Goal: Transaction & Acquisition: Purchase product/service

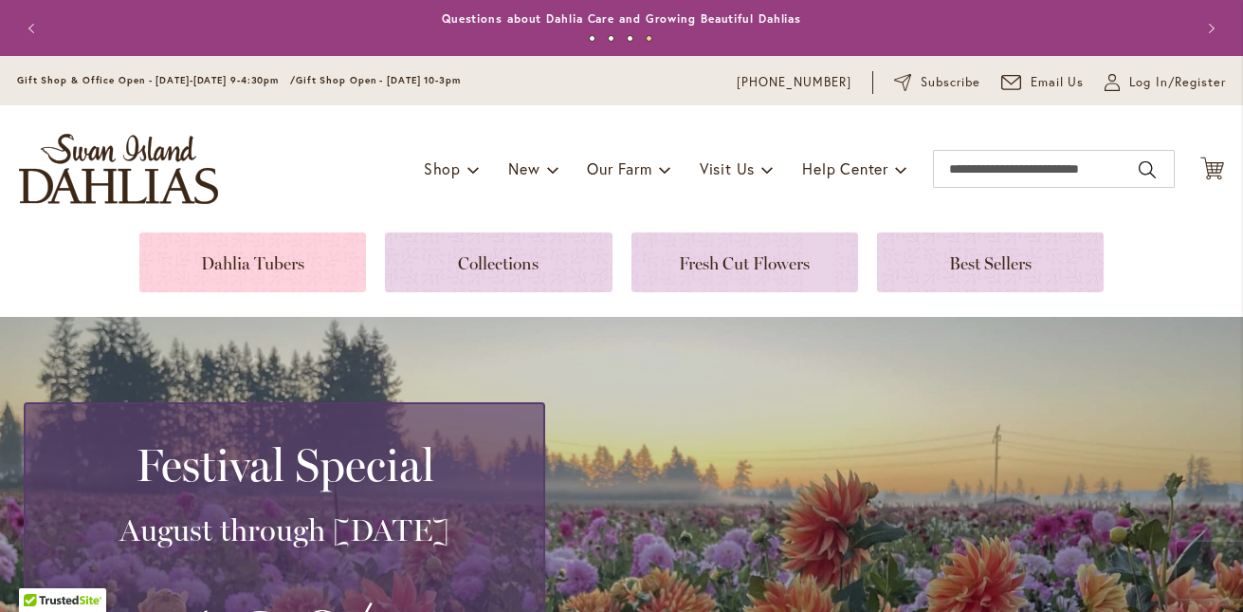
click at [323, 263] on link at bounding box center [252, 262] width 227 height 60
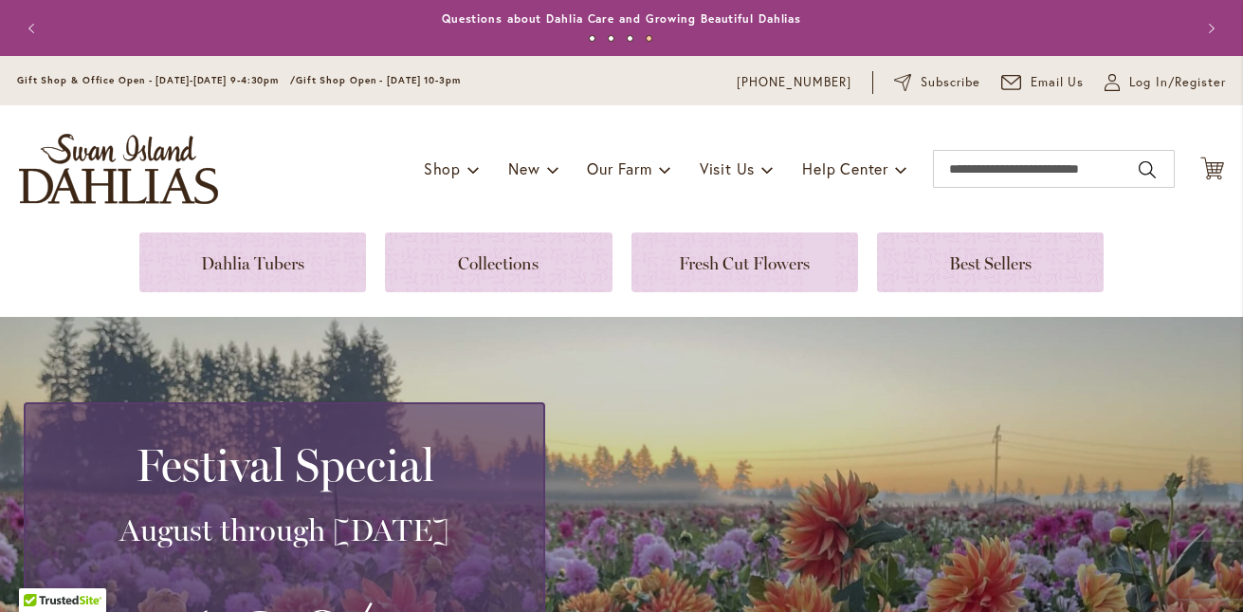
click at [505, 542] on h3 "August through September 28th" at bounding box center [284, 530] width 472 height 38
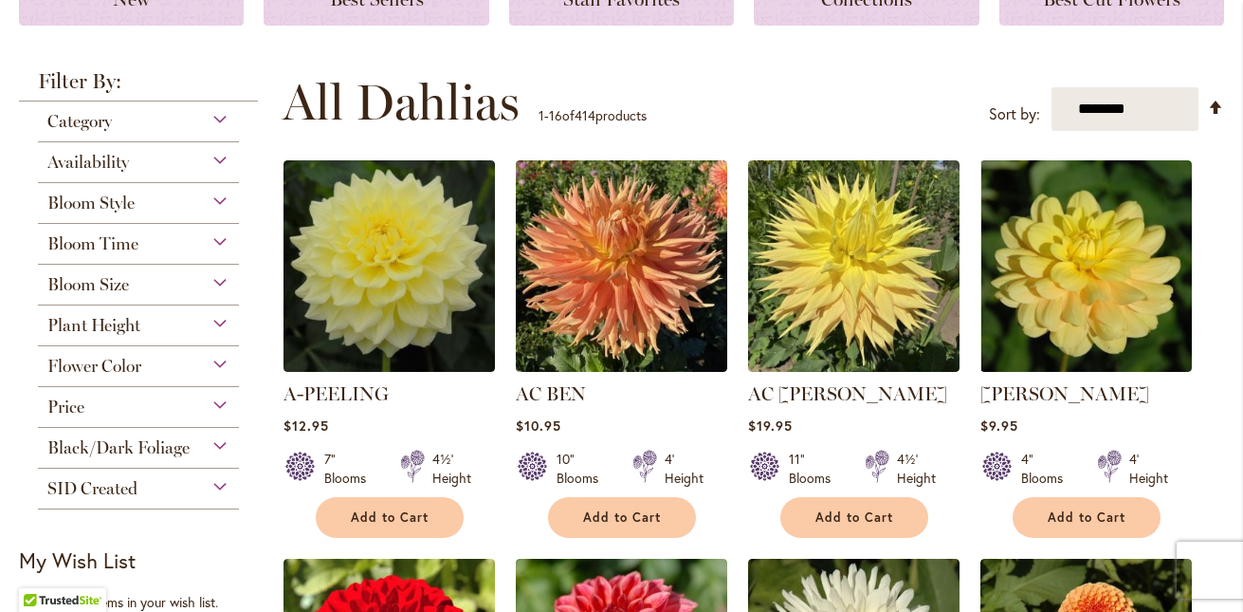
scroll to position [309, 0]
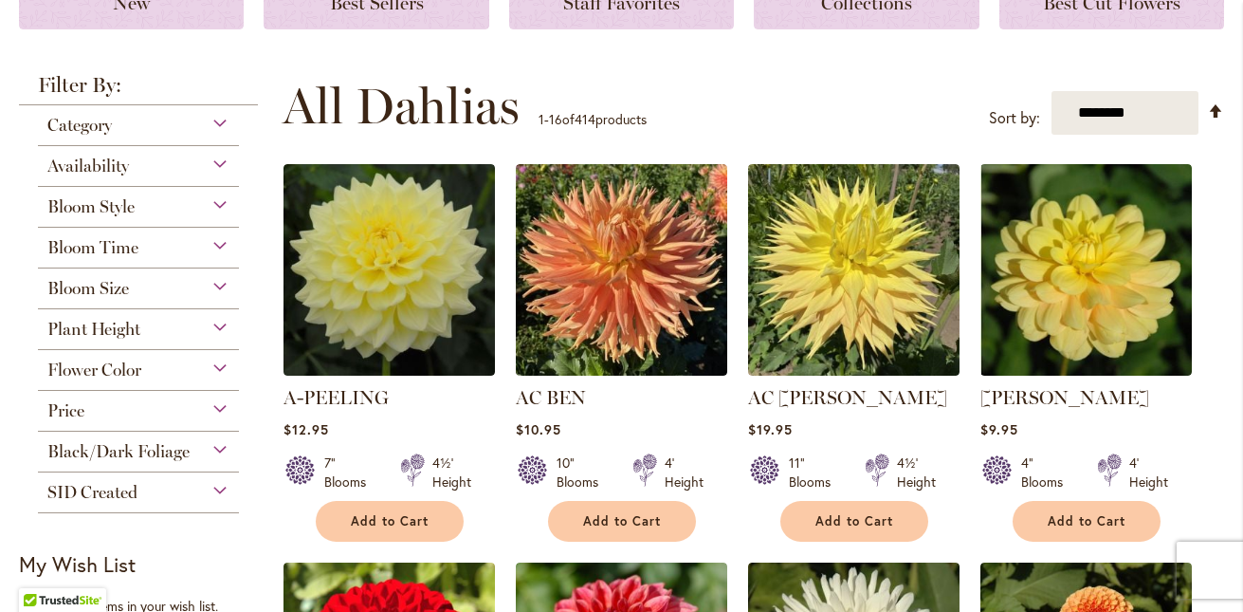
click at [217, 368] on div "Flower Color" at bounding box center [138, 365] width 201 height 30
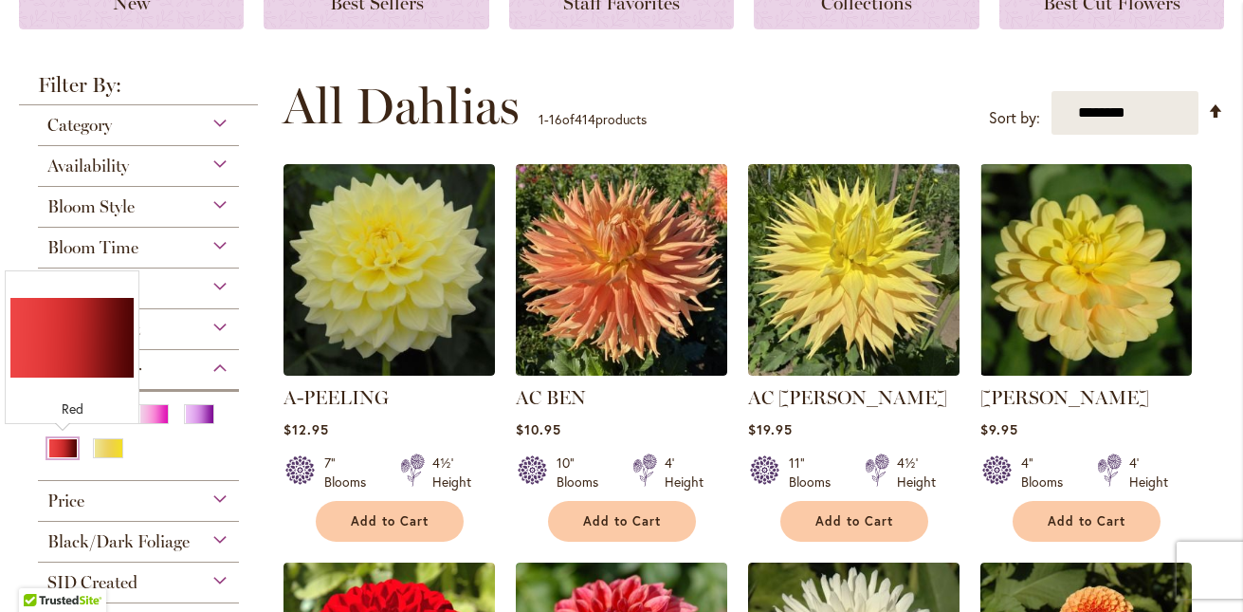
click at [60, 446] on div "Red" at bounding box center [62, 448] width 30 height 20
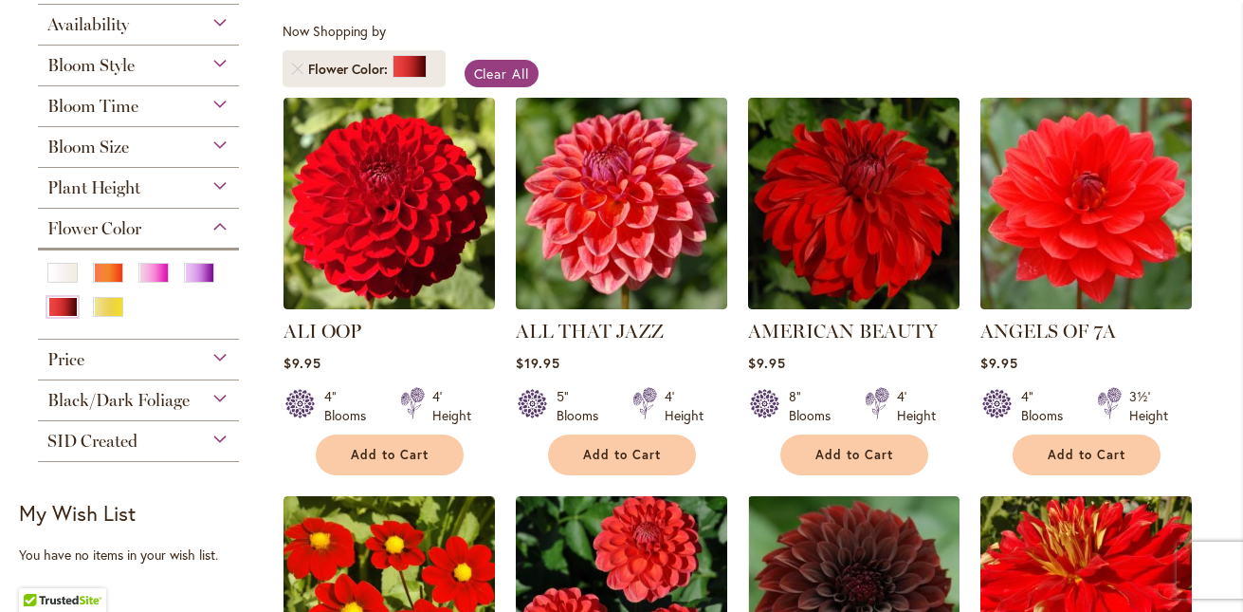
scroll to position [340, 0]
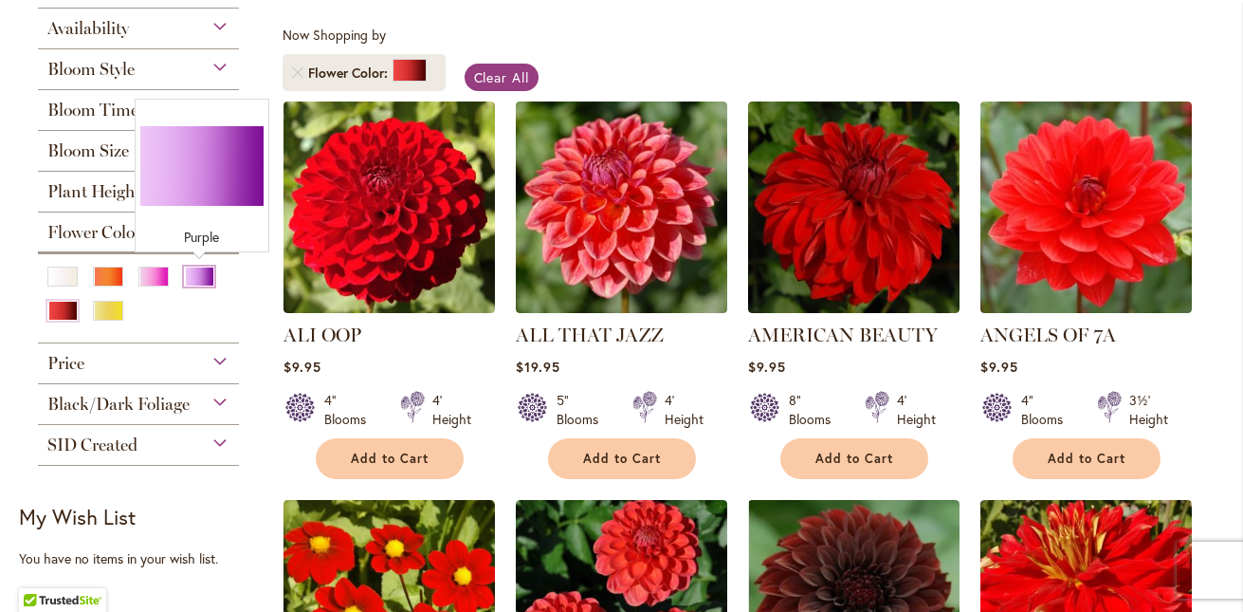
click at [206, 269] on div "Purple" at bounding box center [199, 276] width 30 height 20
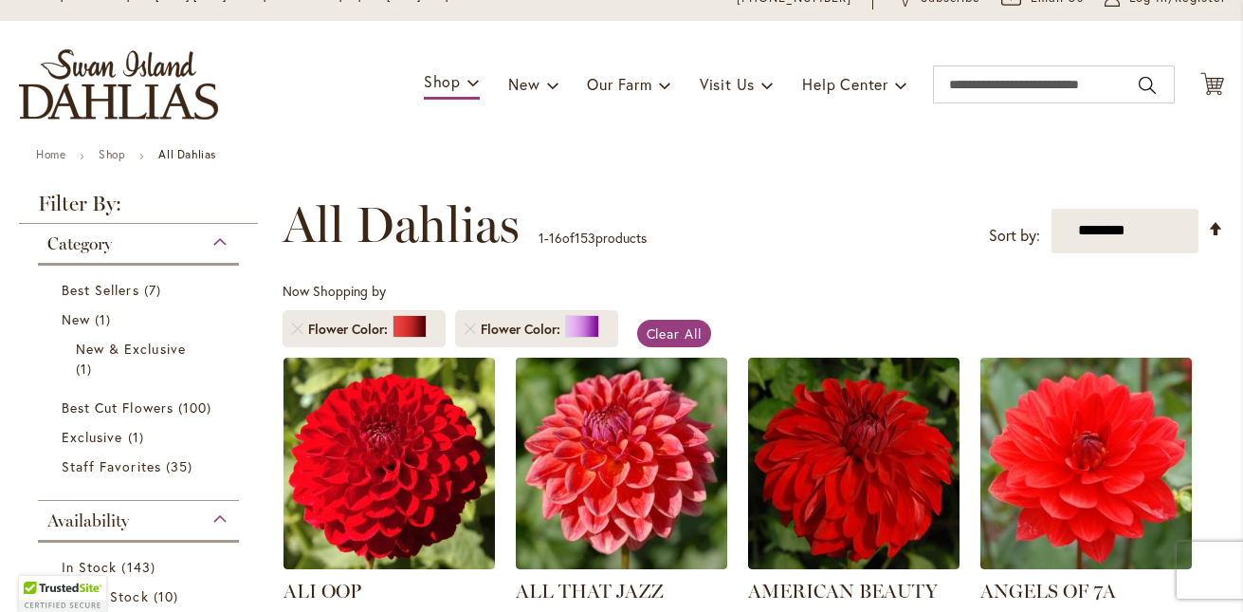
scroll to position [83, 0]
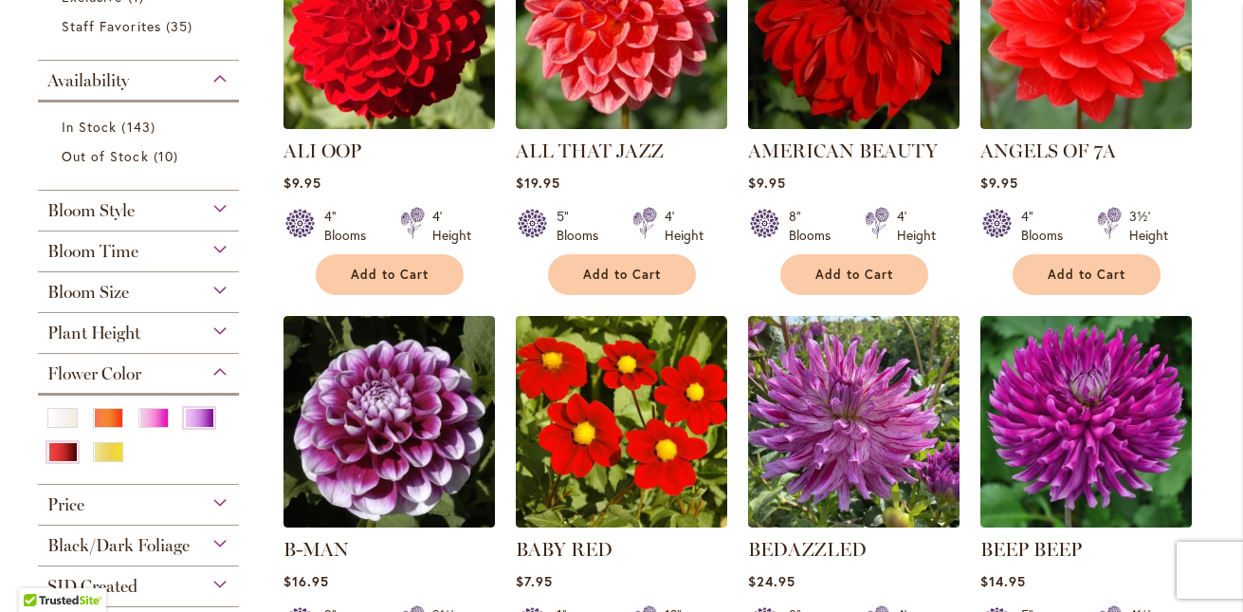
scroll to position [517, 0]
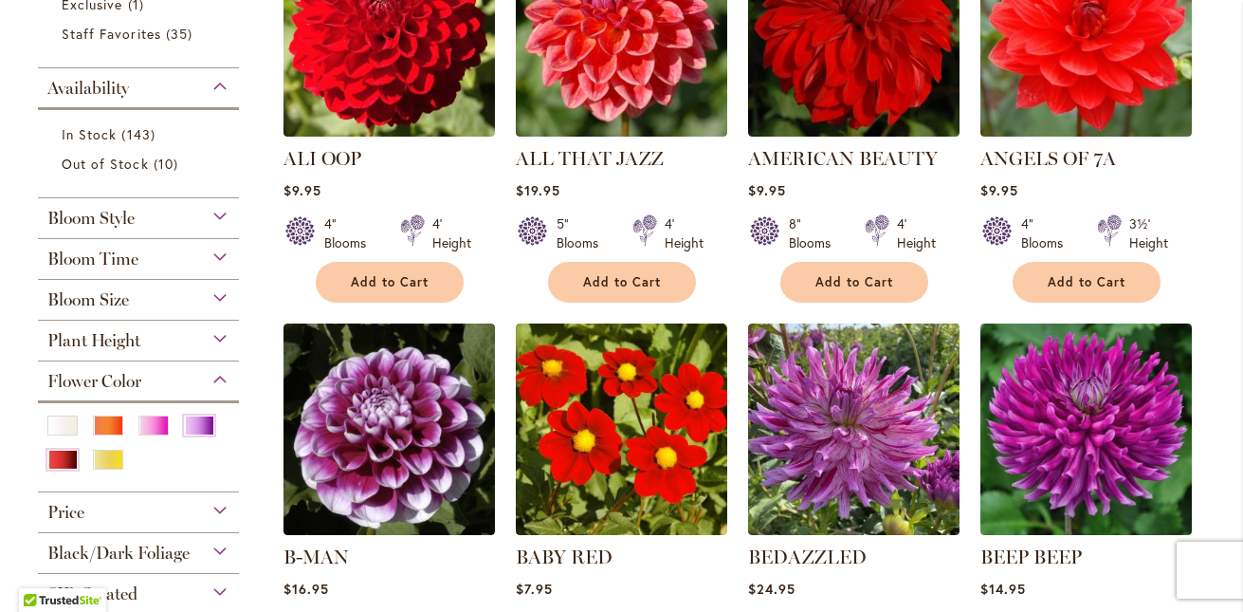
click at [228, 210] on div "Bloom Style" at bounding box center [138, 213] width 201 height 30
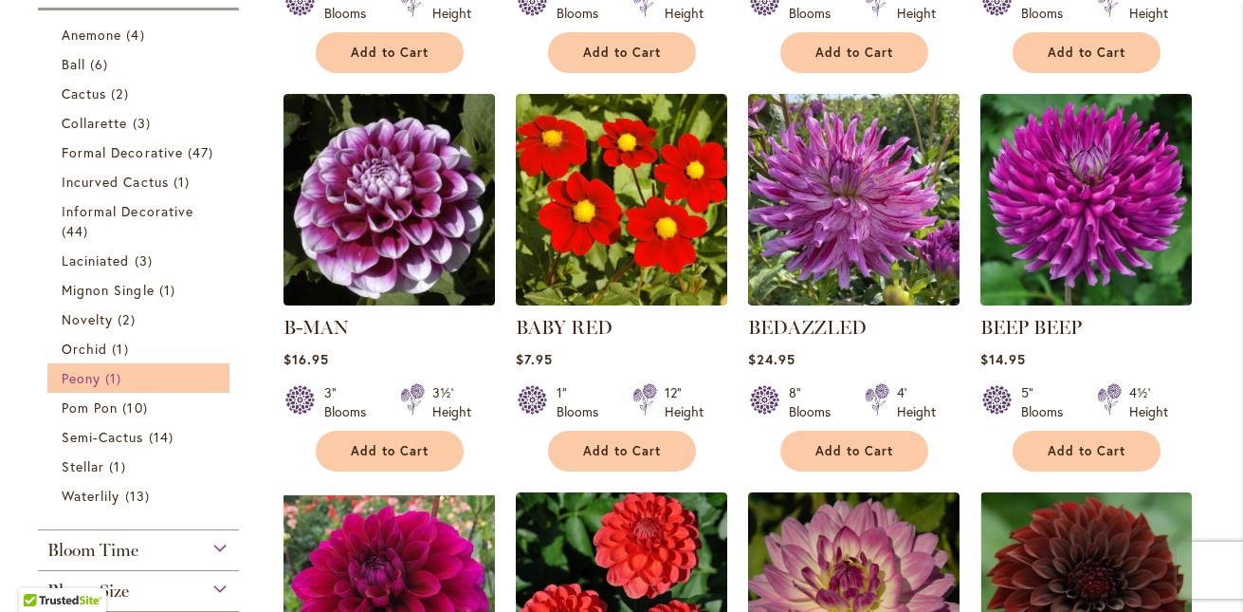
scroll to position [727, 0]
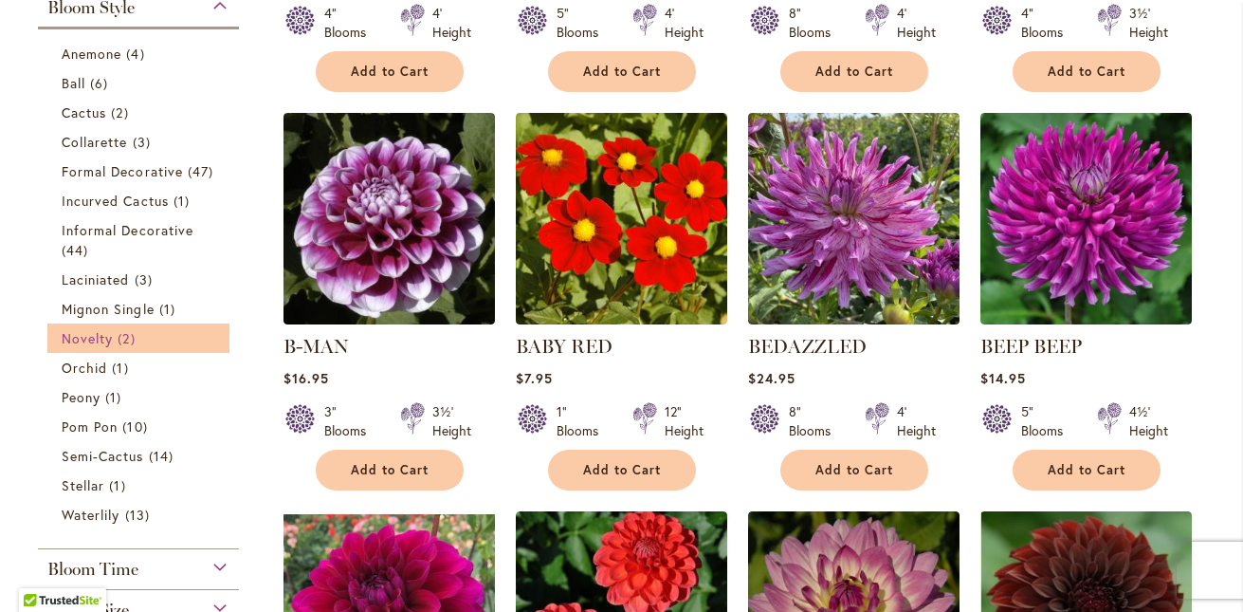
click at [192, 343] on link "Novelty 2 items" at bounding box center [141, 338] width 158 height 20
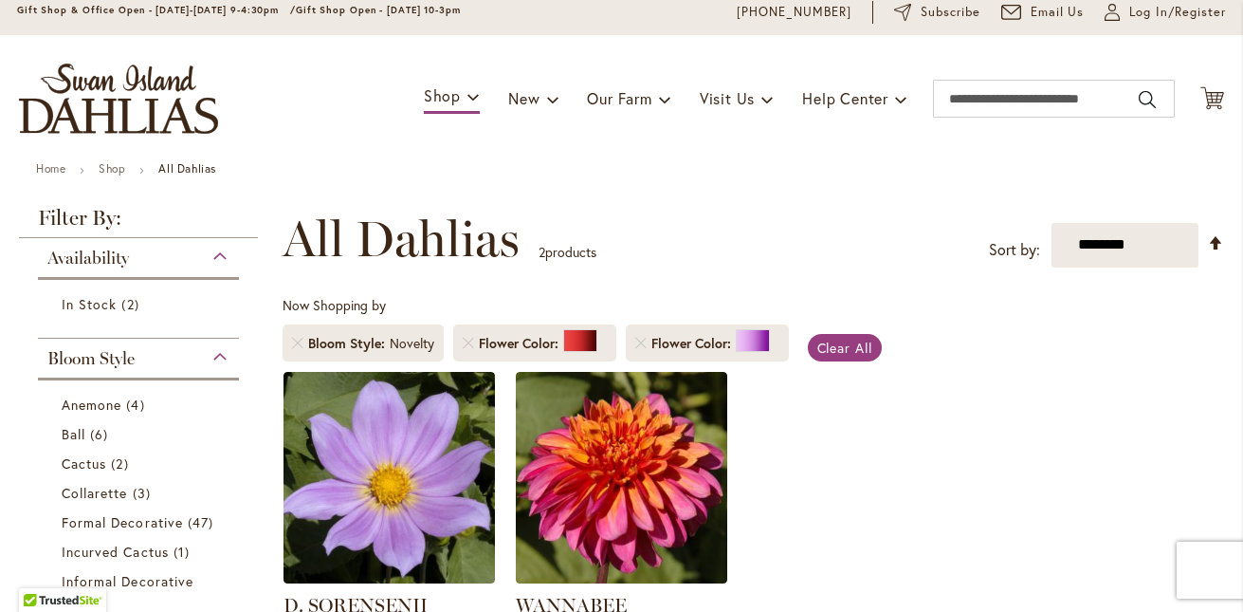
scroll to position [83, 0]
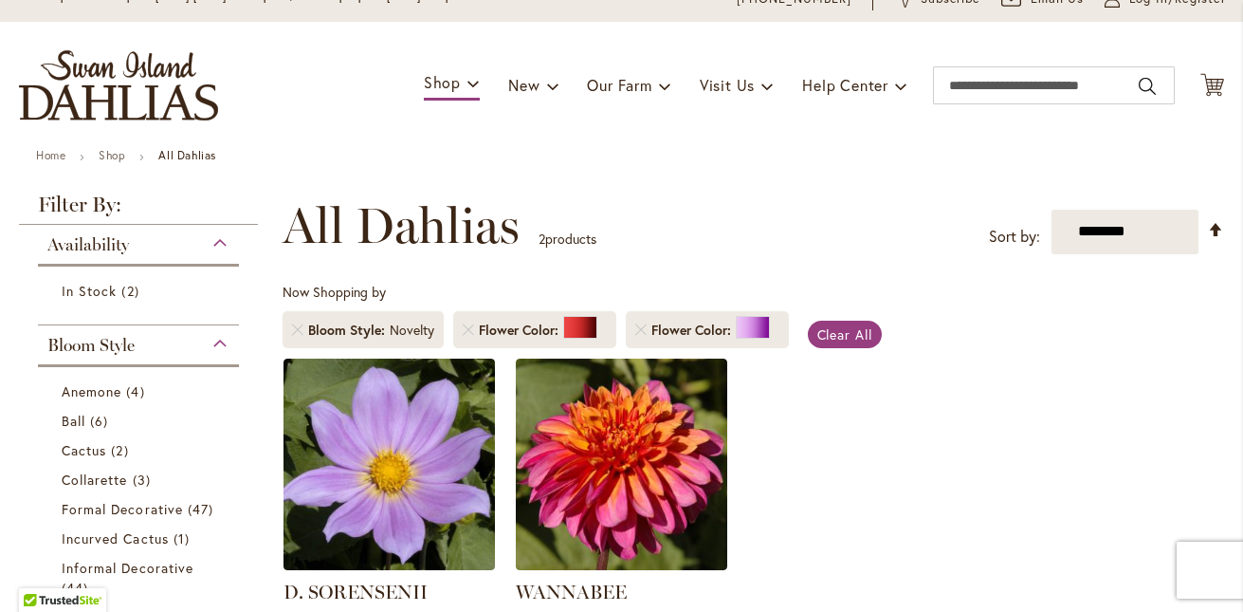
click at [210, 370] on div "Anemone 4 items Ball 6 items Cactus 2 items Collarette" at bounding box center [138, 620] width 201 height 513
click at [222, 333] on div "Bloom Style" at bounding box center [138, 340] width 201 height 30
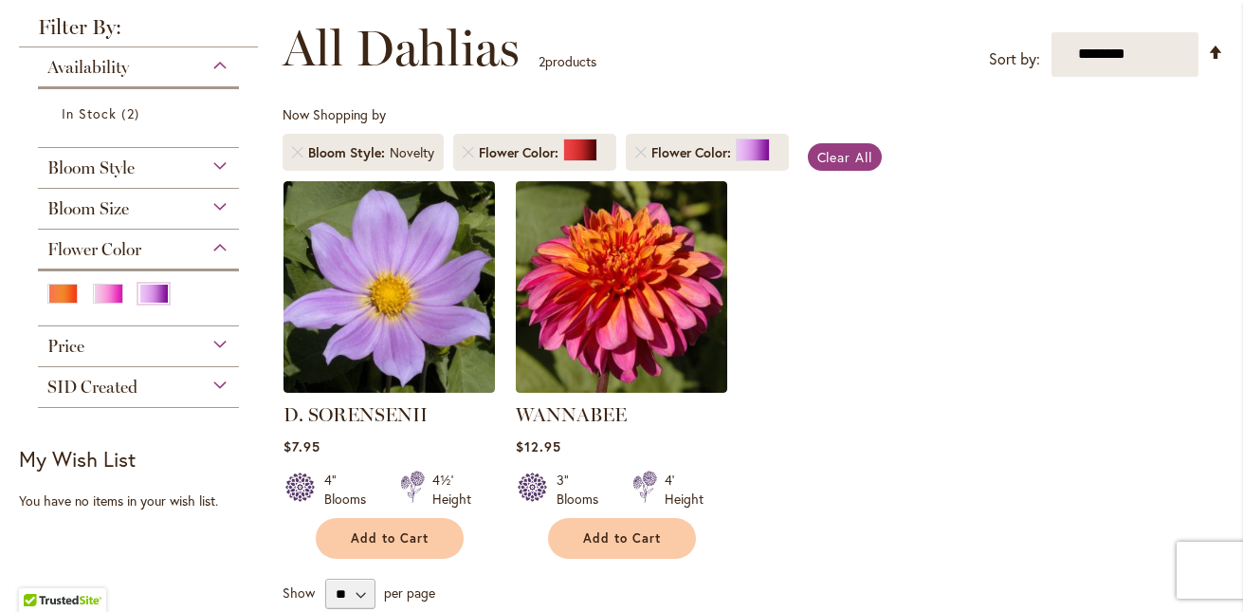
scroll to position [268, 0]
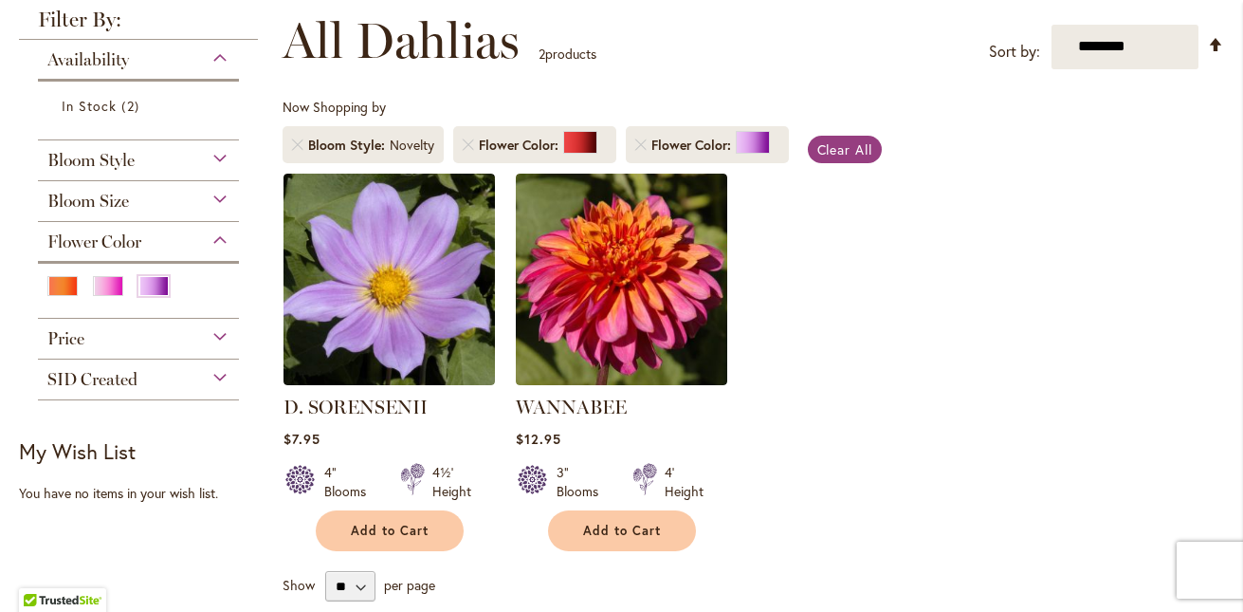
click at [222, 375] on div "SID Created" at bounding box center [138, 374] width 201 height 30
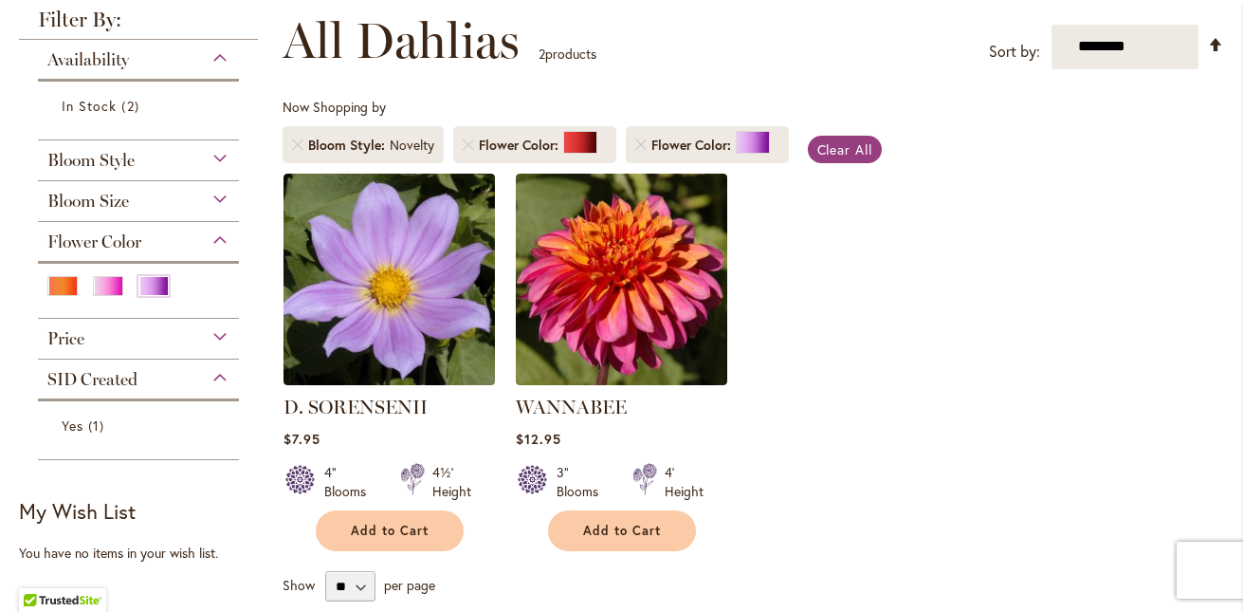
click at [224, 360] on div "SID Created" at bounding box center [138, 374] width 201 height 30
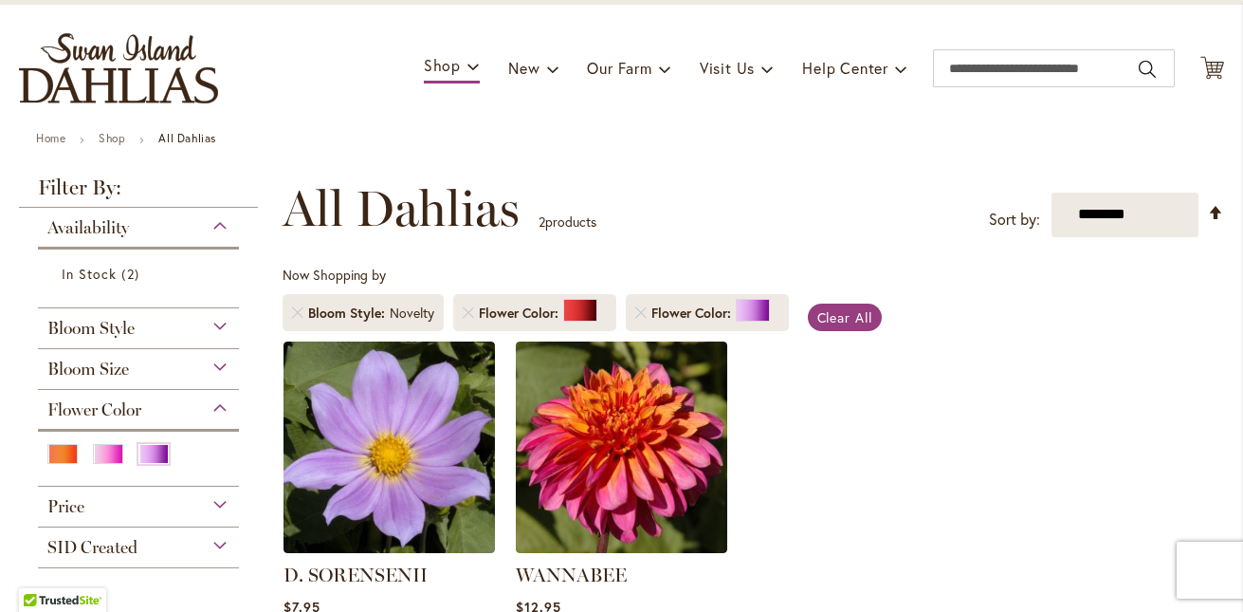
scroll to position [101, 0]
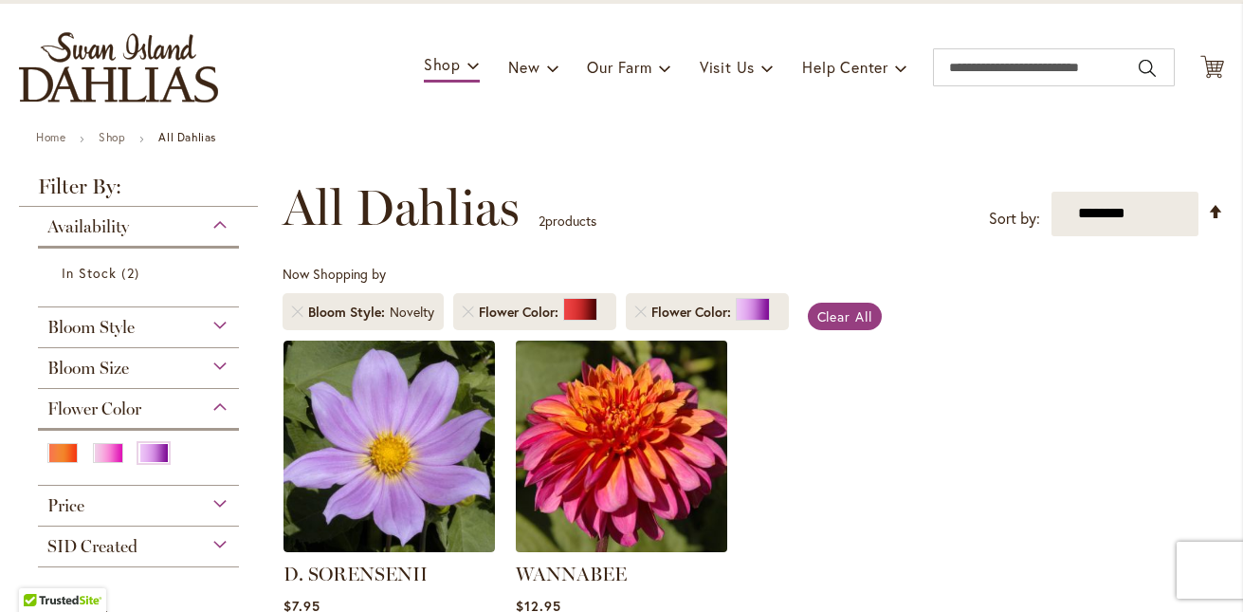
click at [685, 360] on img at bounding box center [621, 446] width 222 height 222
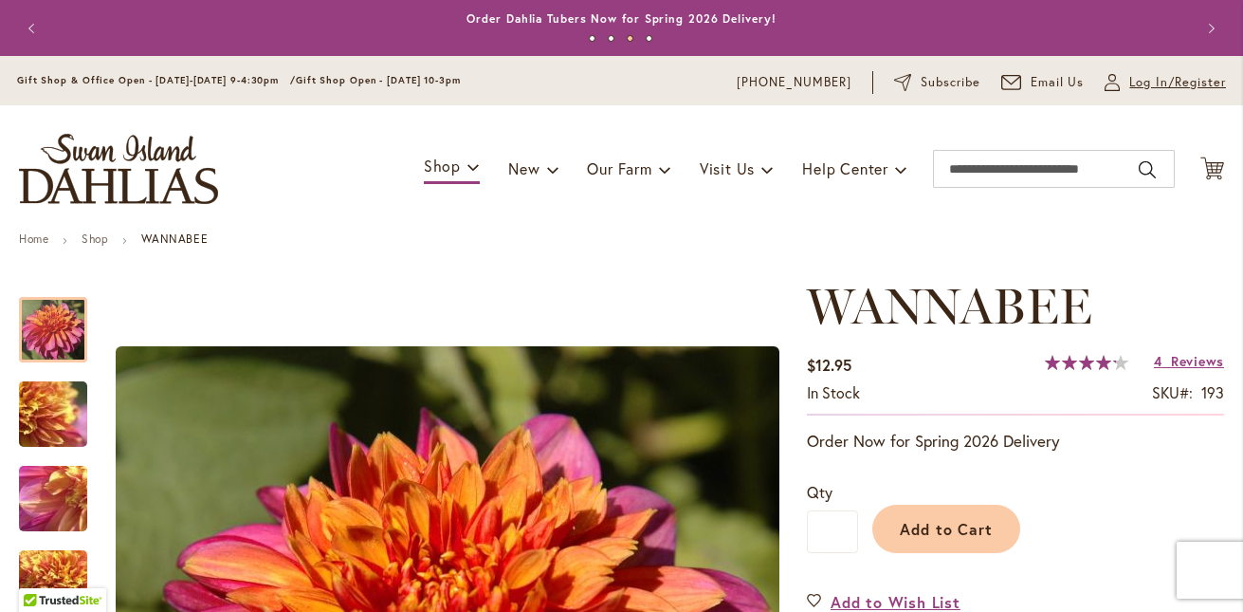
click at [1164, 83] on span "Log In/Register" at bounding box center [1177, 82] width 97 height 19
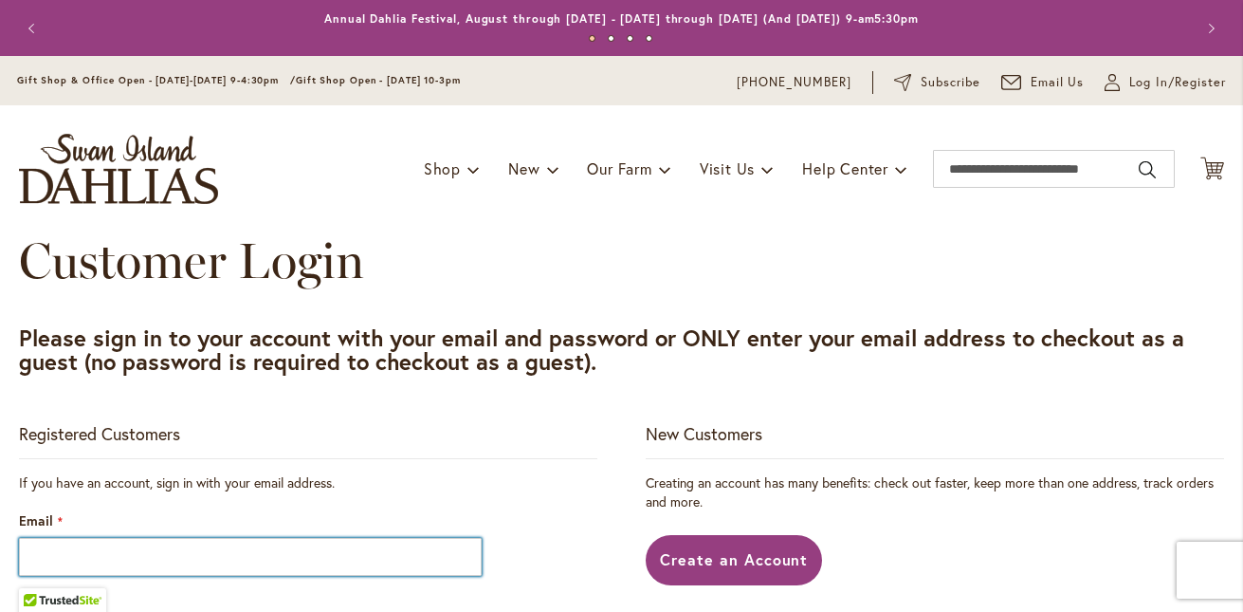
type input "**********"
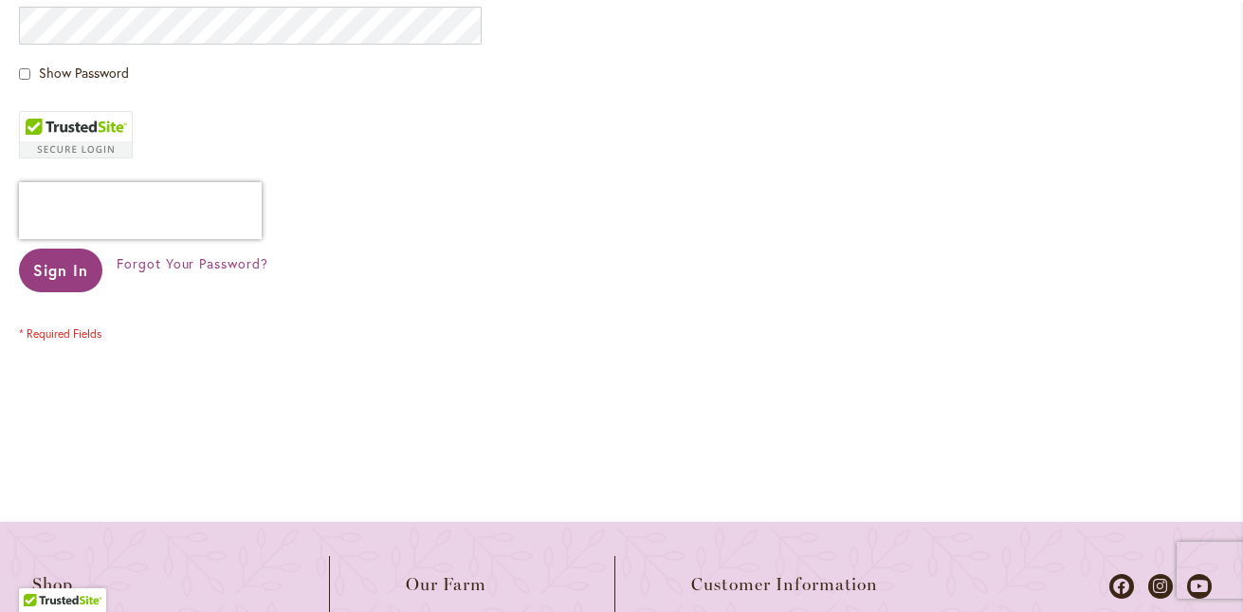
scroll to position [620, 0]
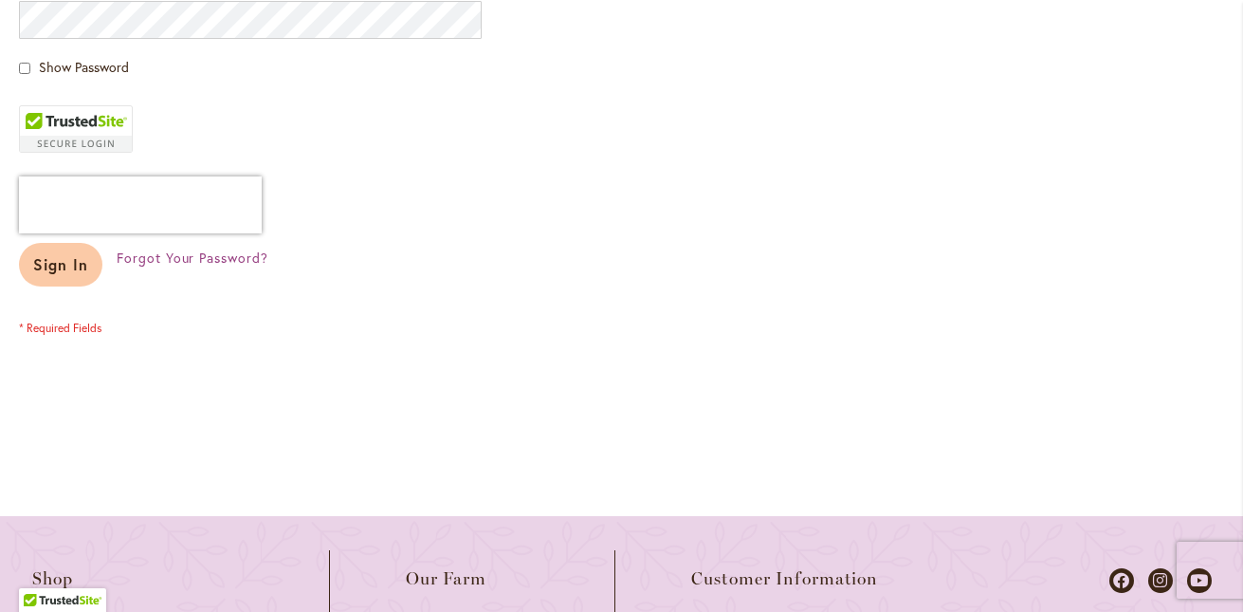
click at [71, 260] on span "Sign In" at bounding box center [60, 264] width 55 height 20
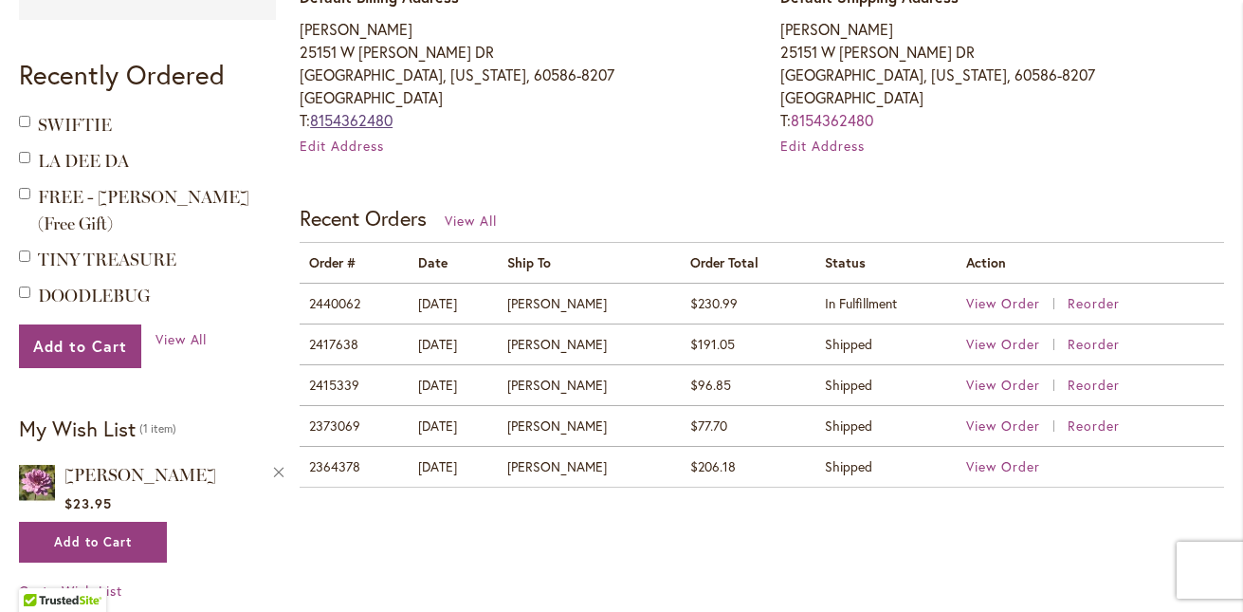
scroll to position [636, 0]
click at [711, 305] on span "$230.99" at bounding box center [713, 302] width 47 height 18
click at [1035, 294] on span "View Order" at bounding box center [1003, 302] width 74 height 18
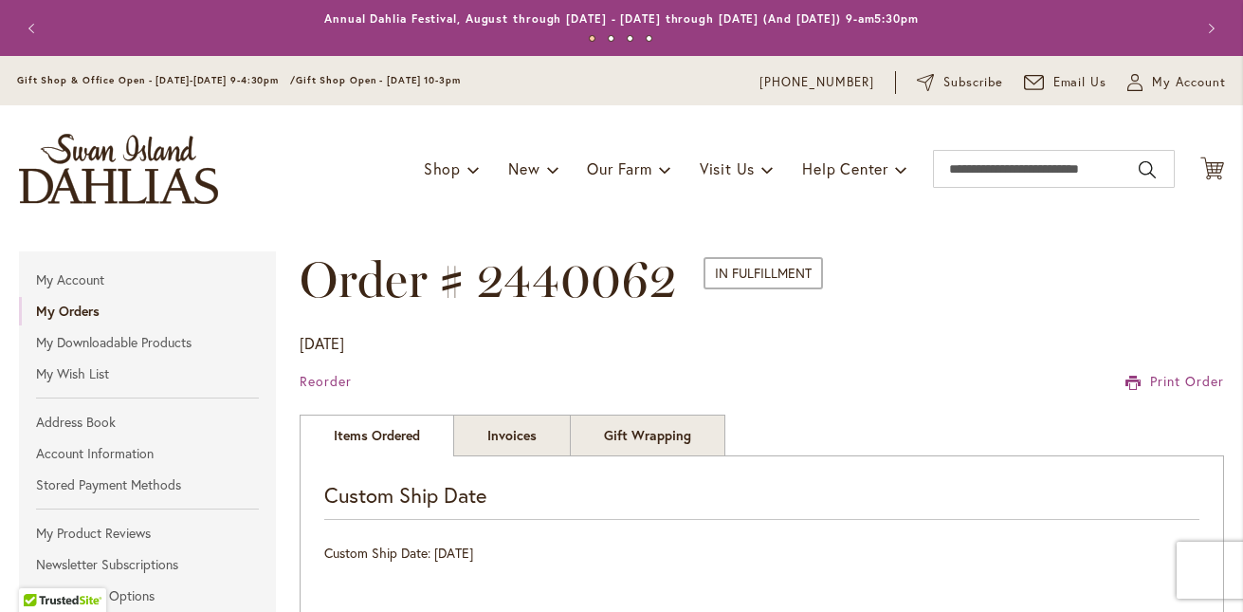
click at [34, 24] on button "Previous" at bounding box center [34, 28] width 38 height 38
click at [38, 22] on button "Previous" at bounding box center [34, 28] width 38 height 38
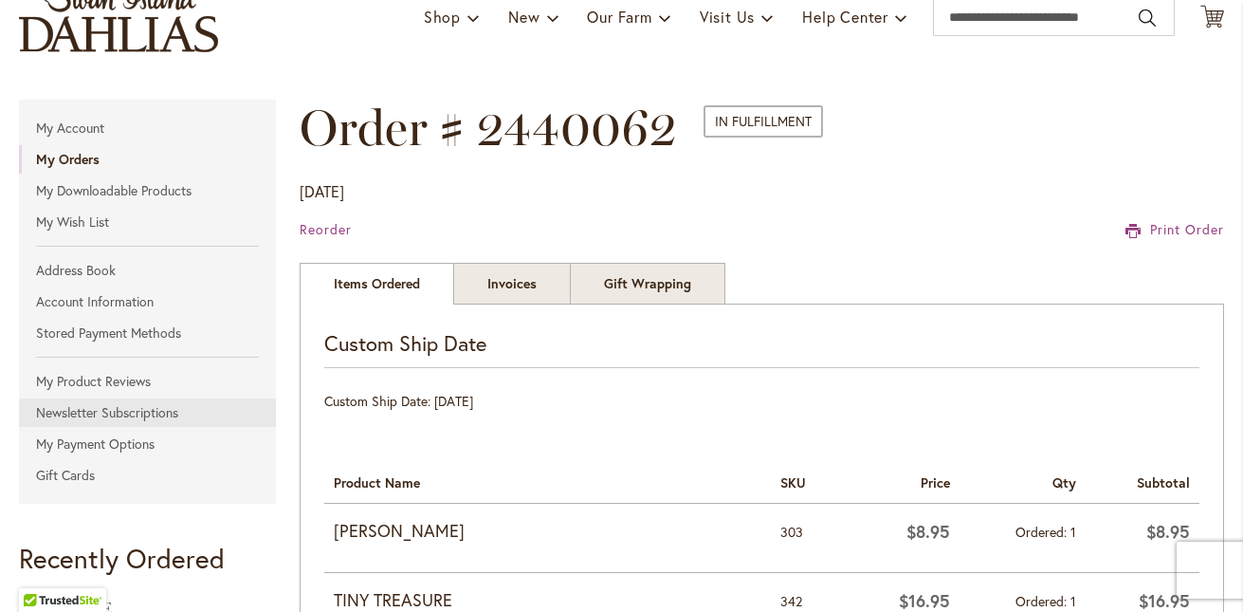
scroll to position [147, 0]
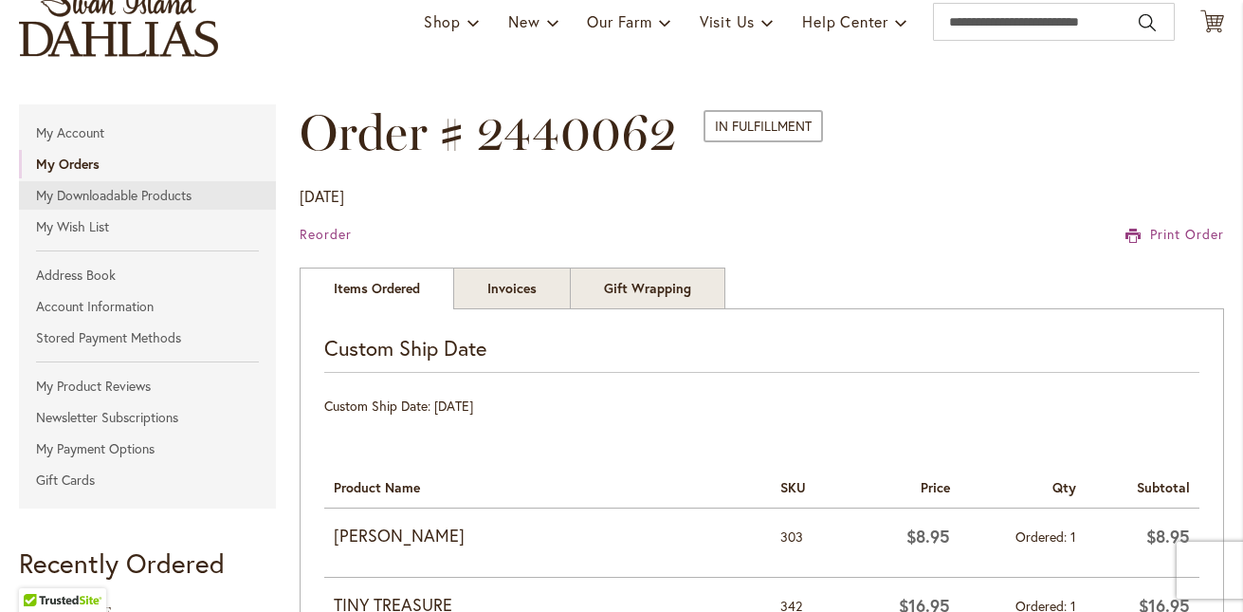
click at [99, 199] on link "My Downloadable Products" at bounding box center [147, 195] width 257 height 28
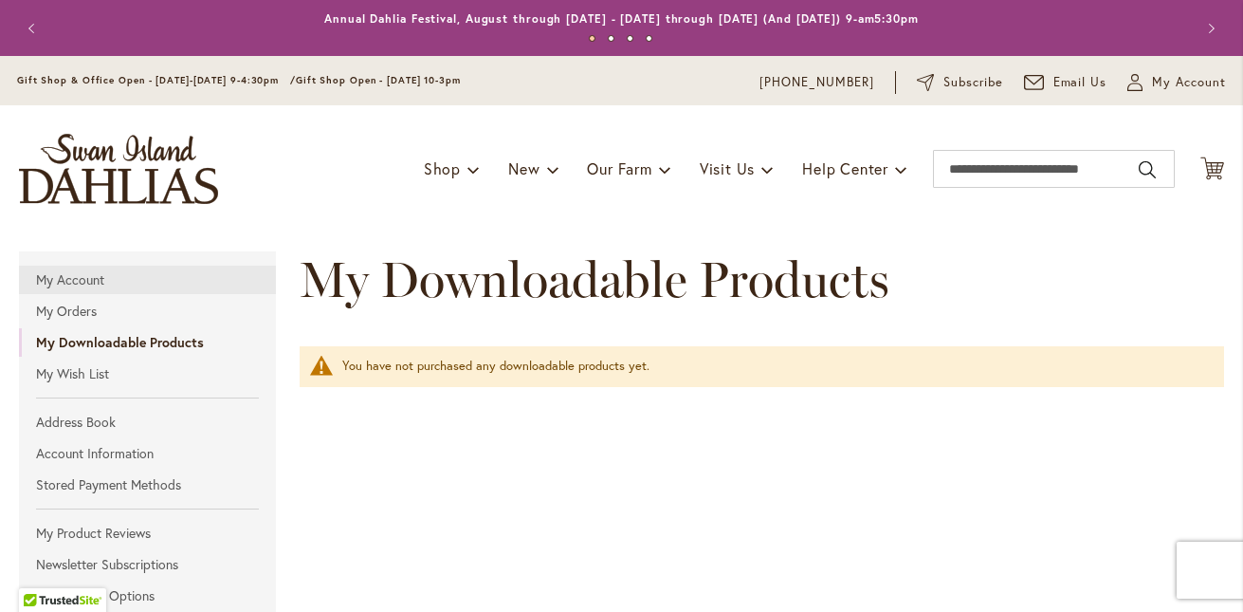
click at [121, 287] on link "My Account" at bounding box center [147, 279] width 257 height 28
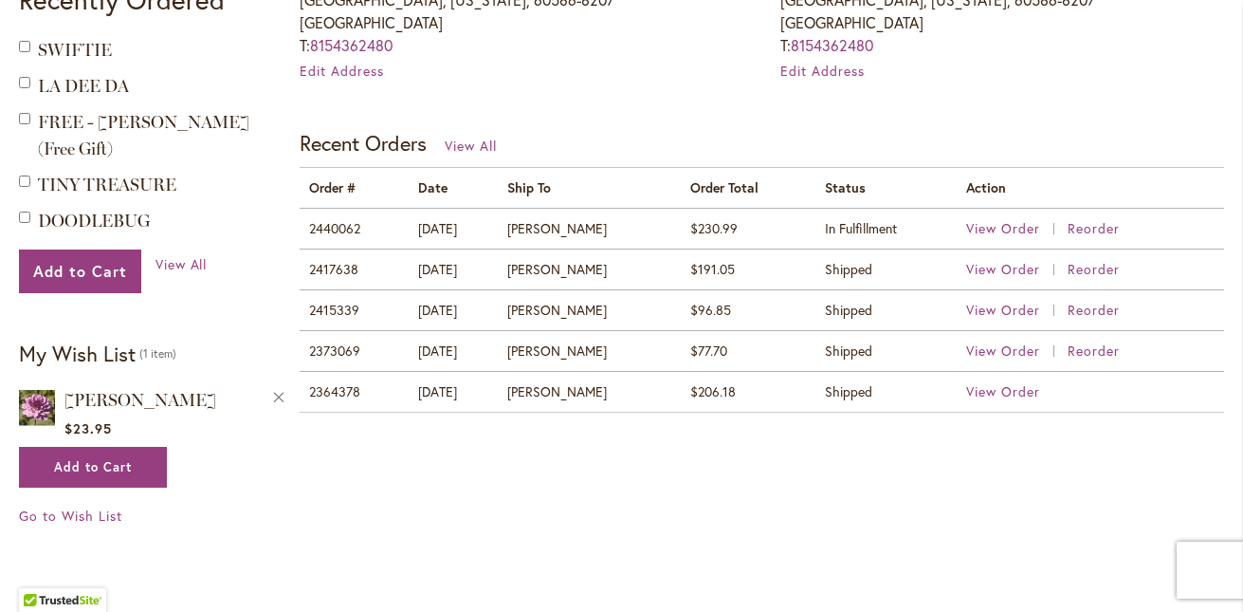
scroll to position [711, 0]
click at [96, 56] on span "SWIFTIE" at bounding box center [75, 49] width 74 height 21
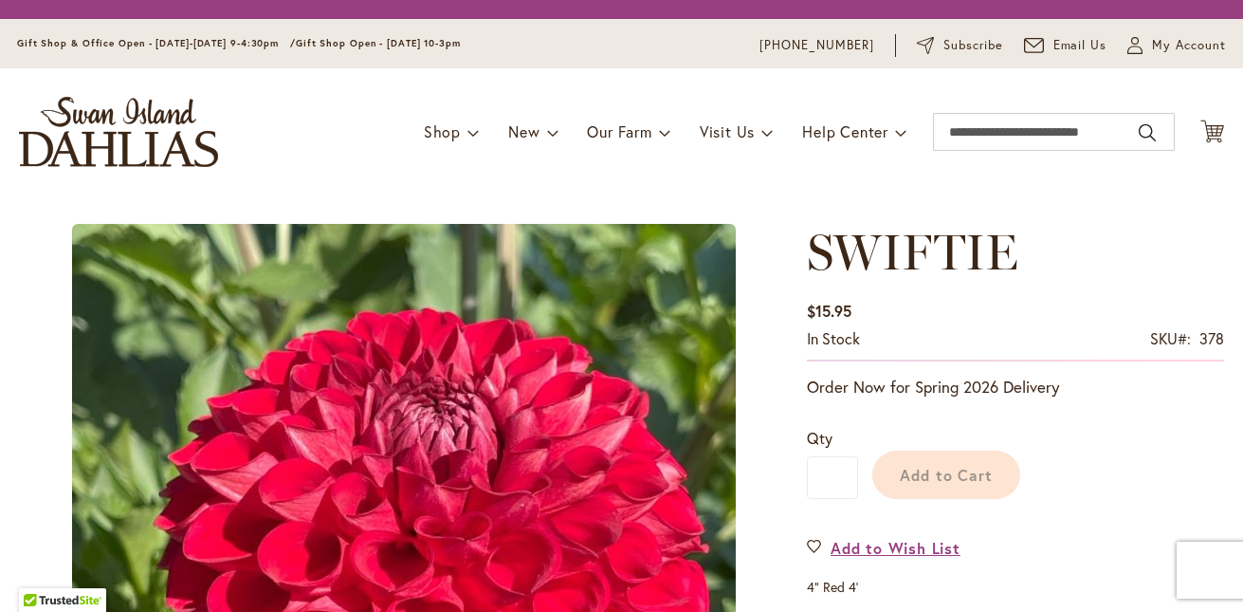
type input "****"
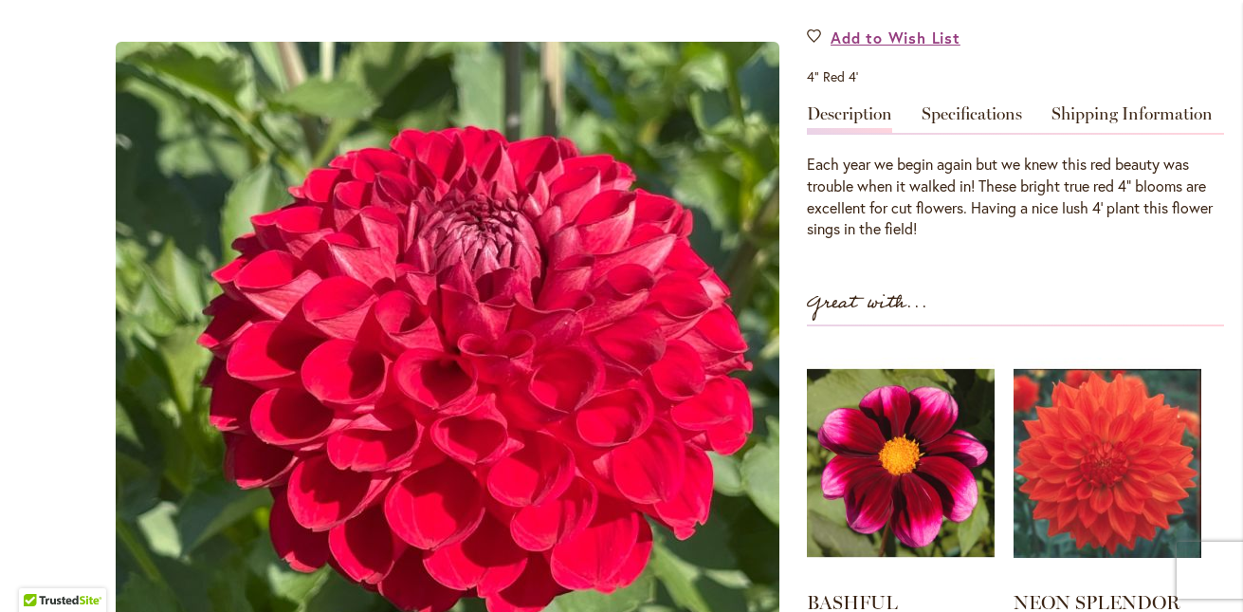
scroll to position [550, 0]
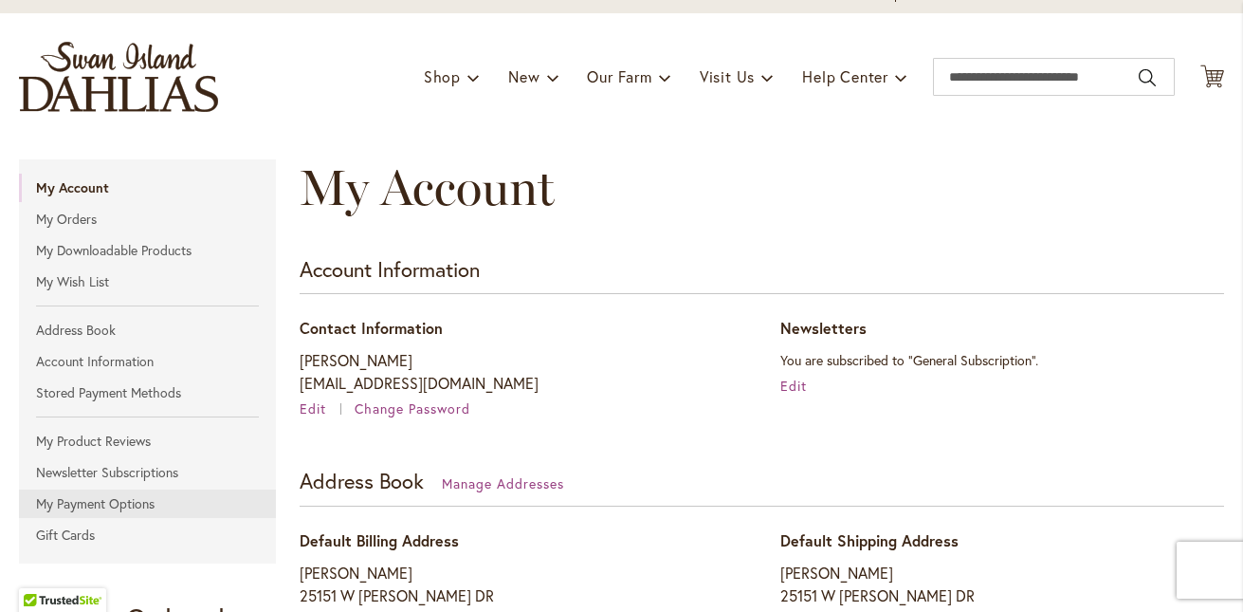
scroll to position [89, 0]
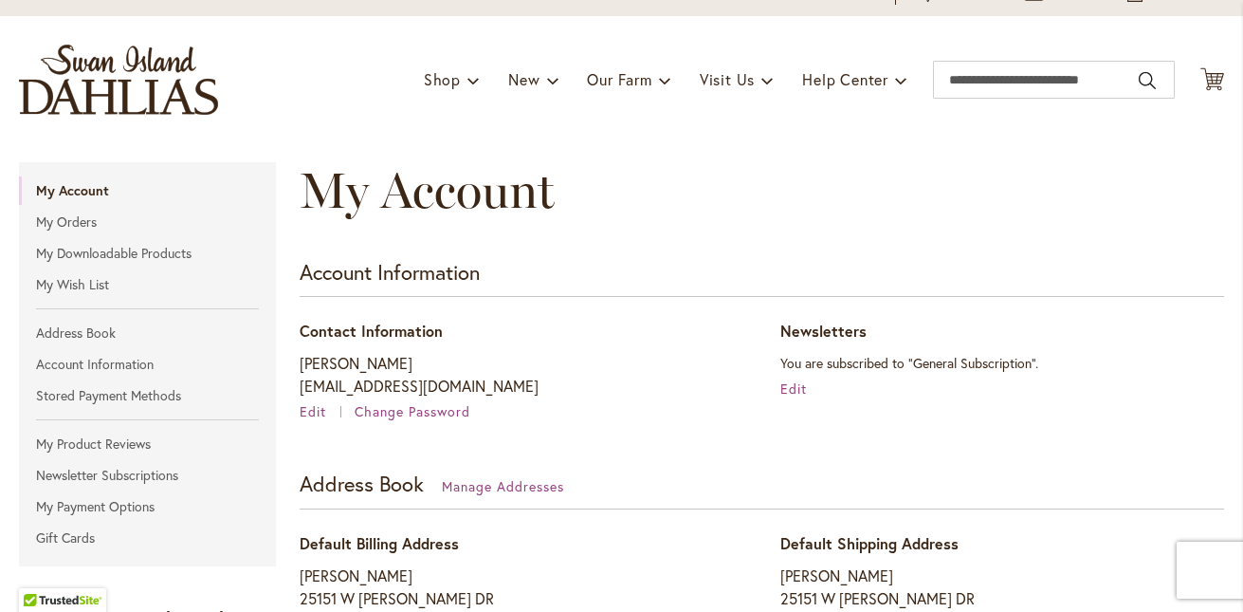
click at [155, 409] on ul "My Account My Orders My Downloadable Products My Wish List Address Book Account…" at bounding box center [147, 363] width 257 height 375
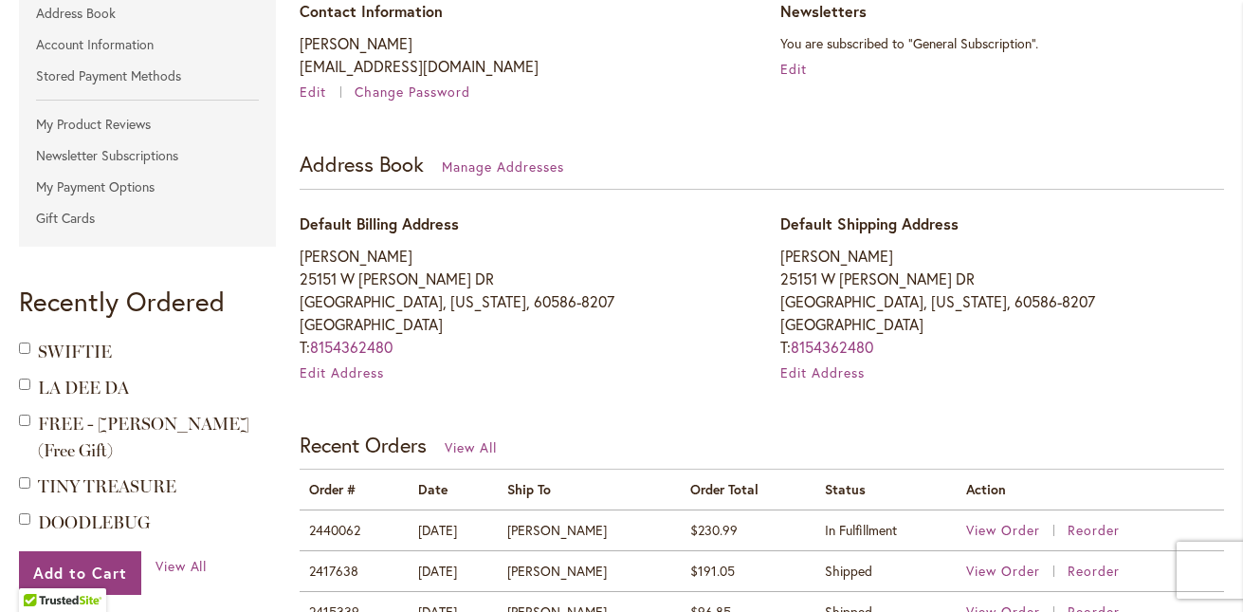
click at [156, 438] on ol "Add to Cart SWIFTIE Add to Cart LA DEE DA Add to Cart" at bounding box center [153, 436] width 268 height 197
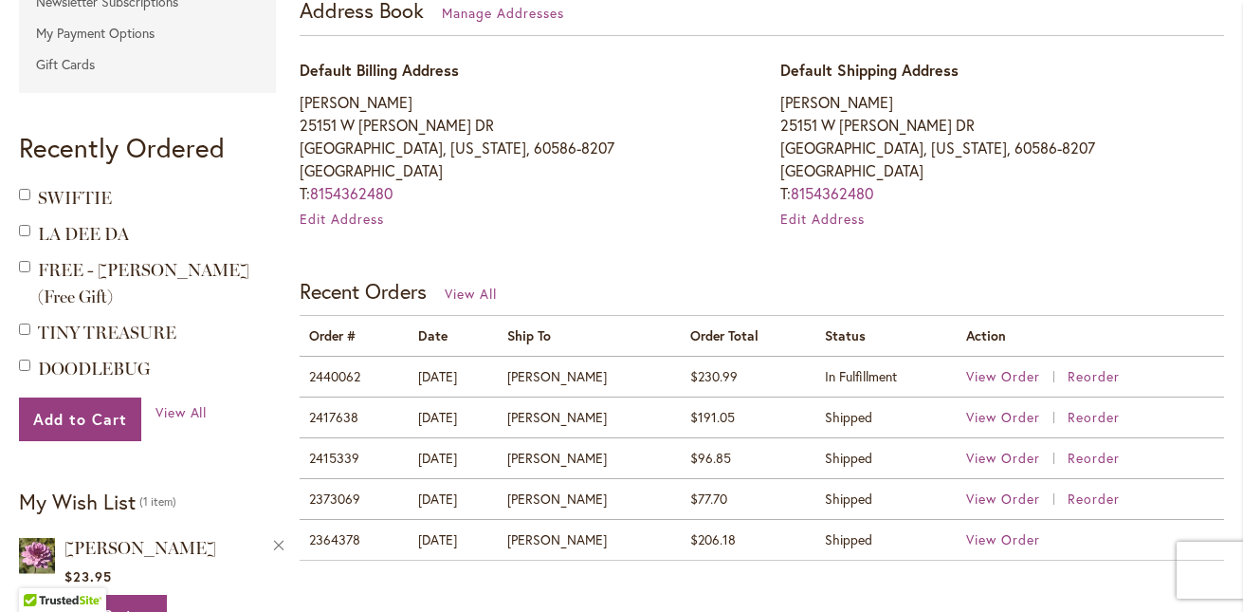
scroll to position [570, 0]
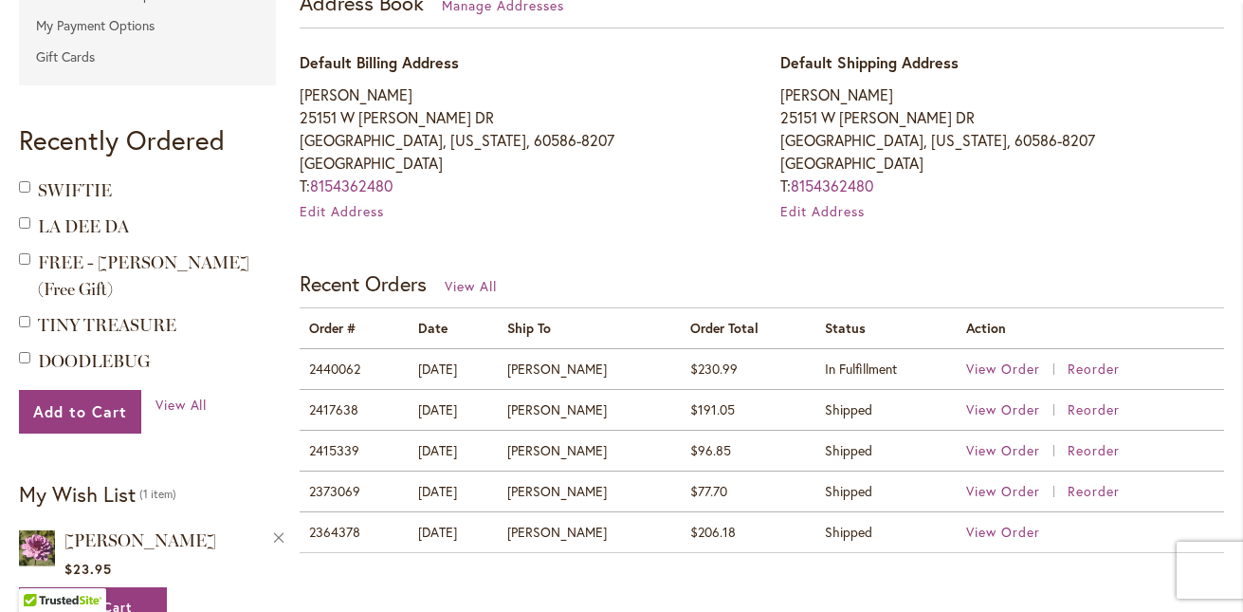
click at [188, 347] on strong "DOODLEBUG" at bounding box center [162, 360] width 249 height 27
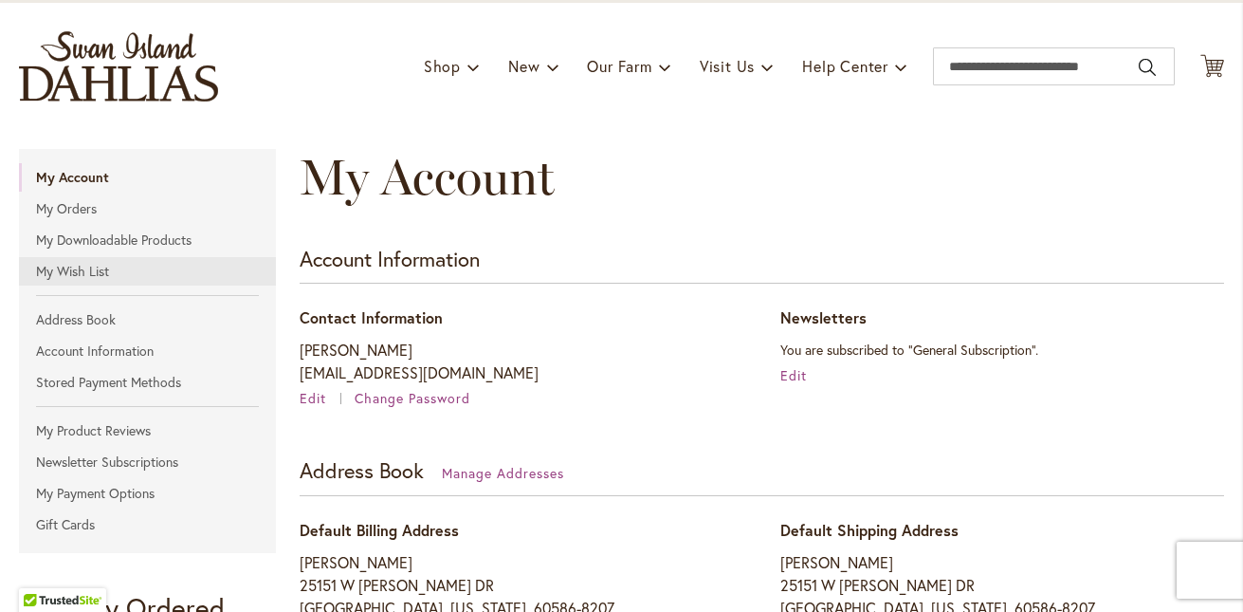
scroll to position [119, 0]
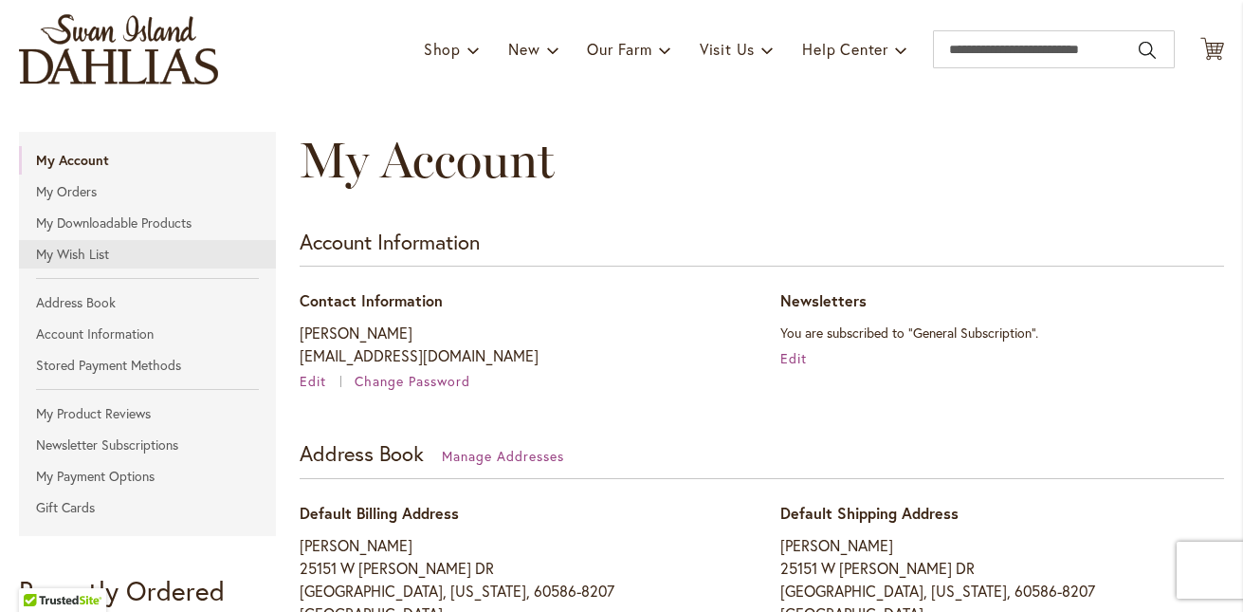
click at [150, 252] on link "My Wish List" at bounding box center [147, 254] width 257 height 28
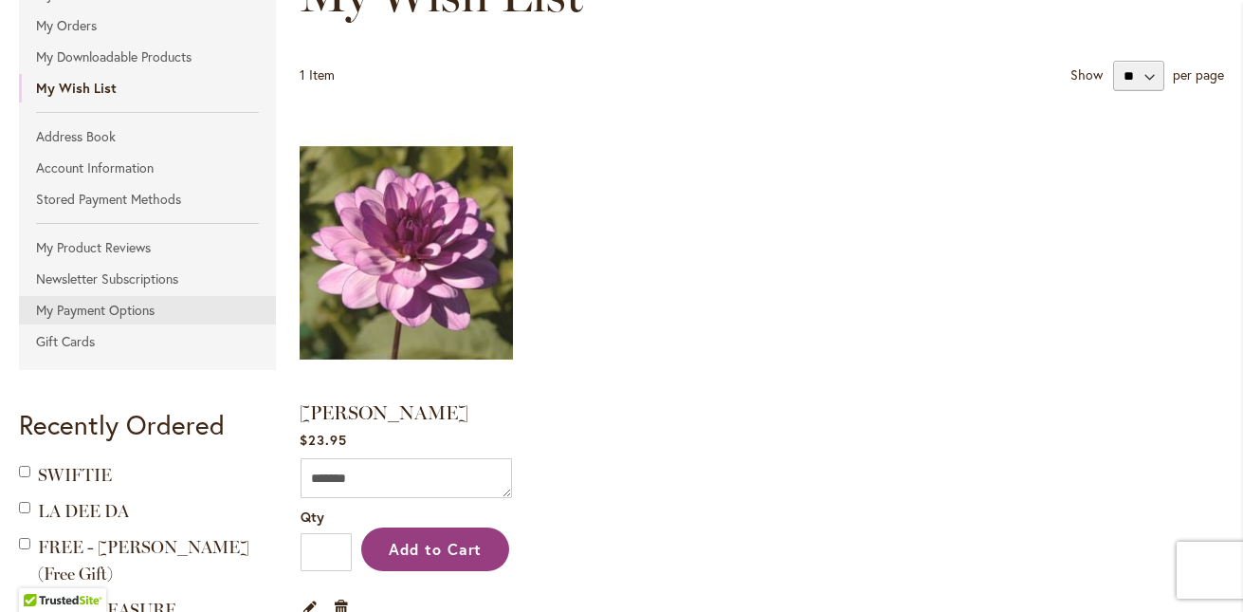
scroll to position [307, 0]
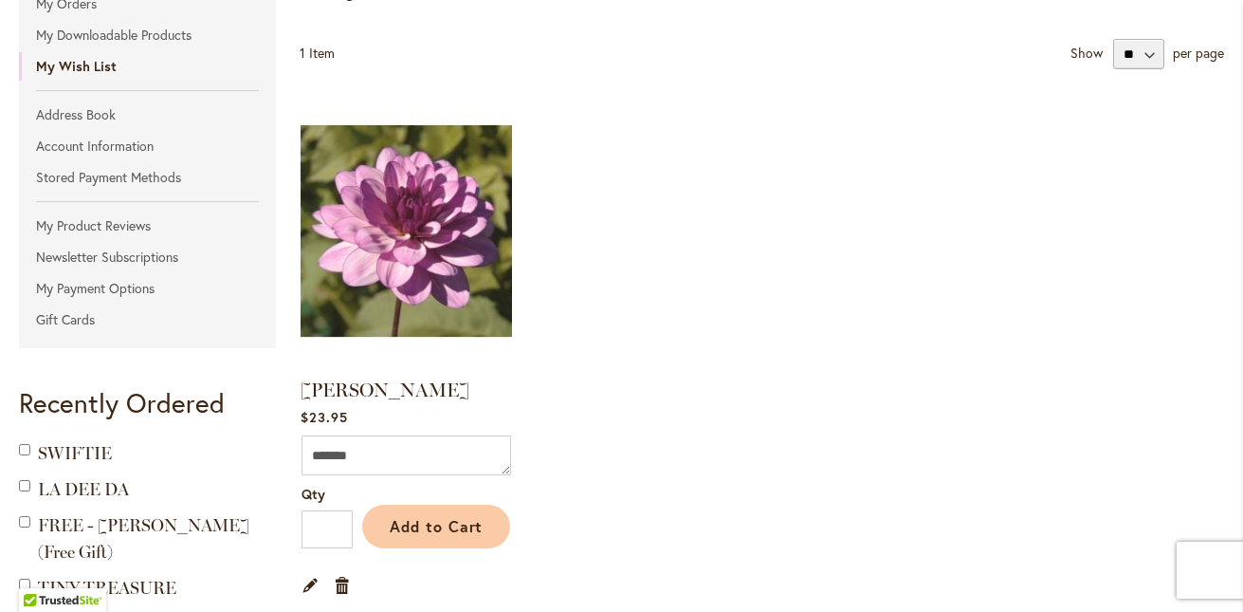
click at [418, 525] on span "Add to Cart" at bounding box center [437, 526] width 94 height 20
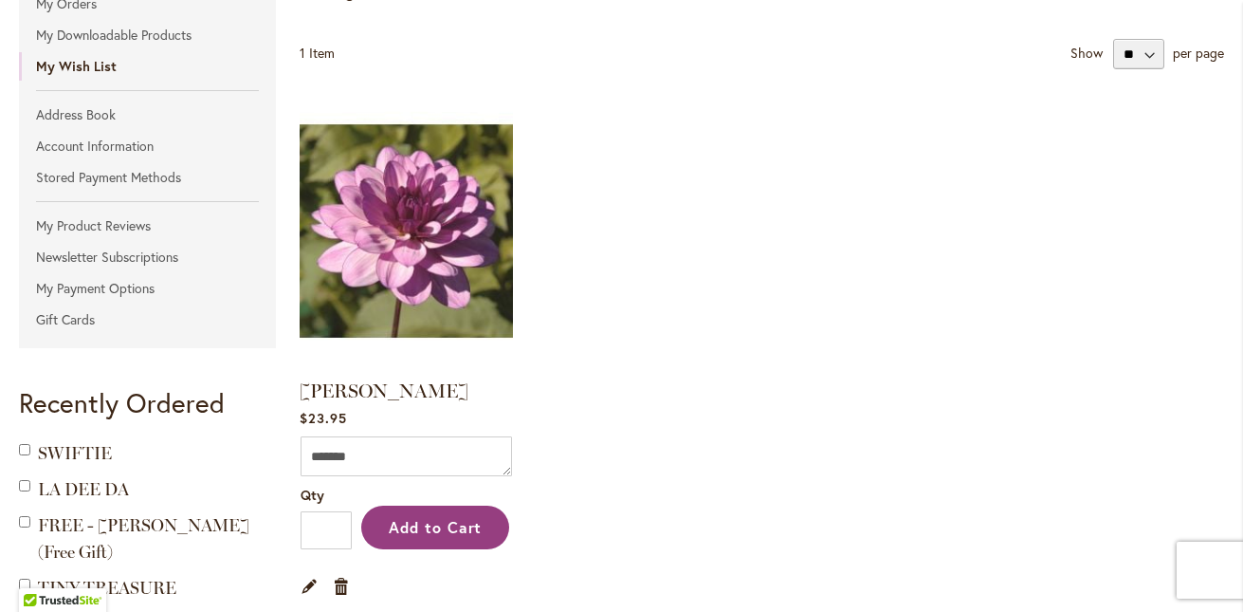
click at [290, 492] on div "My Wish List 1 Item Show ** ** ** per page [PERSON_NAME] Rating: 93% 1 Review $…" at bounding box center [755, 362] width 937 height 837
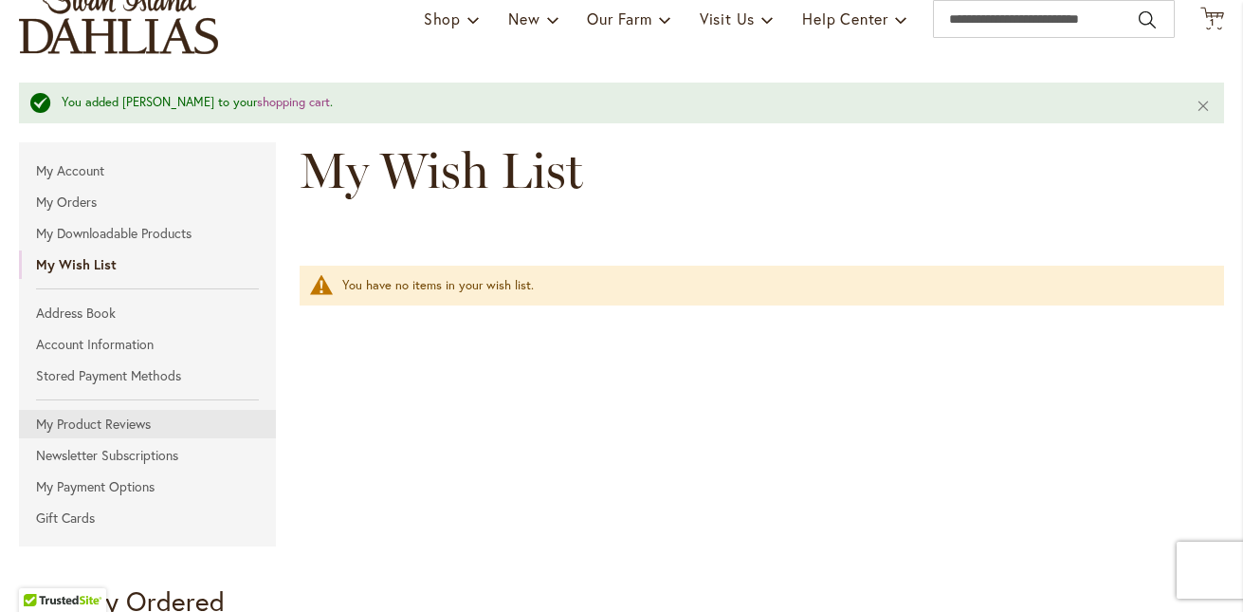
scroll to position [154, 0]
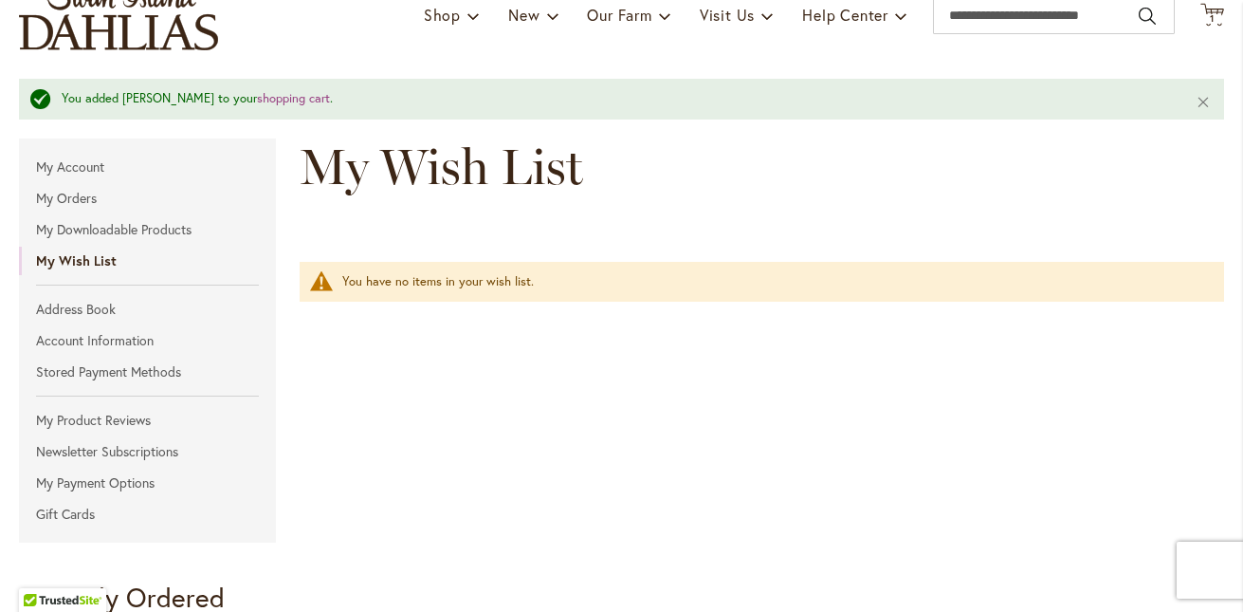
click at [113, 263] on strong "My Wish List" at bounding box center [147, 261] width 257 height 28
click at [101, 267] on strong "My Wish List" at bounding box center [147, 261] width 257 height 28
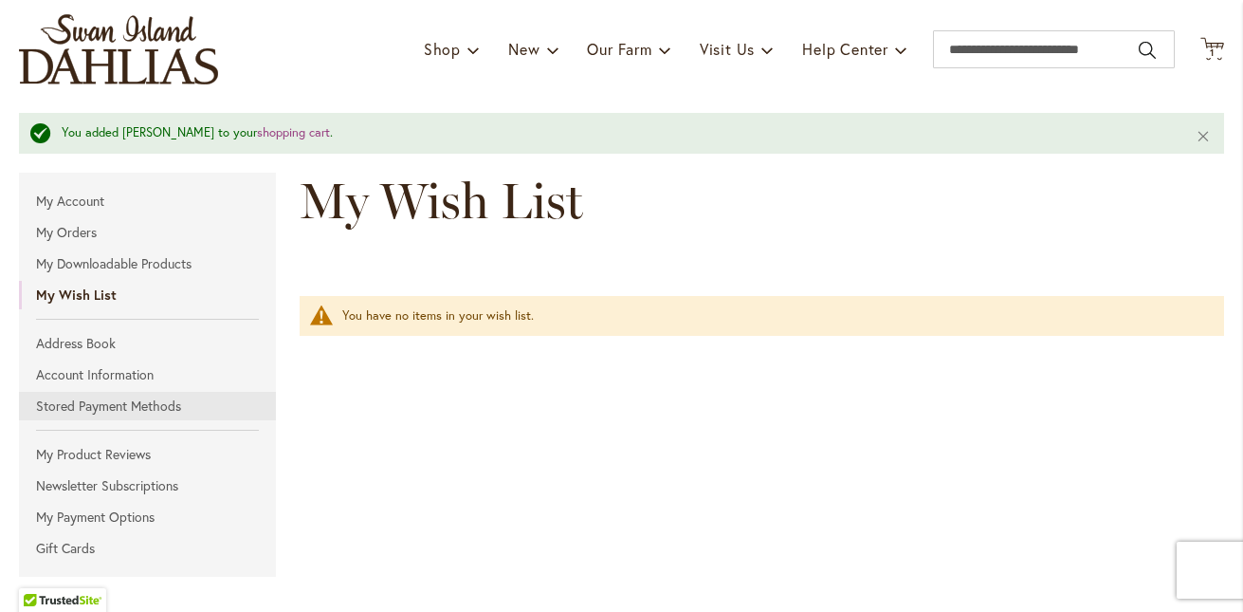
scroll to position [90, 0]
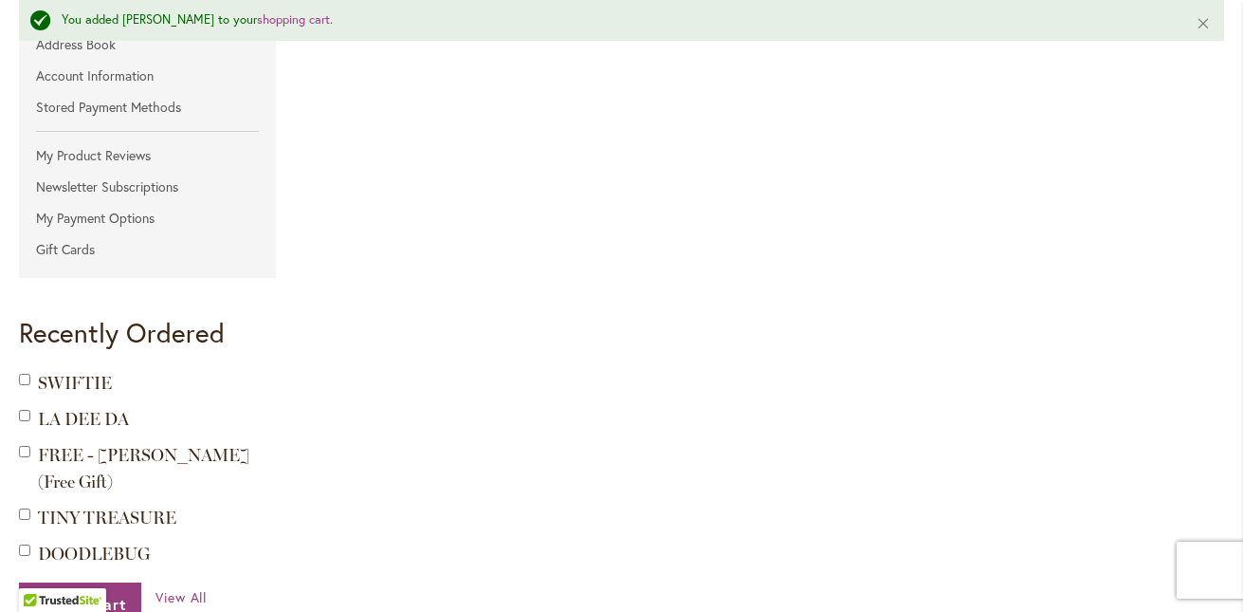
click at [116, 396] on ol "Add to Cart SWIFTIE Add to Cart LA DEE DA Add to Cart" at bounding box center [153, 467] width 268 height 197
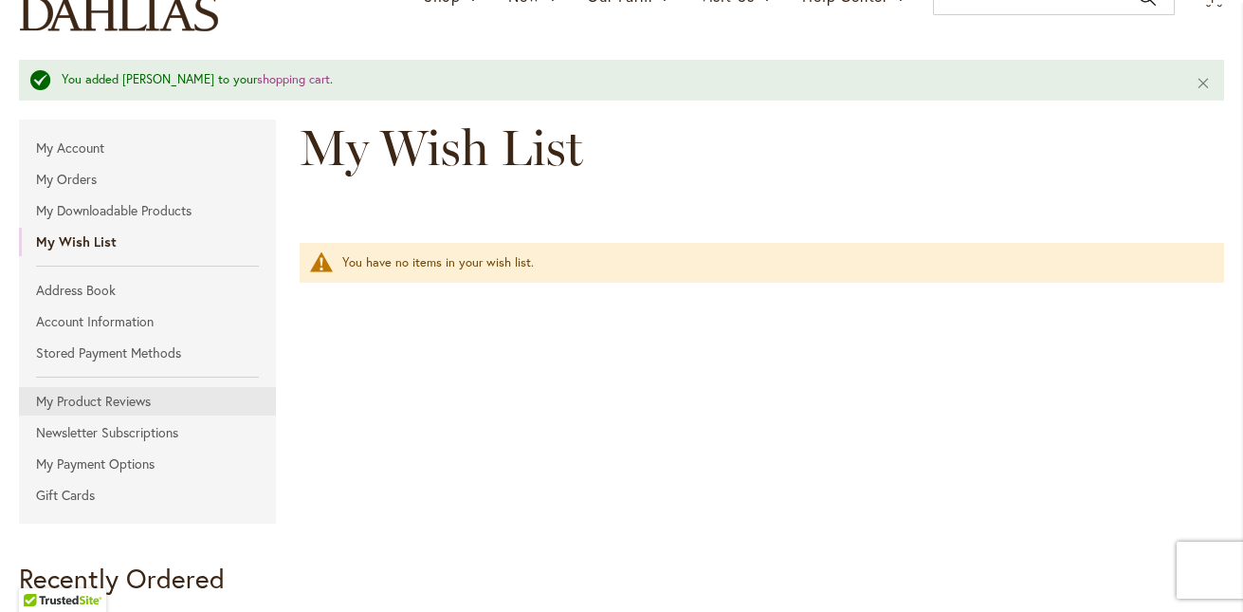
scroll to position [178, 0]
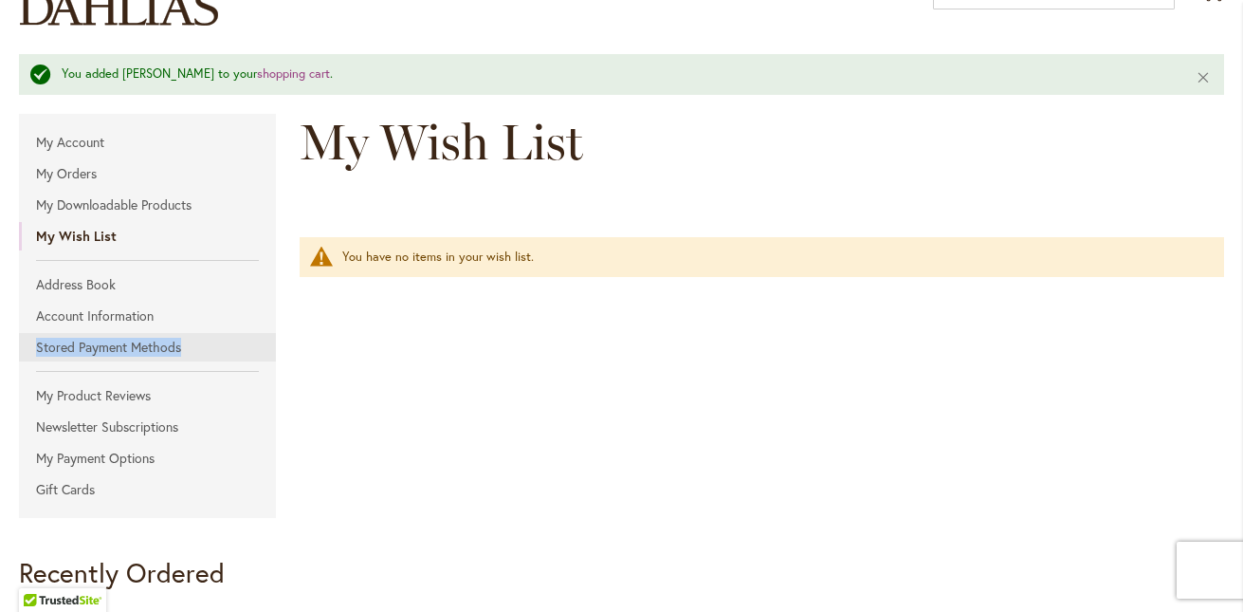
click at [168, 355] on link "Stored Payment Methods" at bounding box center [147, 347] width 257 height 28
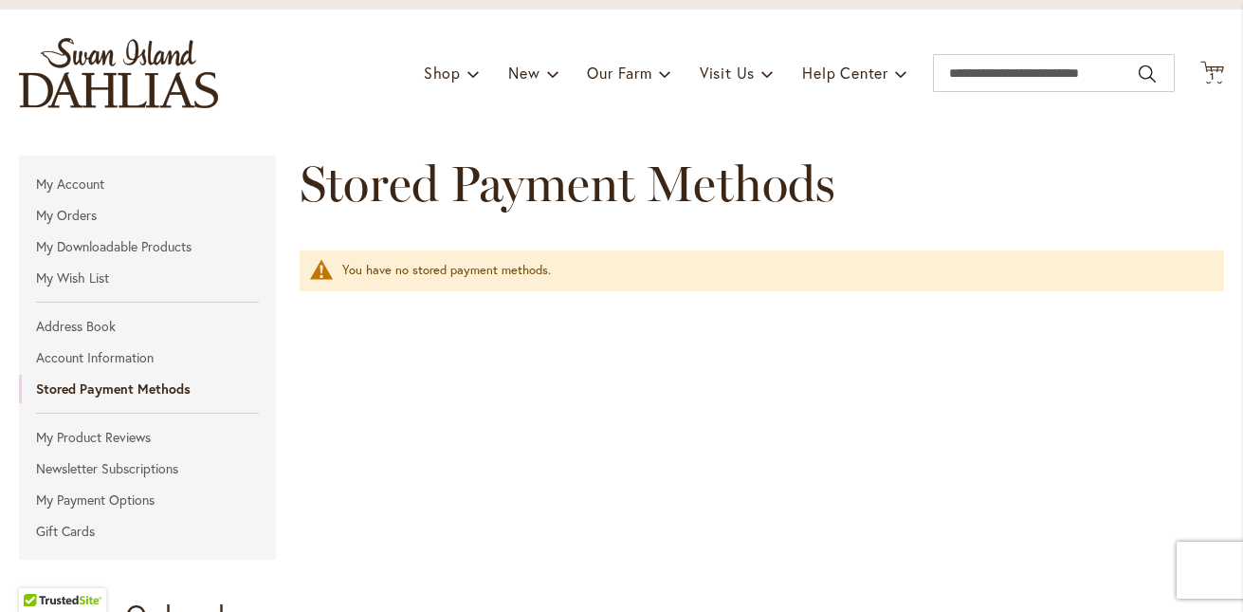
scroll to position [163, 0]
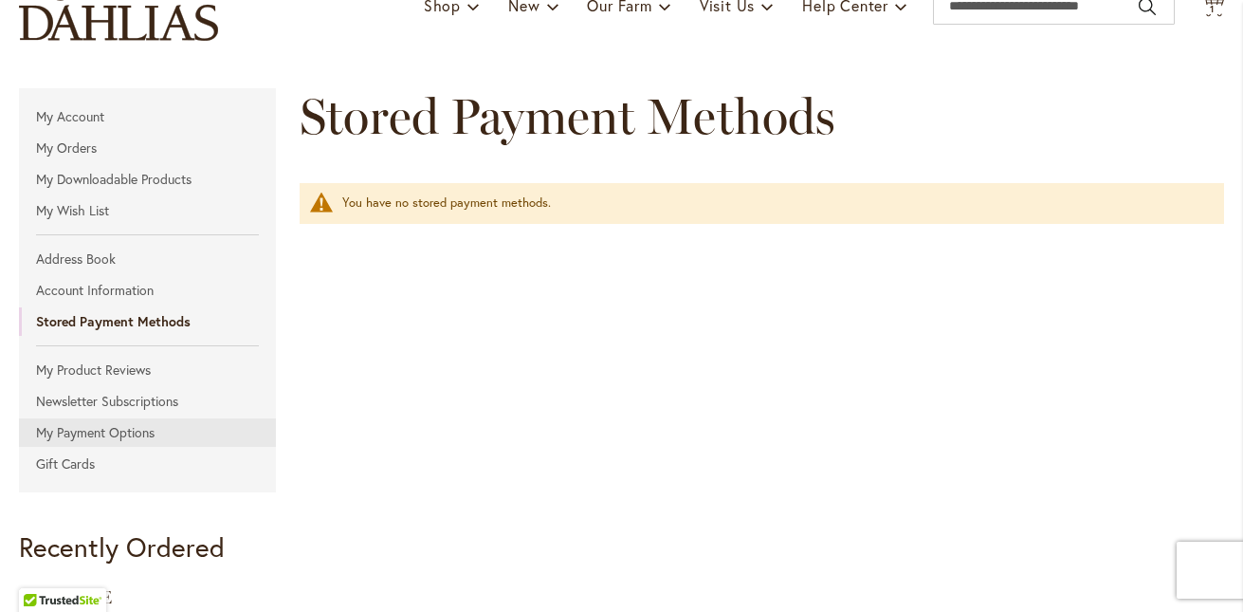
click at [131, 431] on link "My Payment Options" at bounding box center [147, 432] width 257 height 28
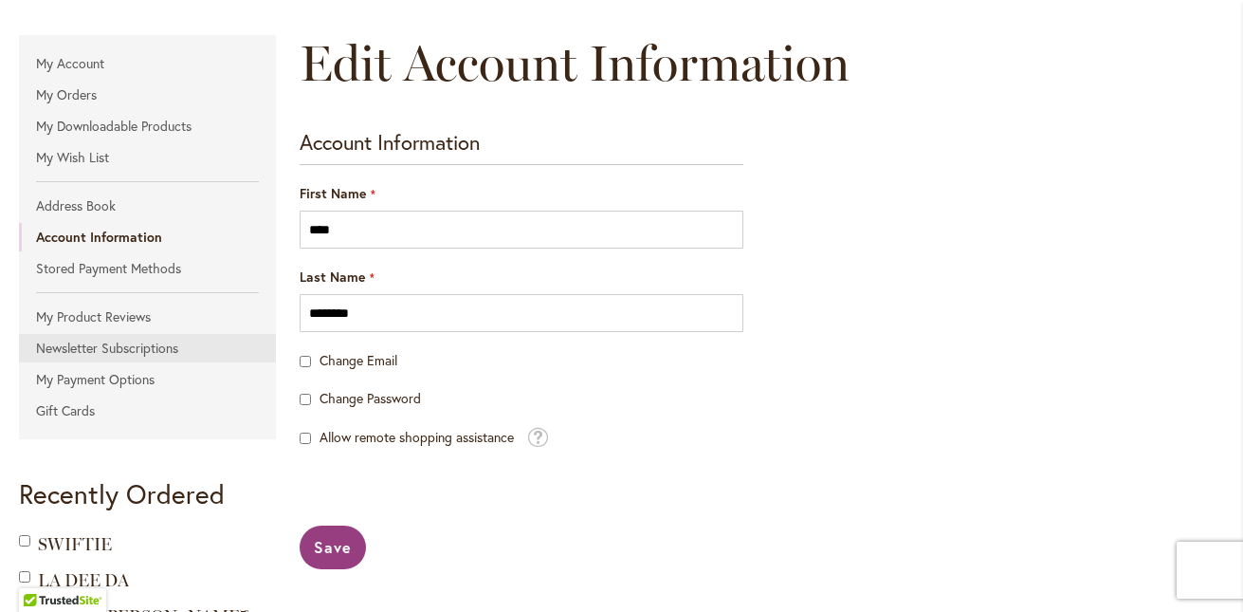
scroll to position [233, 0]
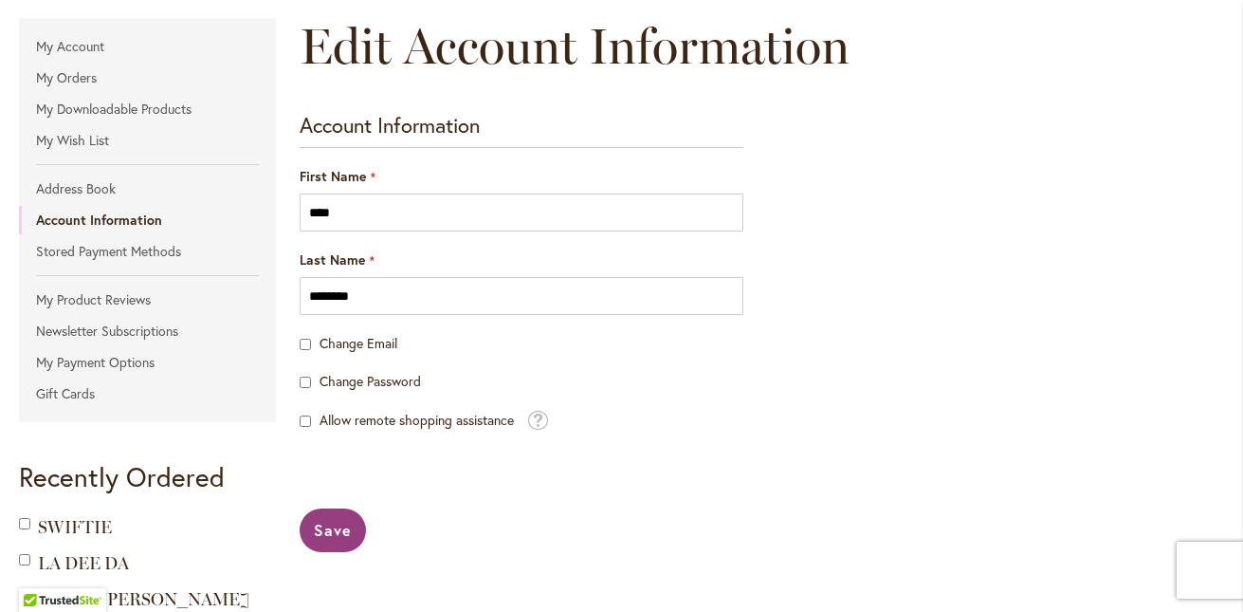
click at [453, 341] on div "Change Email" at bounding box center [522, 343] width 444 height 19
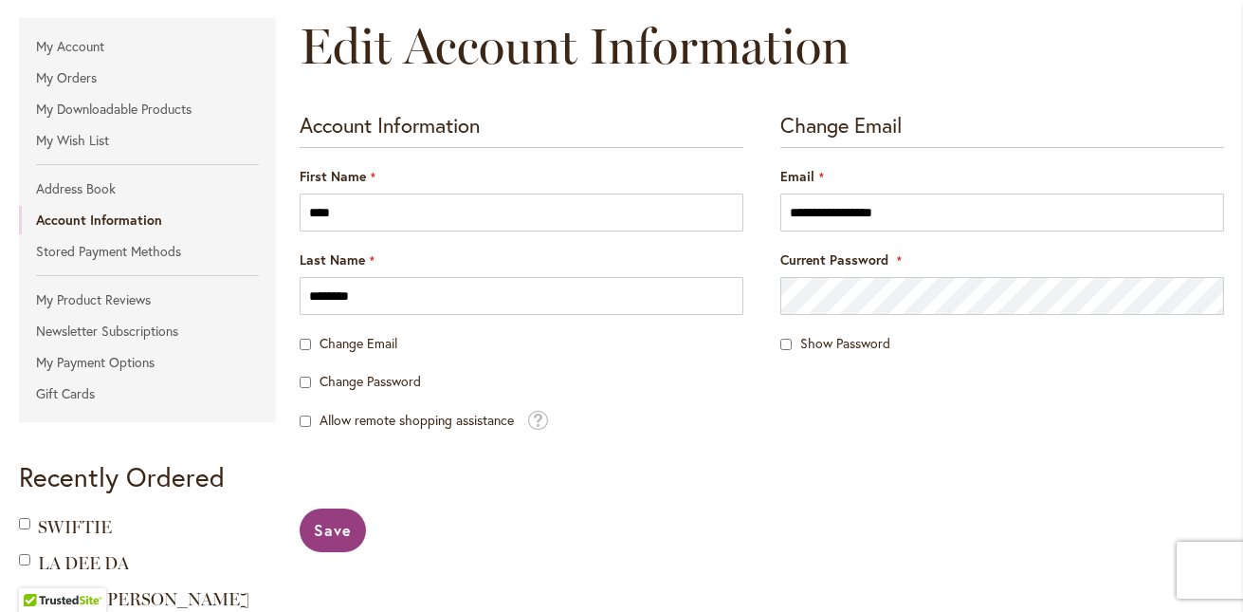
click at [440, 351] on div "Change Email" at bounding box center [522, 343] width 444 height 19
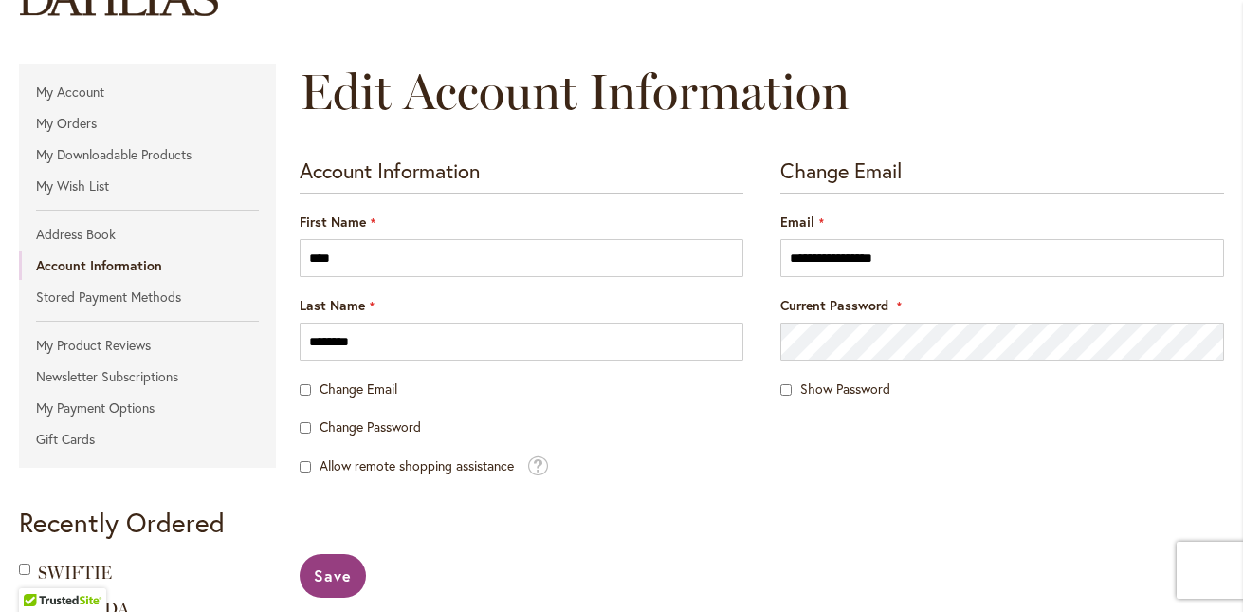
scroll to position [234, 0]
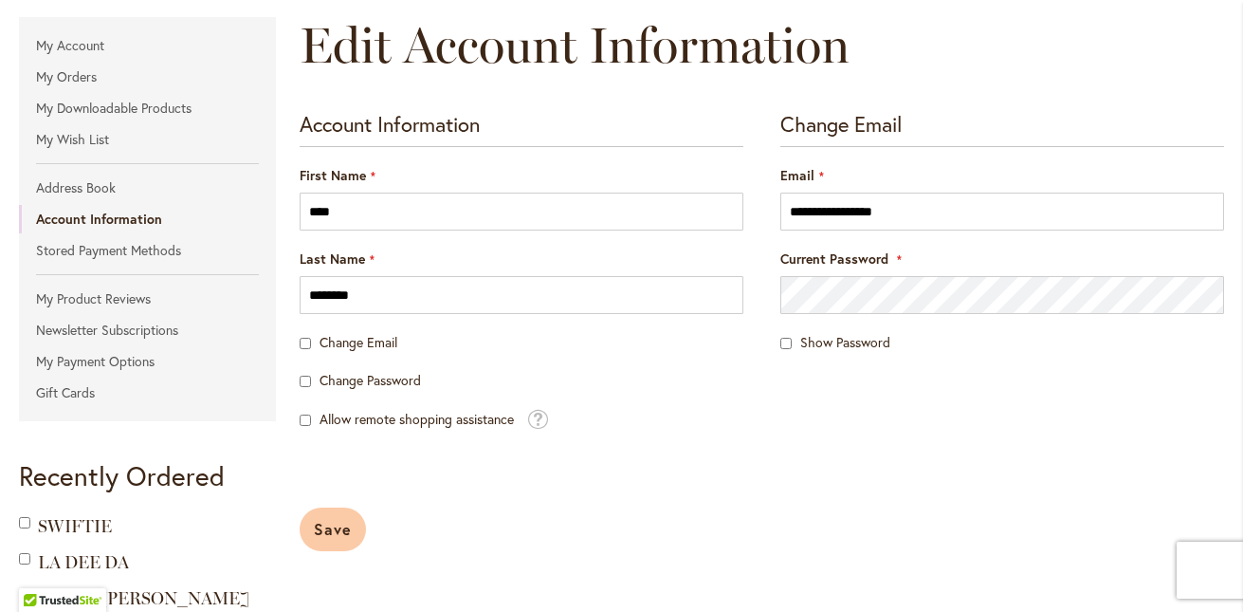
click at [330, 531] on span "Save" at bounding box center [333, 529] width 38 height 20
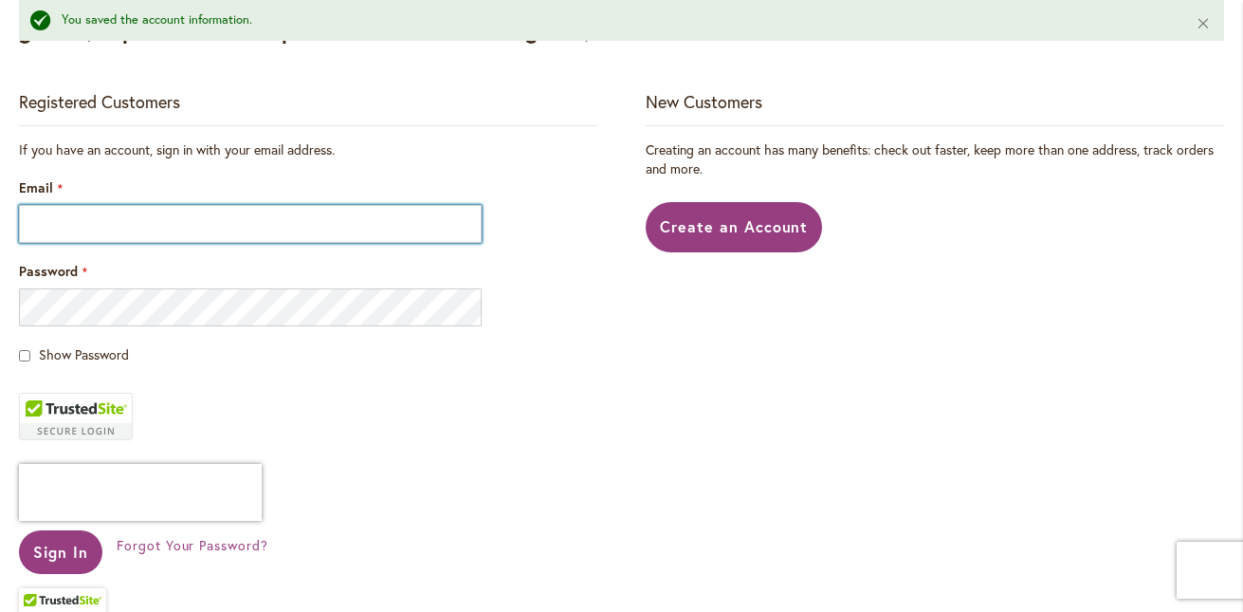
scroll to position [387, 0]
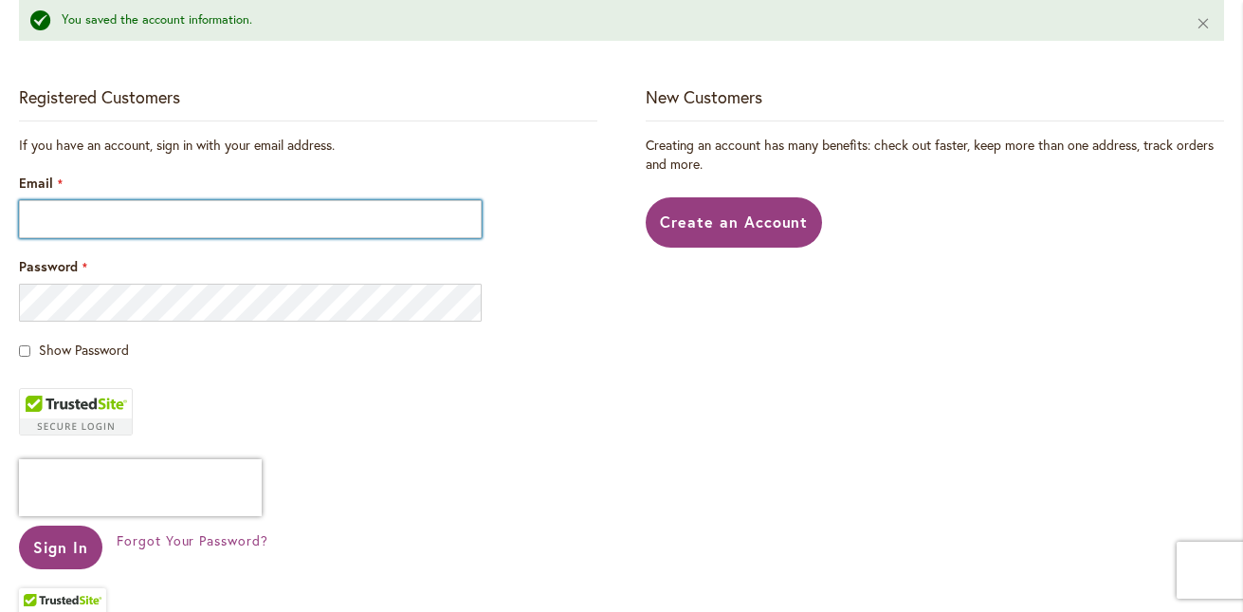
type input "**********"
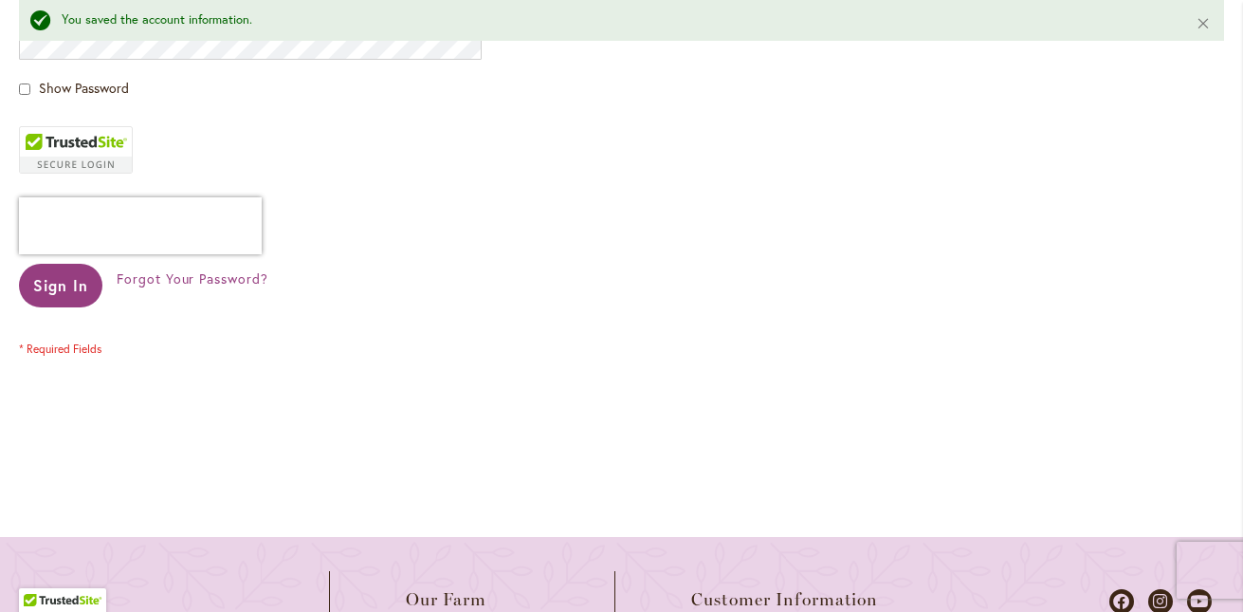
scroll to position [667, 0]
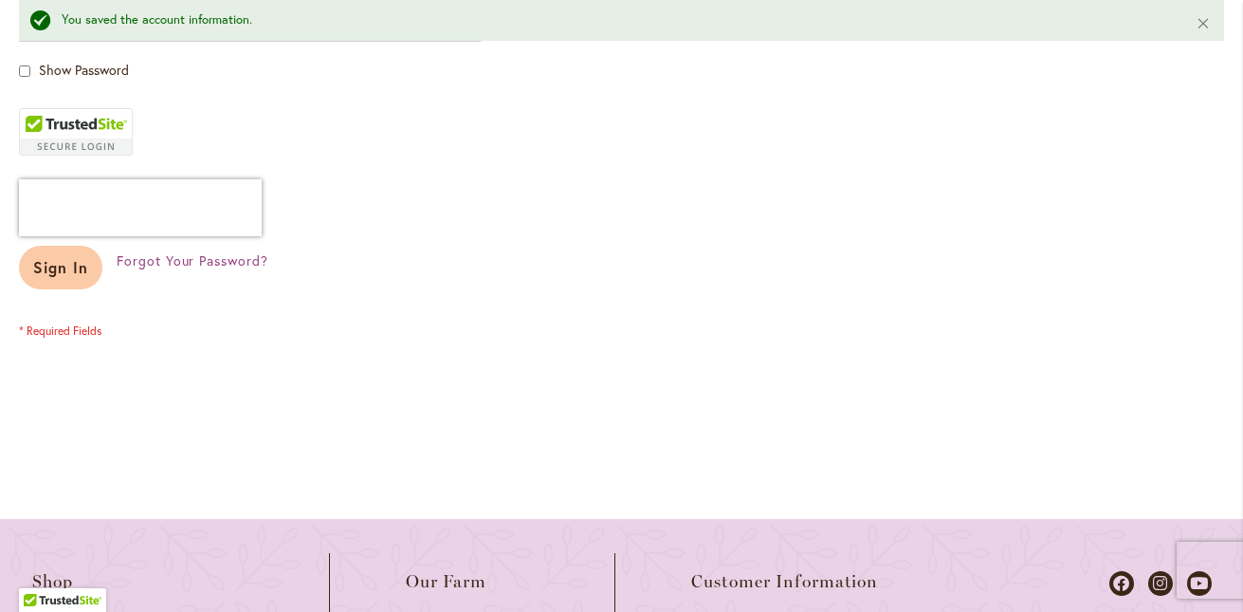
click at [79, 270] on span "Sign In" at bounding box center [60, 267] width 55 height 20
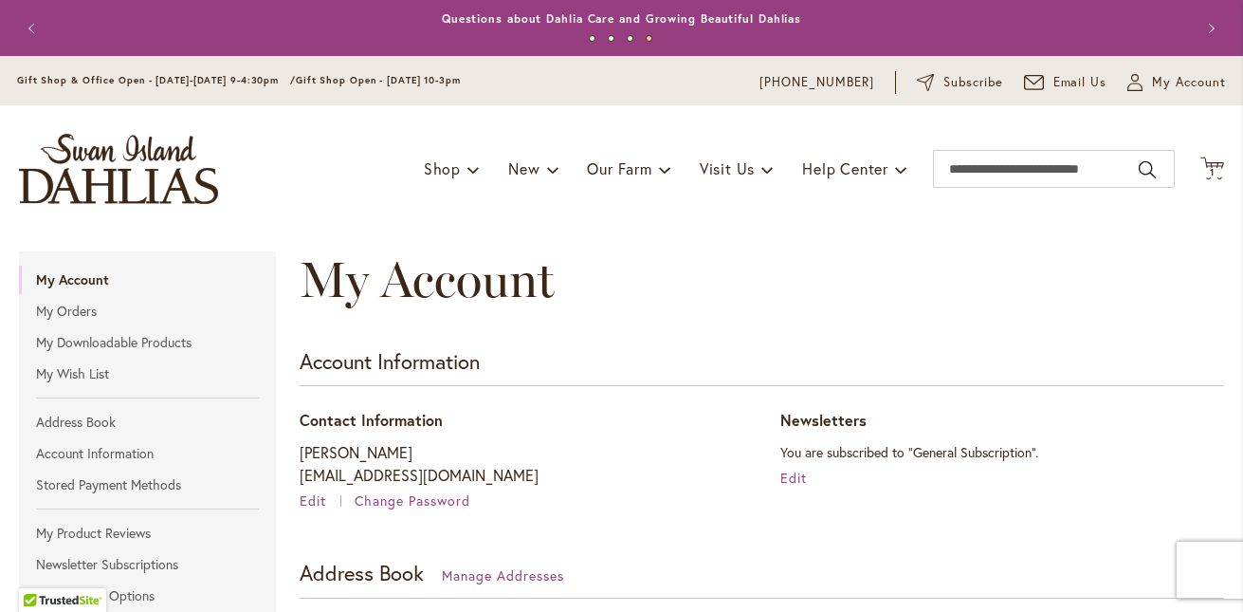
click at [624, 31] on ul "1 2 3 4" at bounding box center [622, 41] width 1100 height 27
click at [228, 85] on p "Gift Shop & Office Open - [DATE]-[DATE] 9-4:30pm / Gift Shop Open - [DATE] 10-3…" at bounding box center [239, 80] width 444 height 19
click at [230, 85] on p "Gift Shop & Office Open - Monday-Friday 9-4:30pm / Gift Shop Open - Saturday 10…" at bounding box center [239, 80] width 444 height 19
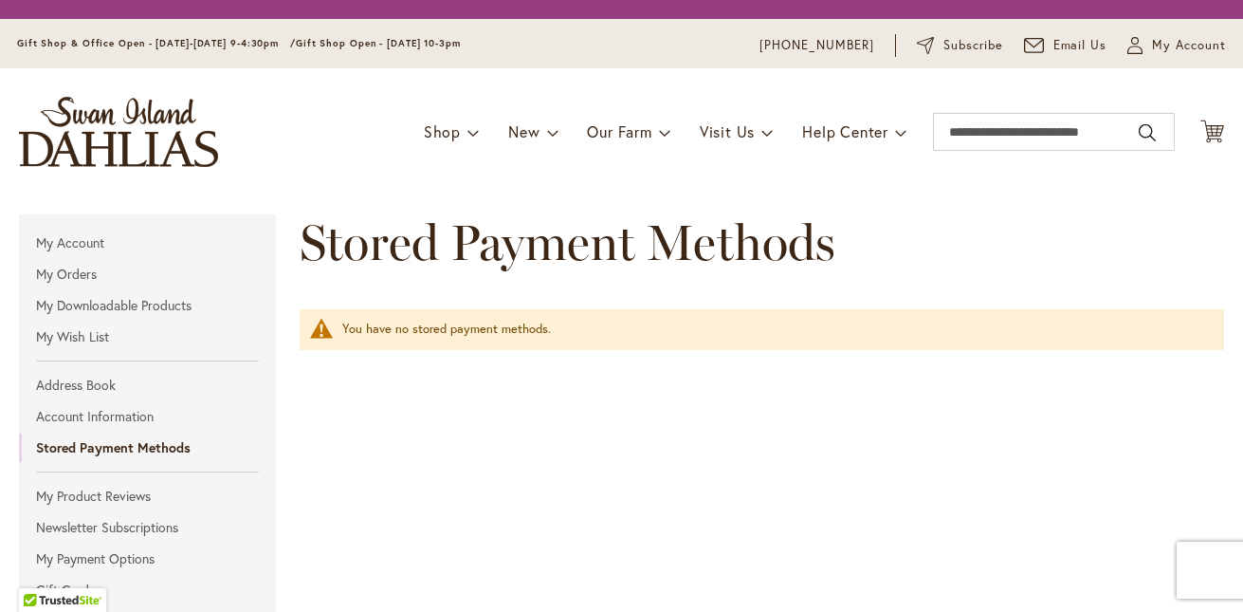
click at [329, 226] on span "Stored Payment Methods" at bounding box center [568, 242] width 536 height 60
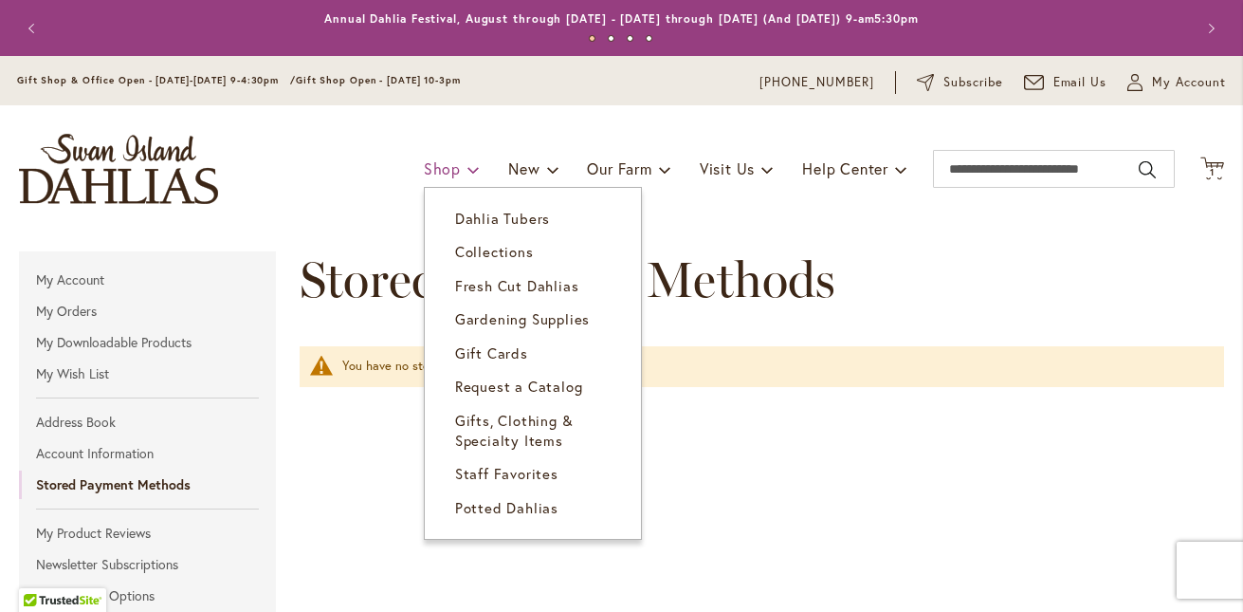
click at [437, 172] on span "Shop" at bounding box center [442, 168] width 37 height 20
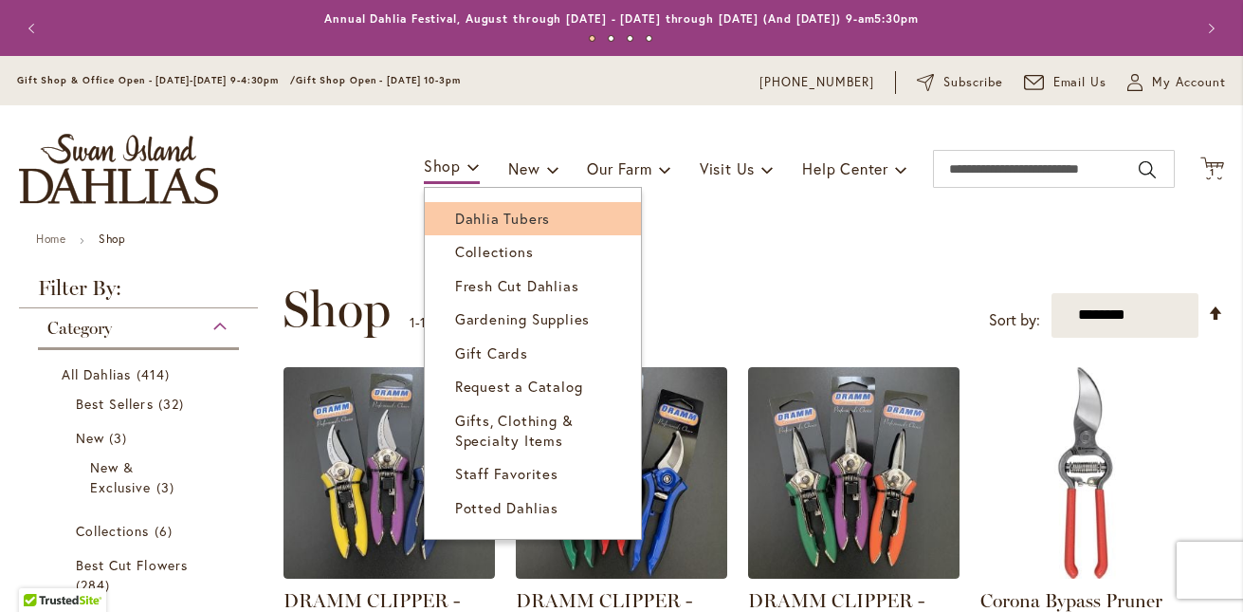
click at [494, 214] on span "Dahlia Tubers" at bounding box center [502, 218] width 95 height 19
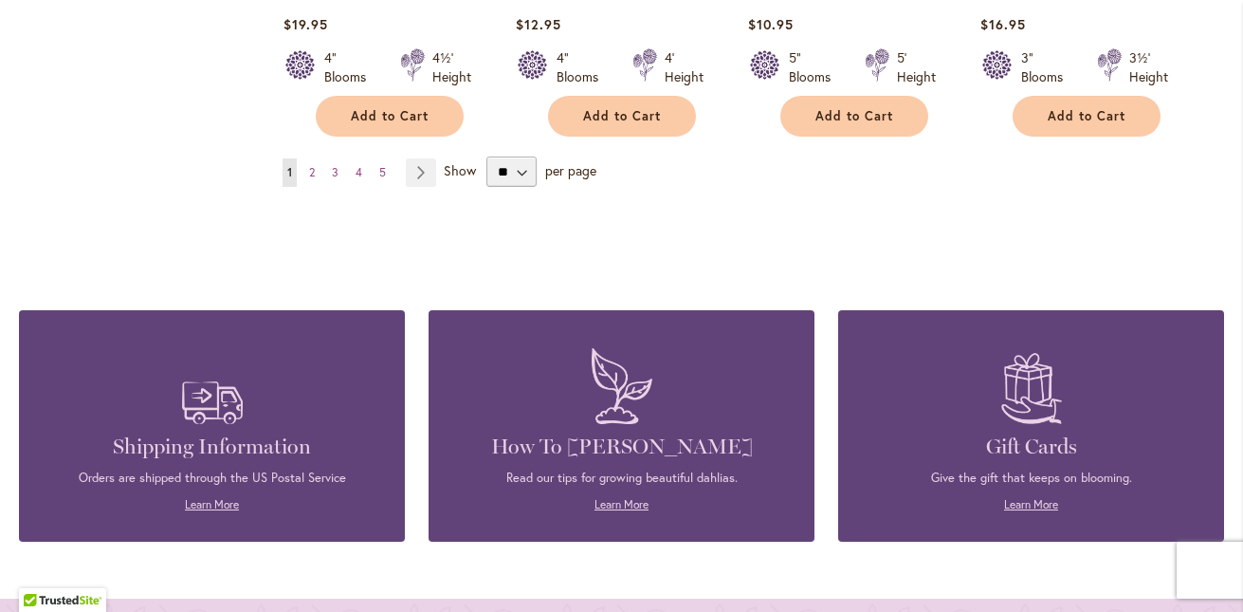
scroll to position [1930, 0]
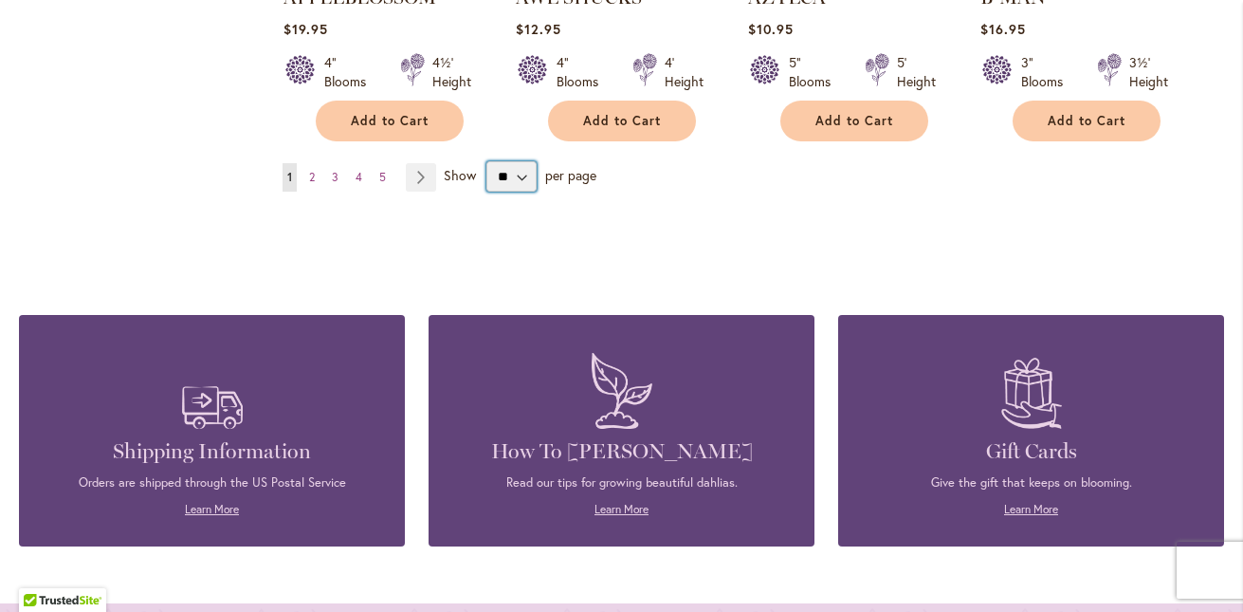
select select "**"
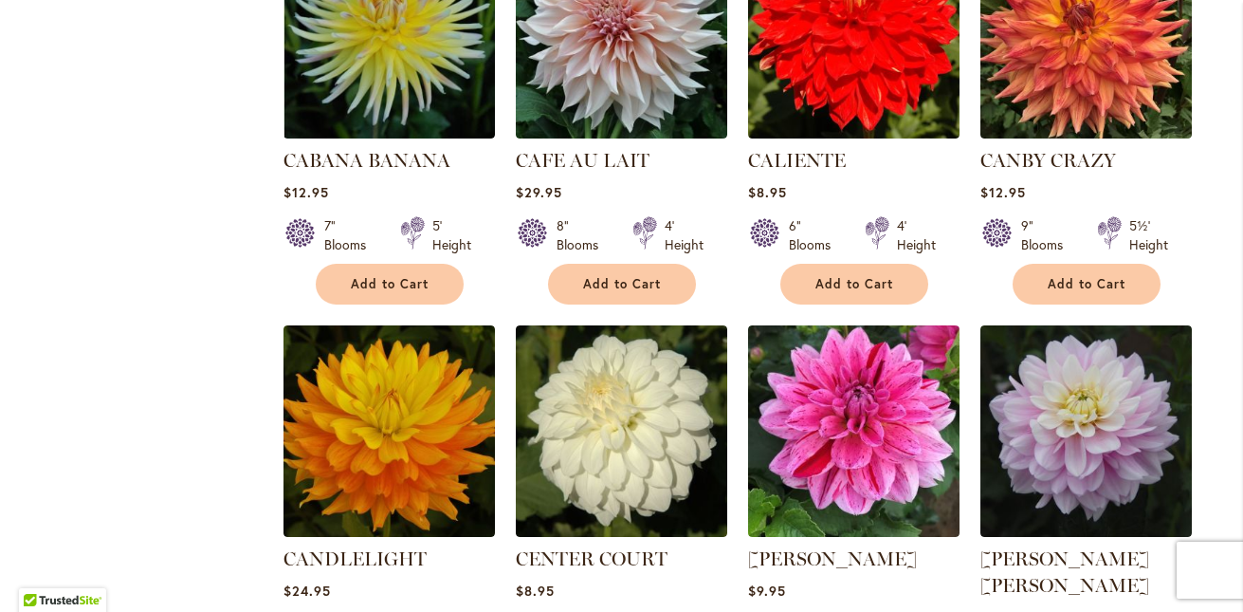
scroll to position [6204, 0]
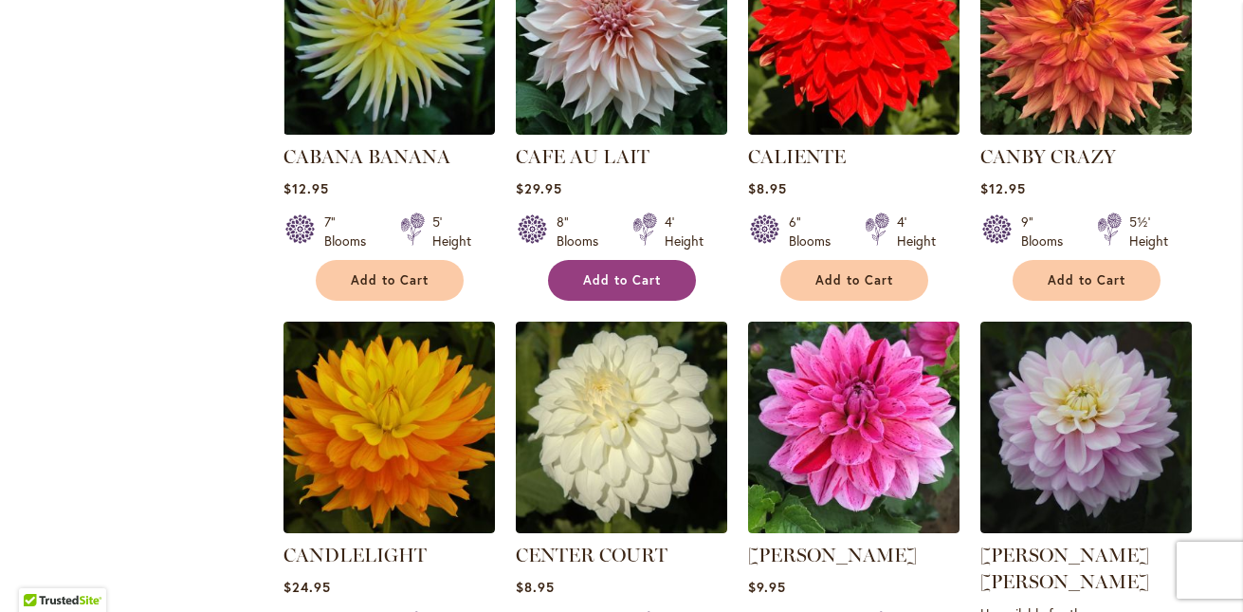
click at [591, 272] on span "Add to Cart" at bounding box center [622, 280] width 78 height 16
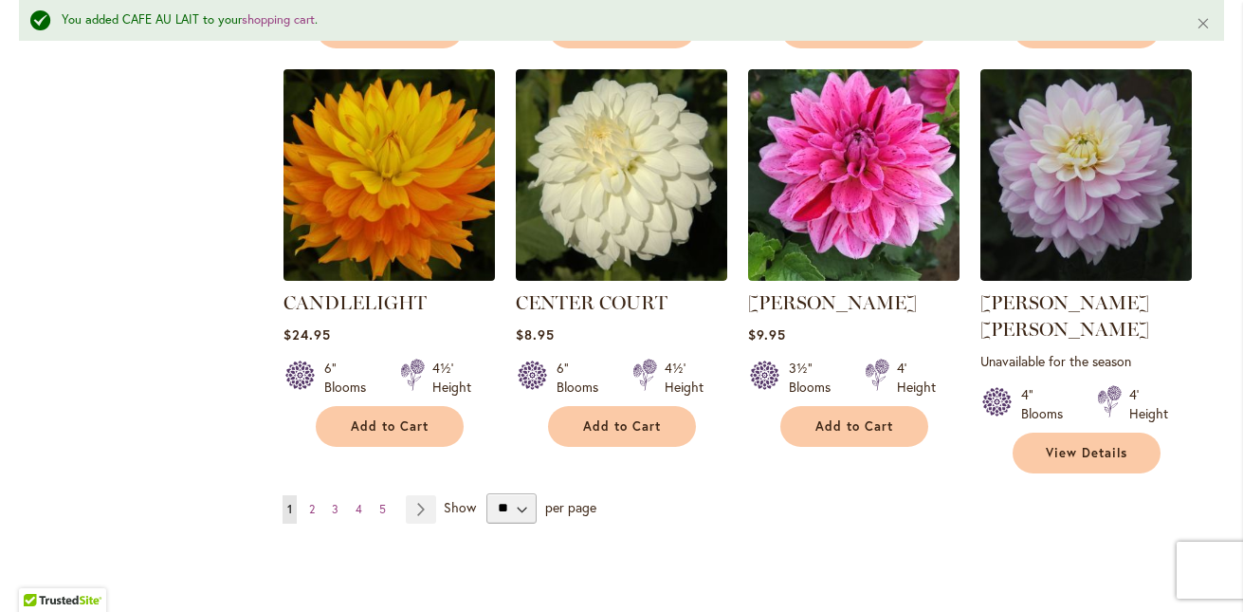
scroll to position [6519, 0]
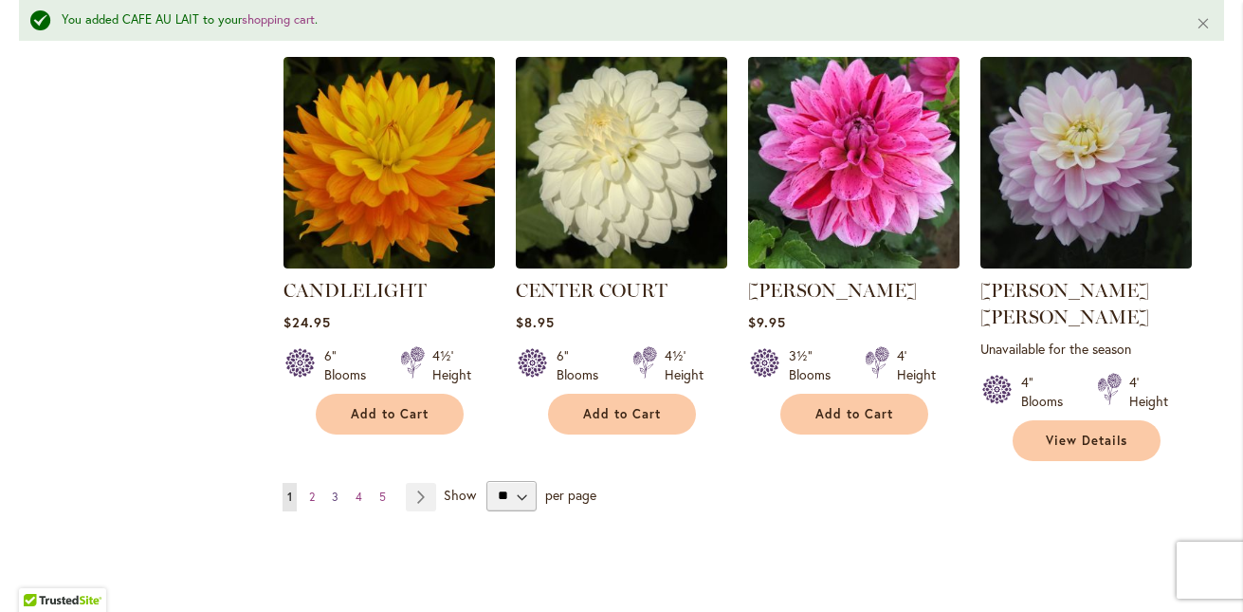
click at [329, 483] on link "Page 3" at bounding box center [335, 497] width 16 height 28
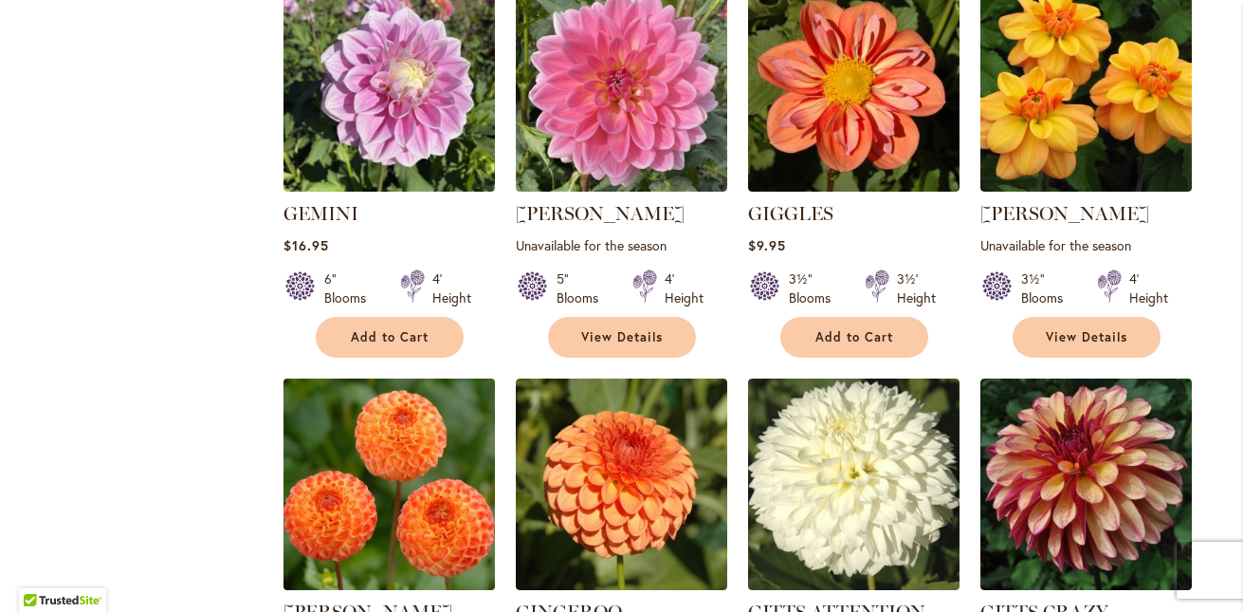
scroll to position [2190, 0]
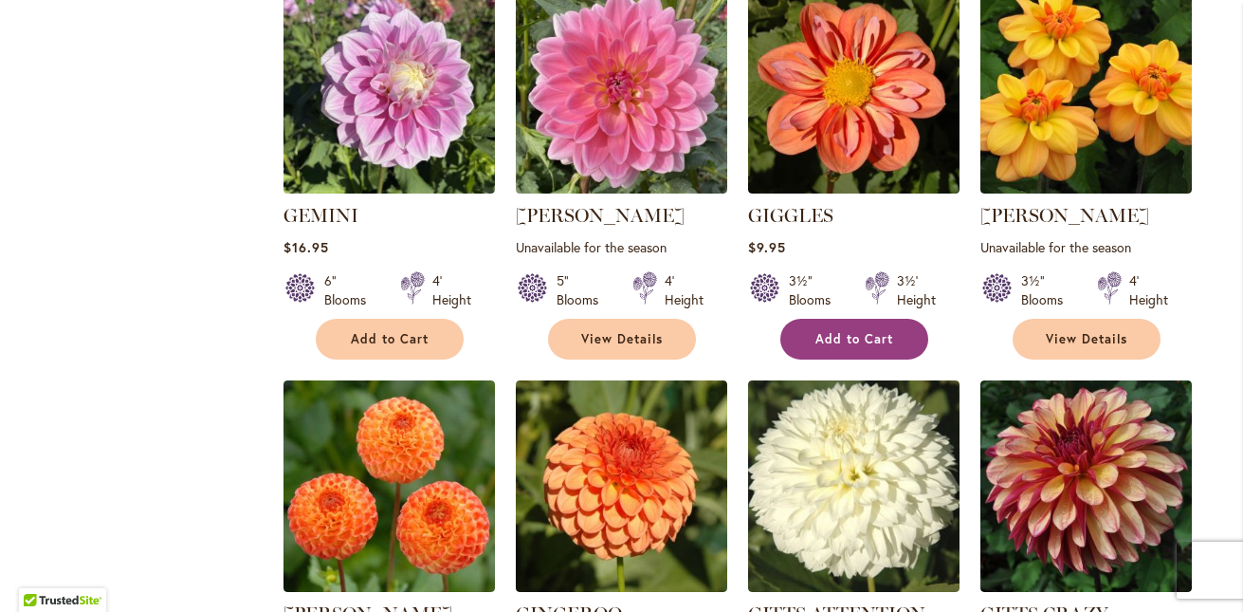
click at [857, 331] on span "Add to Cart" at bounding box center [854, 339] width 78 height 16
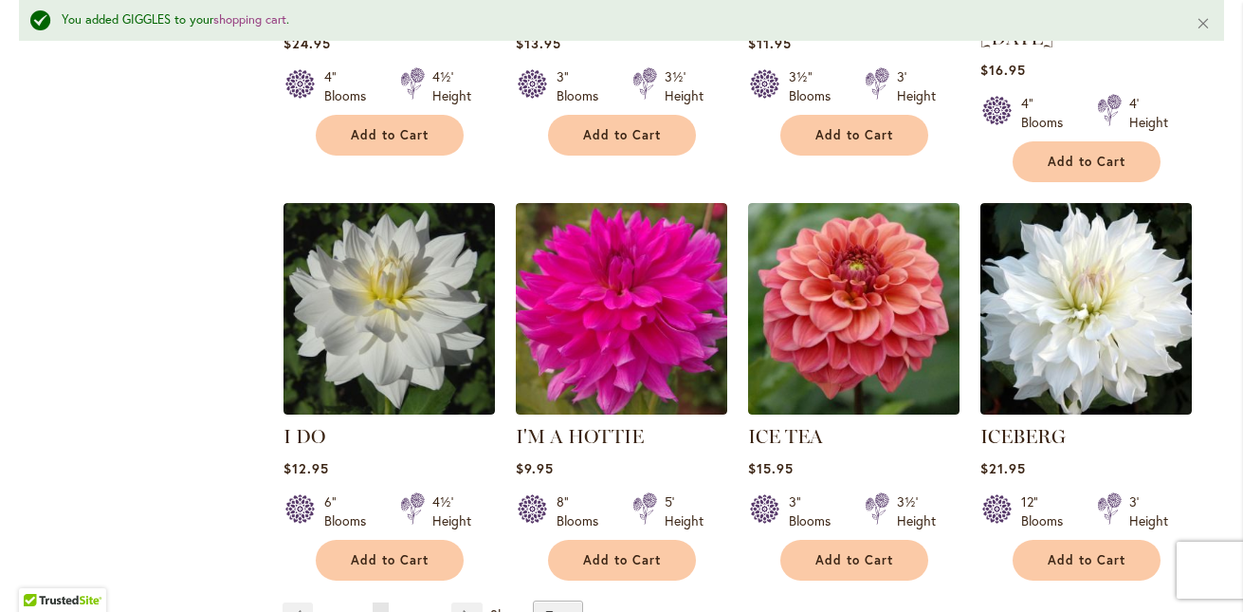
scroll to position [6532, 0]
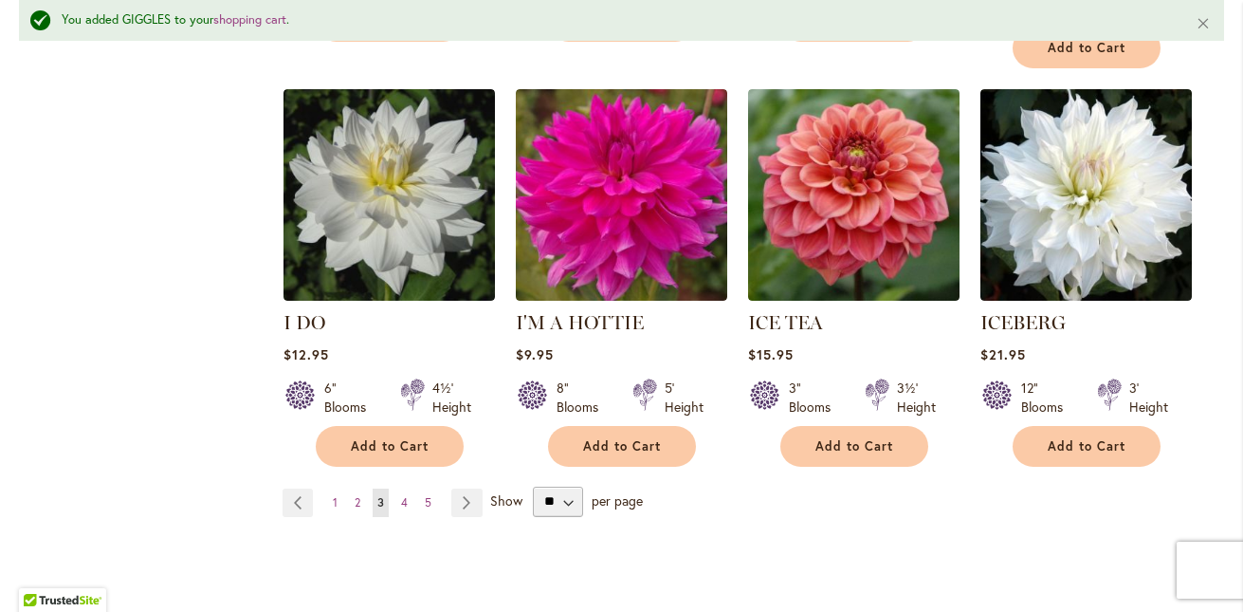
scroll to position [6666, 0]
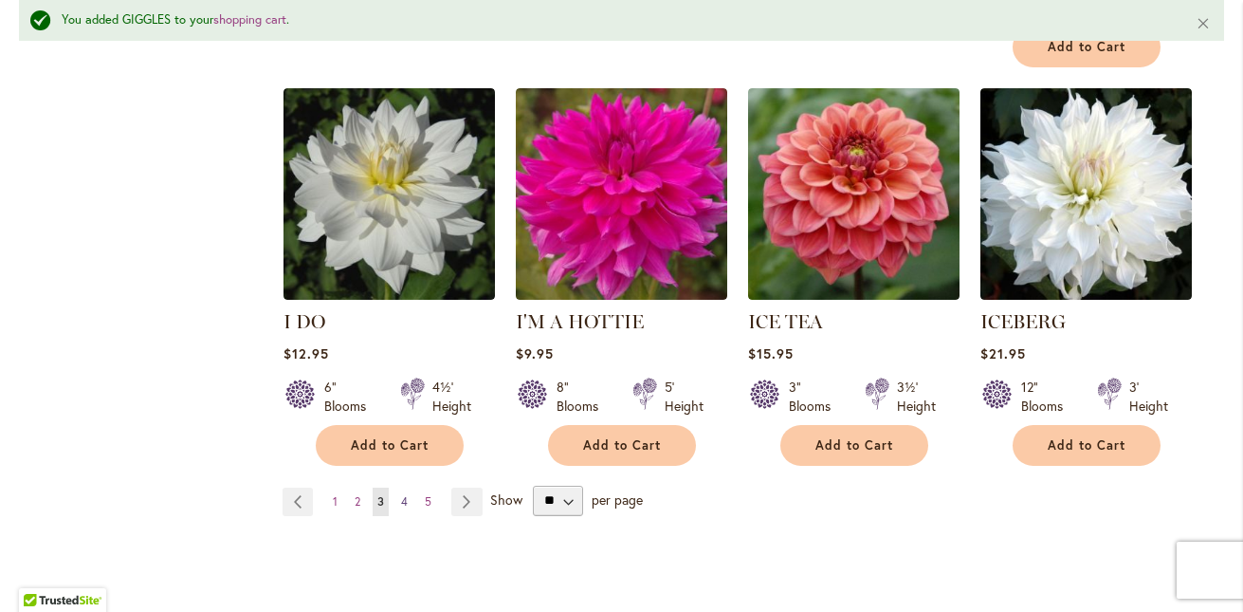
click at [406, 494] on span "4" at bounding box center [404, 501] width 7 height 14
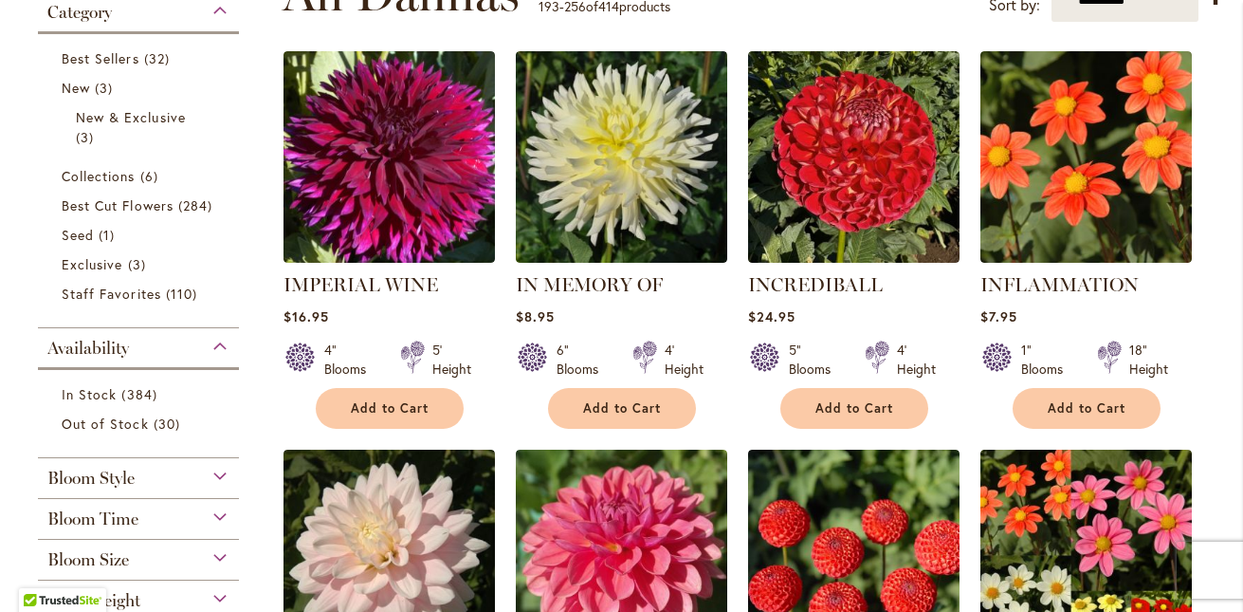
scroll to position [420, 0]
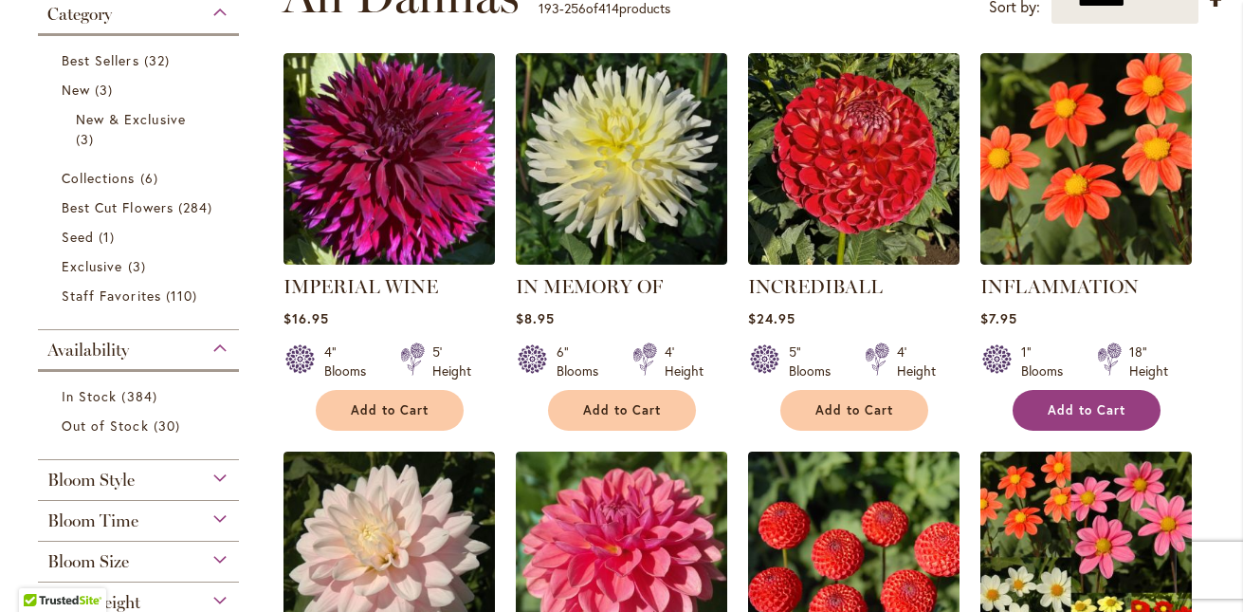
click at [1070, 405] on span "Add to Cart" at bounding box center [1087, 410] width 78 height 16
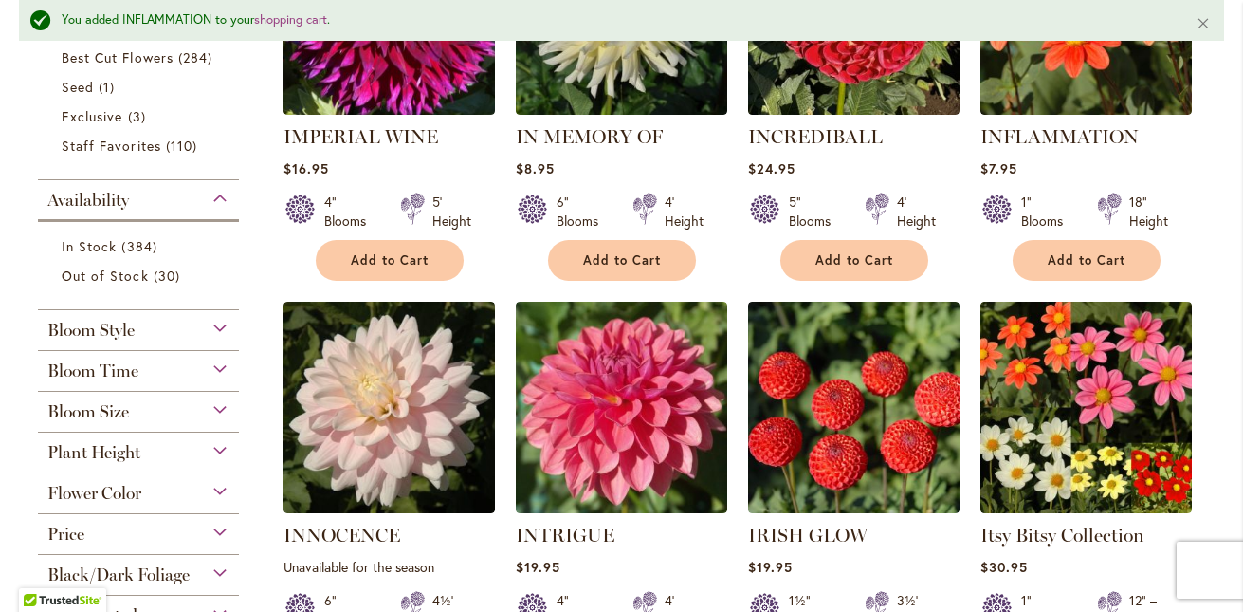
scroll to position [607, 0]
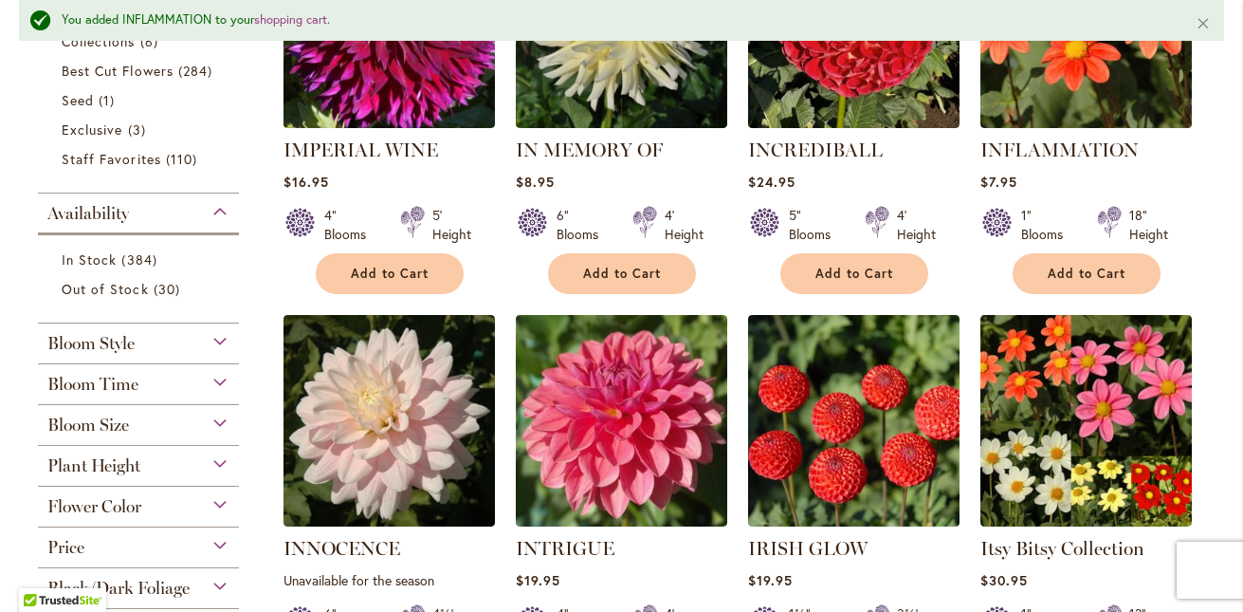
click at [257, 348] on div "Category Best Sellers 32 items New 3 items New & Exclusive 3 items 6 284 1" at bounding box center [138, 254] width 239 height 792
click at [224, 495] on div "Flower Color" at bounding box center [138, 501] width 201 height 30
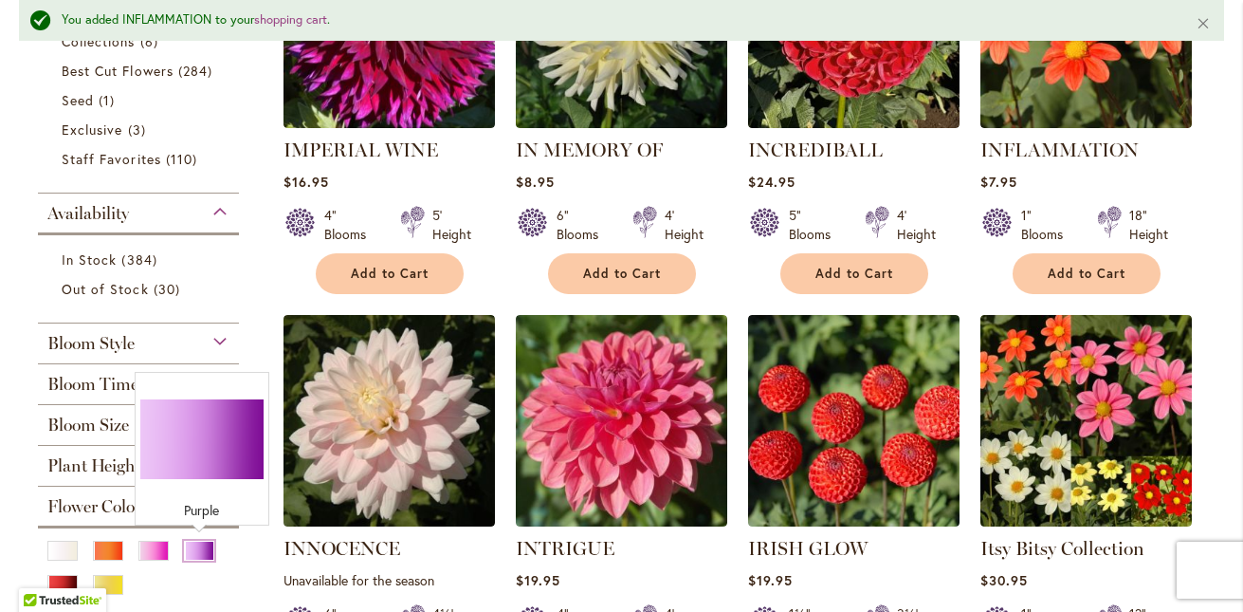
click at [203, 550] on div "Purple" at bounding box center [199, 550] width 30 height 20
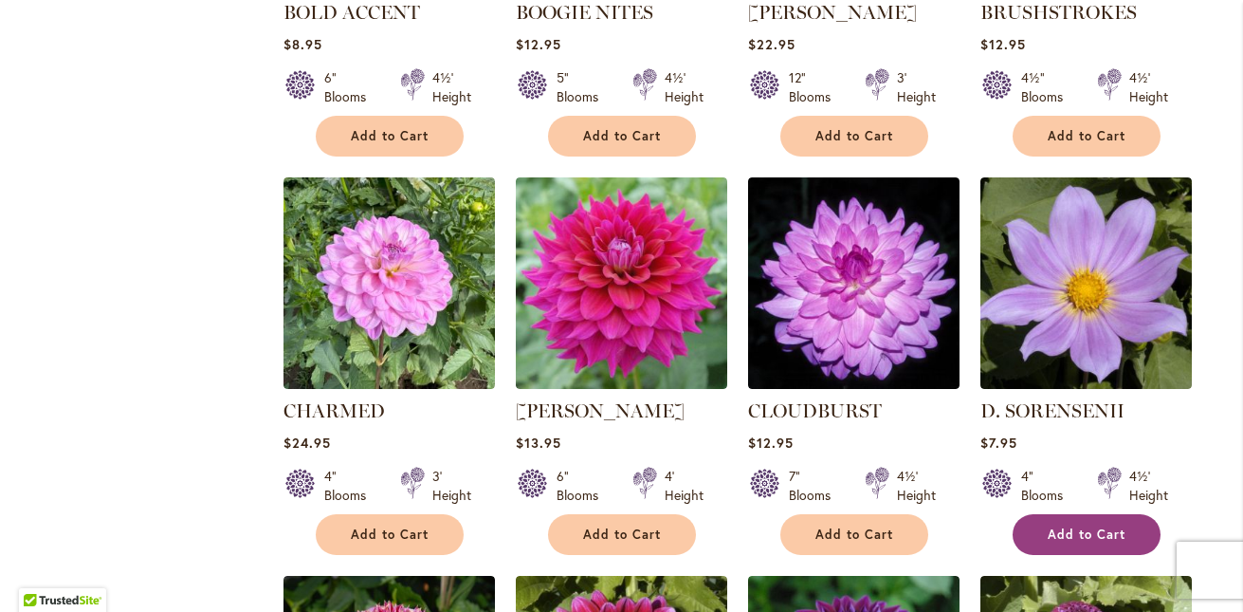
click at [1074, 526] on span "Add to Cart" at bounding box center [1087, 534] width 78 height 16
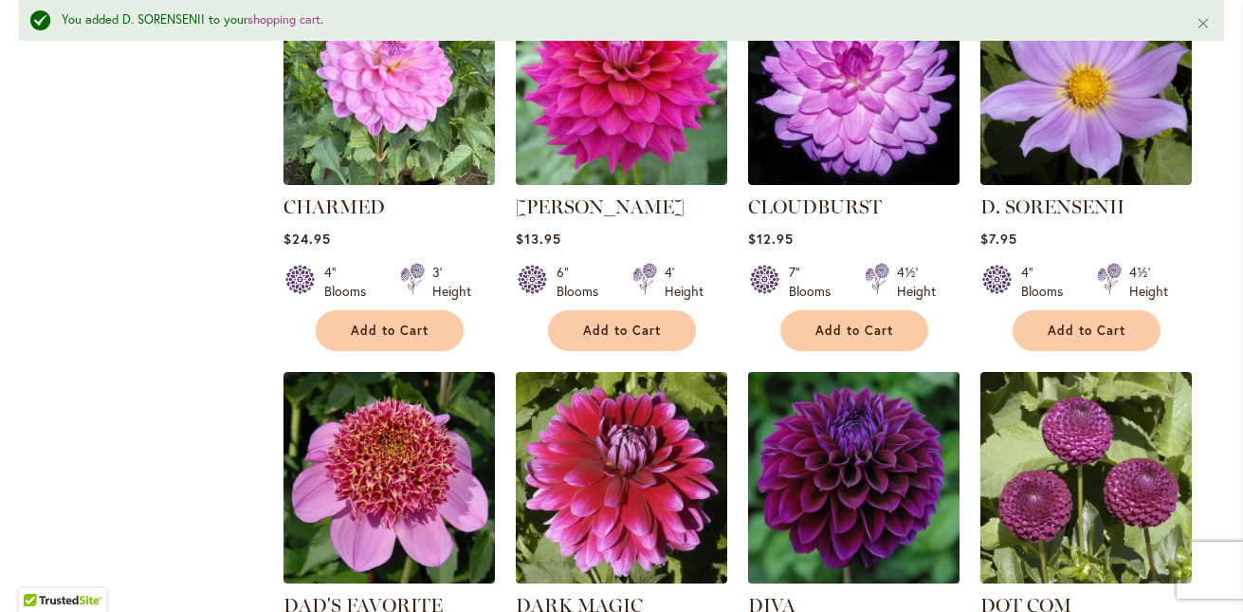
scroll to position [1692, 0]
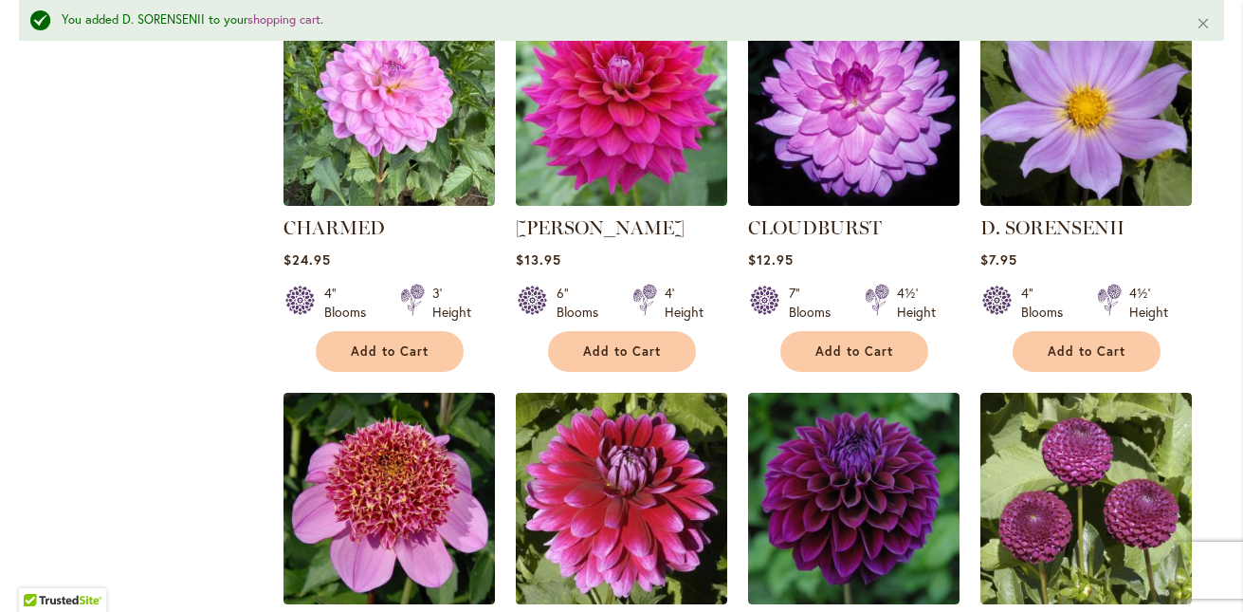
click at [1129, 218] on strong "D. SORENSENII" at bounding box center [1085, 227] width 211 height 27
drag, startPoint x: 1124, startPoint y: 209, endPoint x: 1136, endPoint y: 223, distance: 18.2
click at [1136, 223] on div "D. SORENSENII Rating: 67% 2 Reviews $7.95 4" Blooms" at bounding box center [1085, 178] width 211 height 368
copy link "D. SORENSENII"
click at [462, 268] on div "4" Blooms 3' Height" at bounding box center [388, 294] width 211 height 53
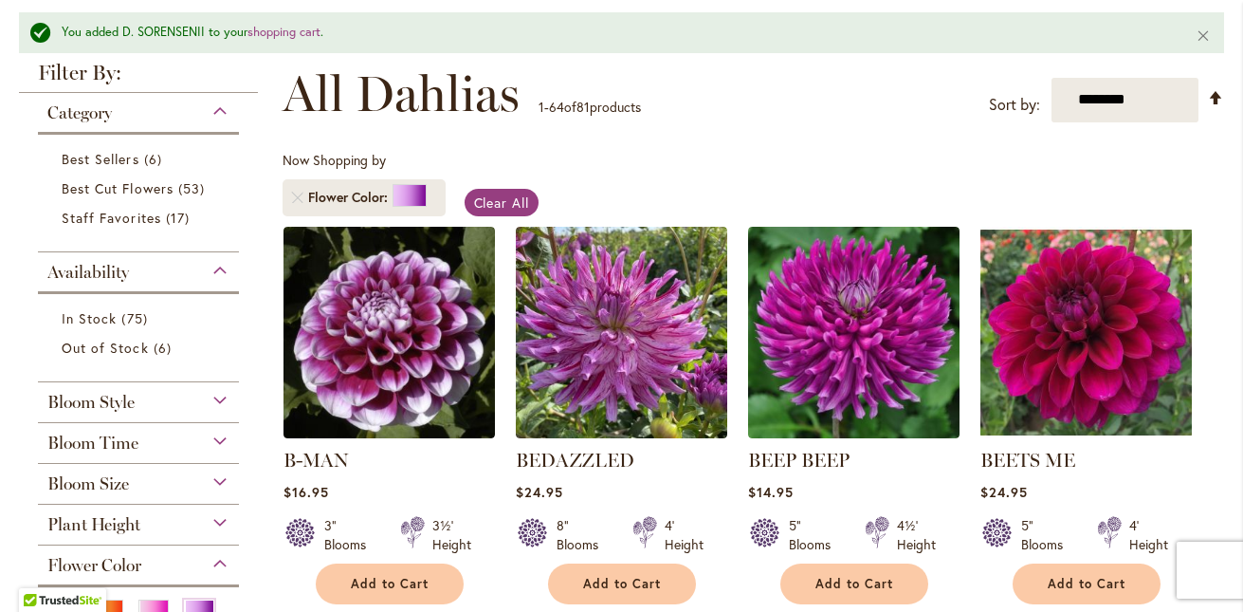
scroll to position [266, 0]
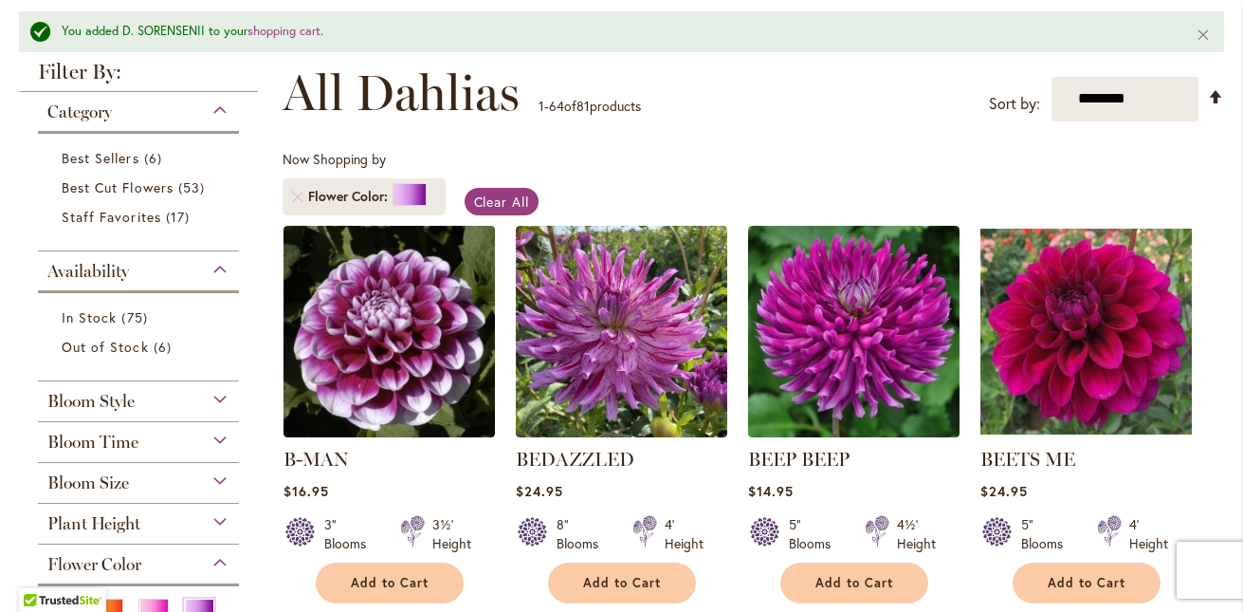
click at [218, 557] on div "Flower Color" at bounding box center [138, 559] width 201 height 30
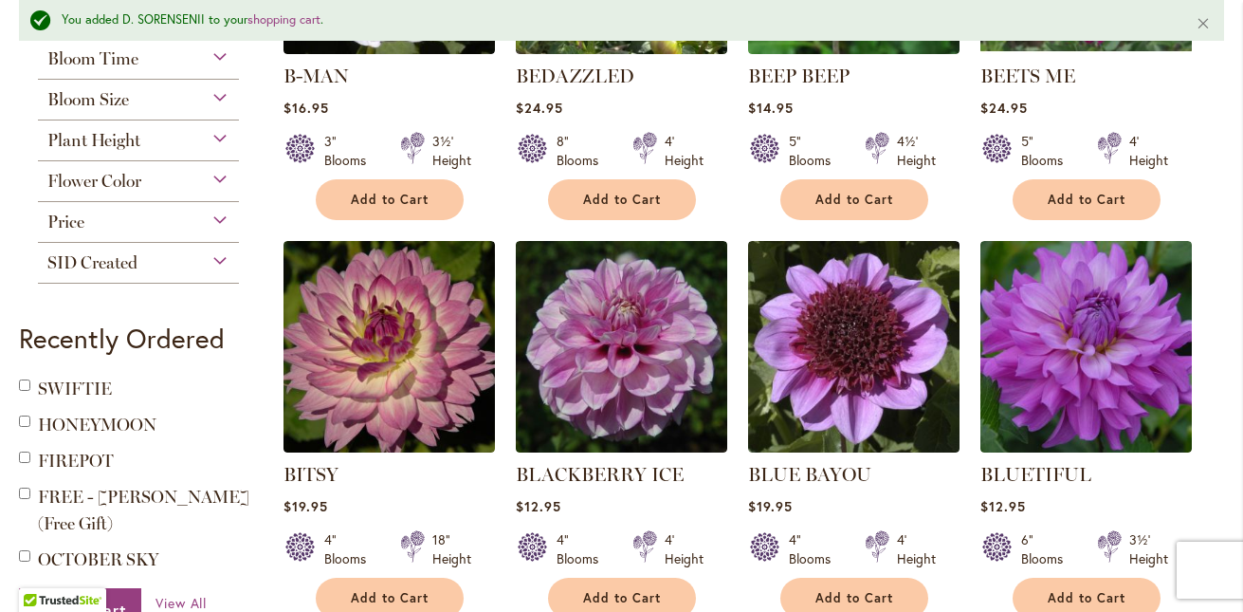
scroll to position [646, 0]
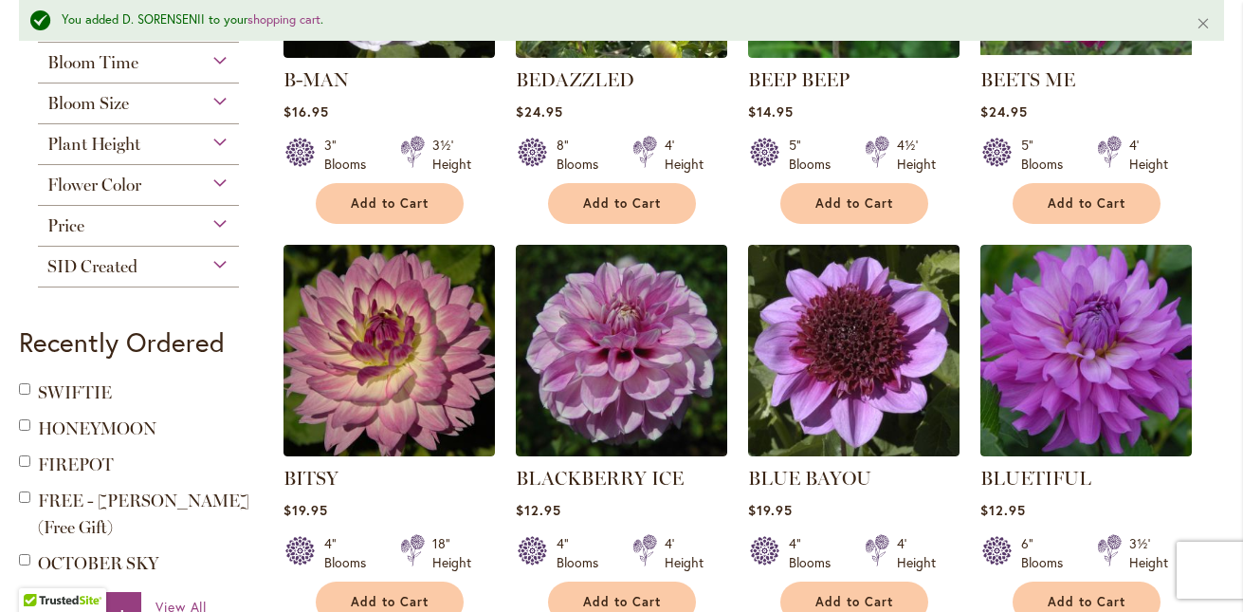
click at [228, 173] on div "Flower Color" at bounding box center [138, 180] width 201 height 30
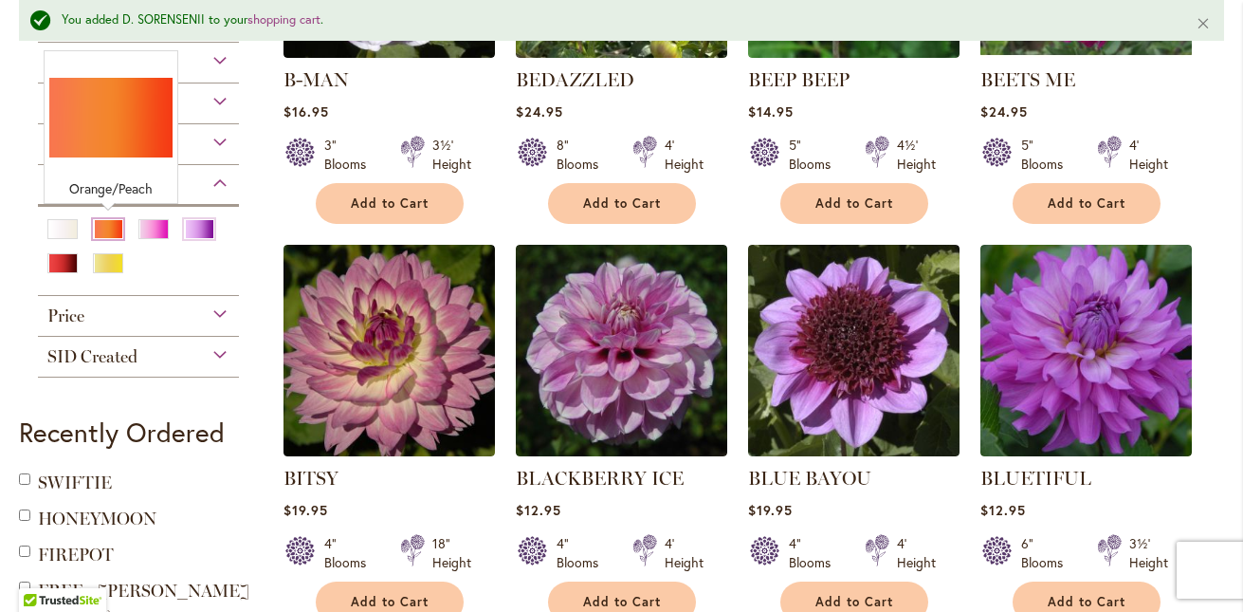
click at [110, 224] on div "Orange/Peach" at bounding box center [108, 229] width 30 height 20
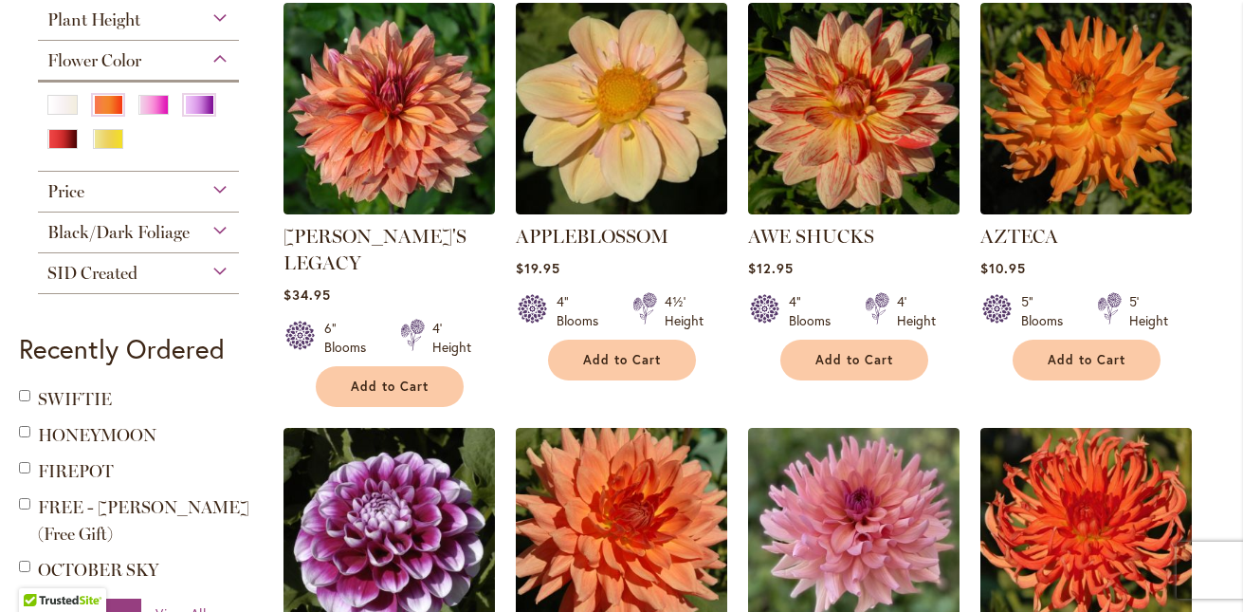
scroll to position [851, 0]
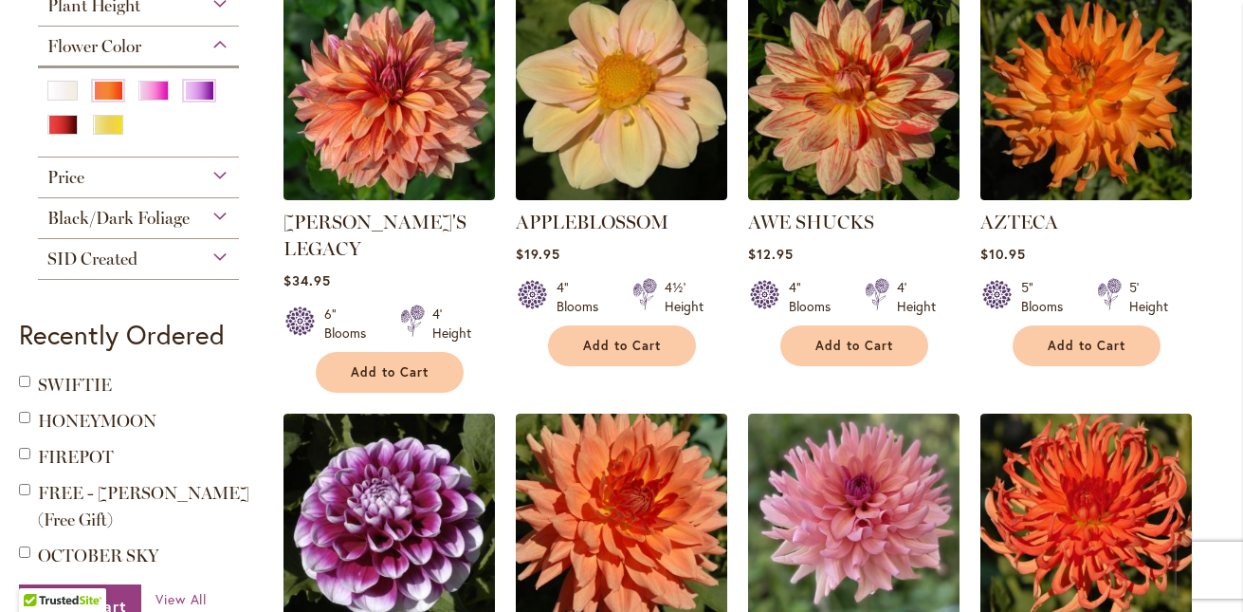
drag, startPoint x: 704, startPoint y: 213, endPoint x: 514, endPoint y: 206, distance: 189.8
click at [515, 206] on li "APPLEBLOSSOM Rating: 95% 4 Reviews $19.95 4" Blooms 4½' Height Add to Cart" at bounding box center [621, 191] width 213 height 406
copy link "APPLEBLOSSOM"
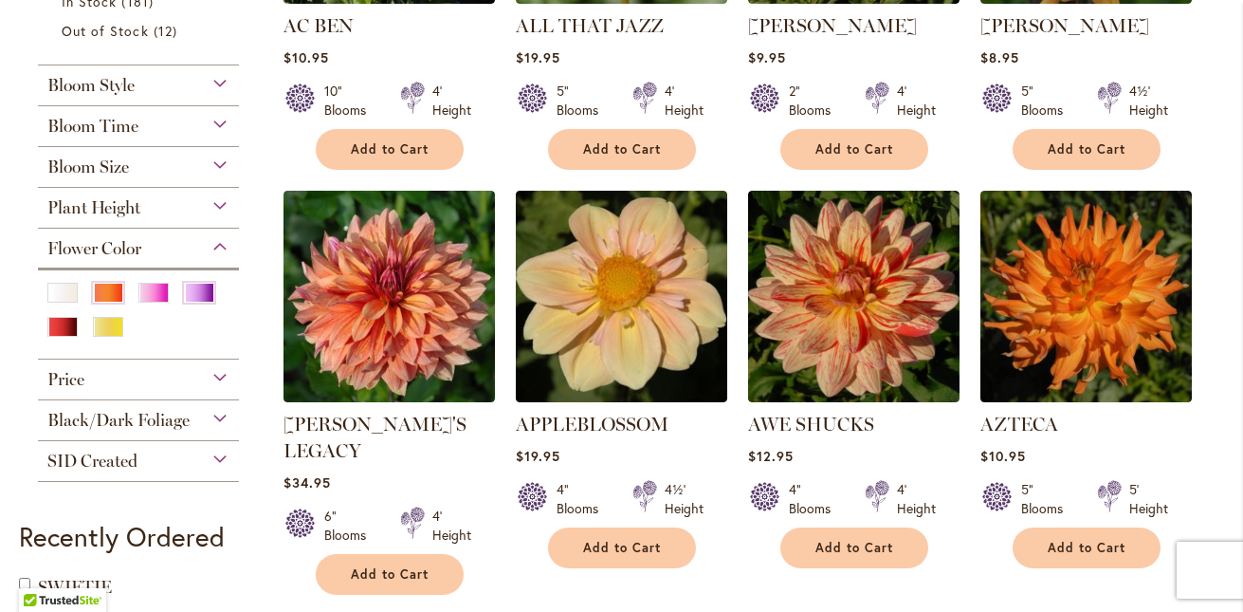
scroll to position [644, 0]
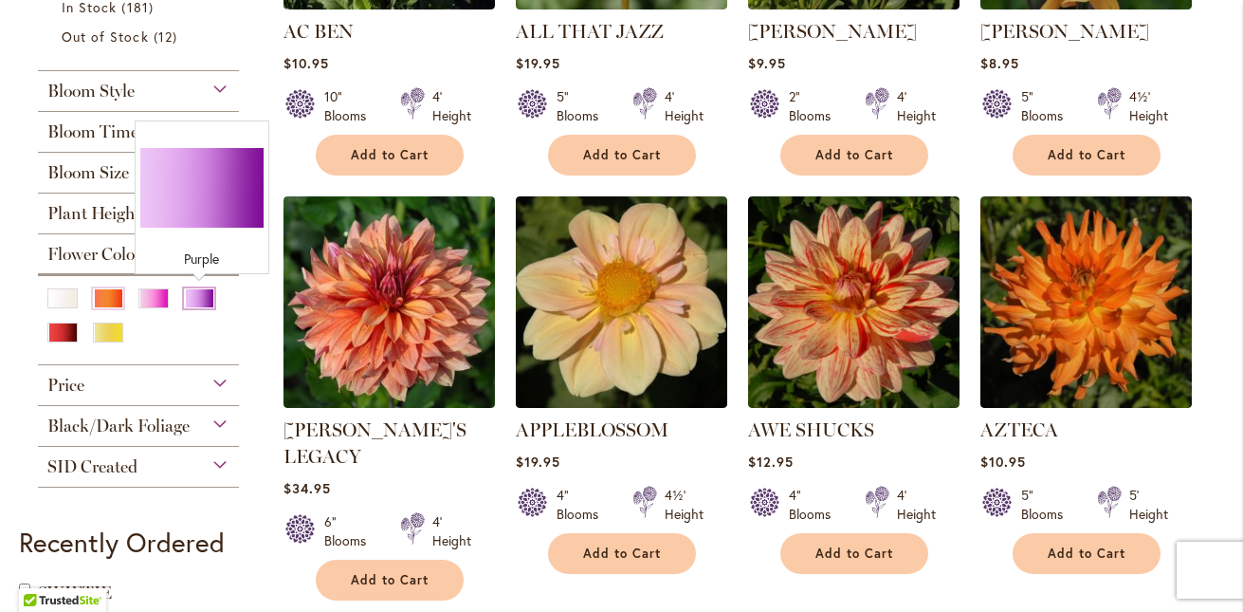
click at [202, 296] on div "Purple" at bounding box center [199, 298] width 30 height 20
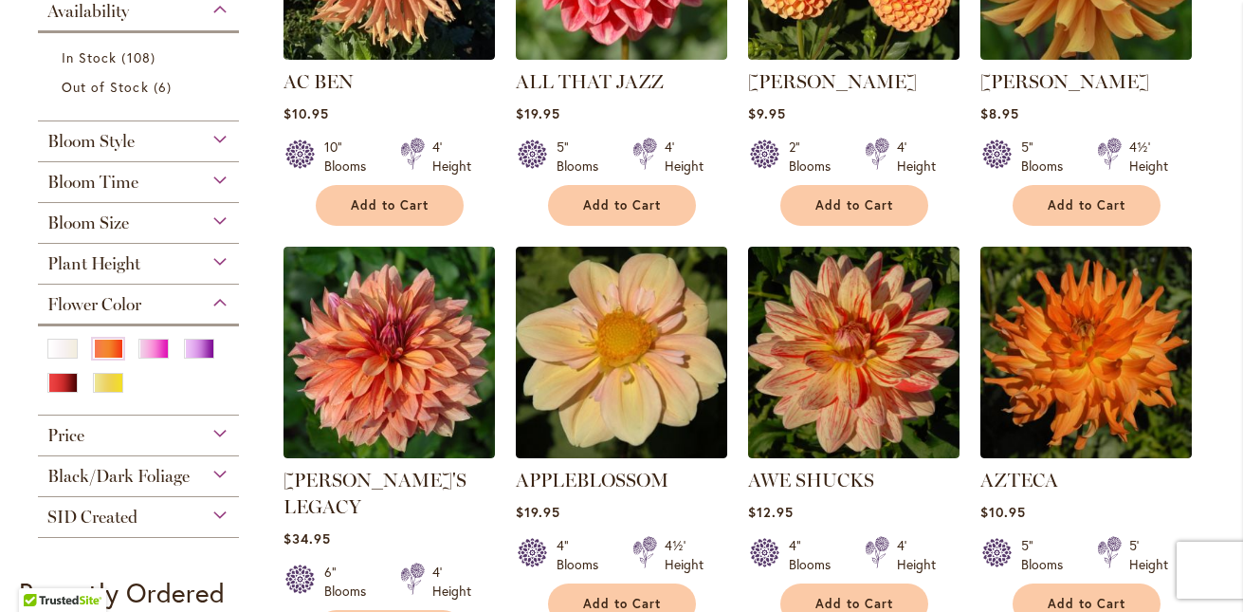
scroll to position [631, 0]
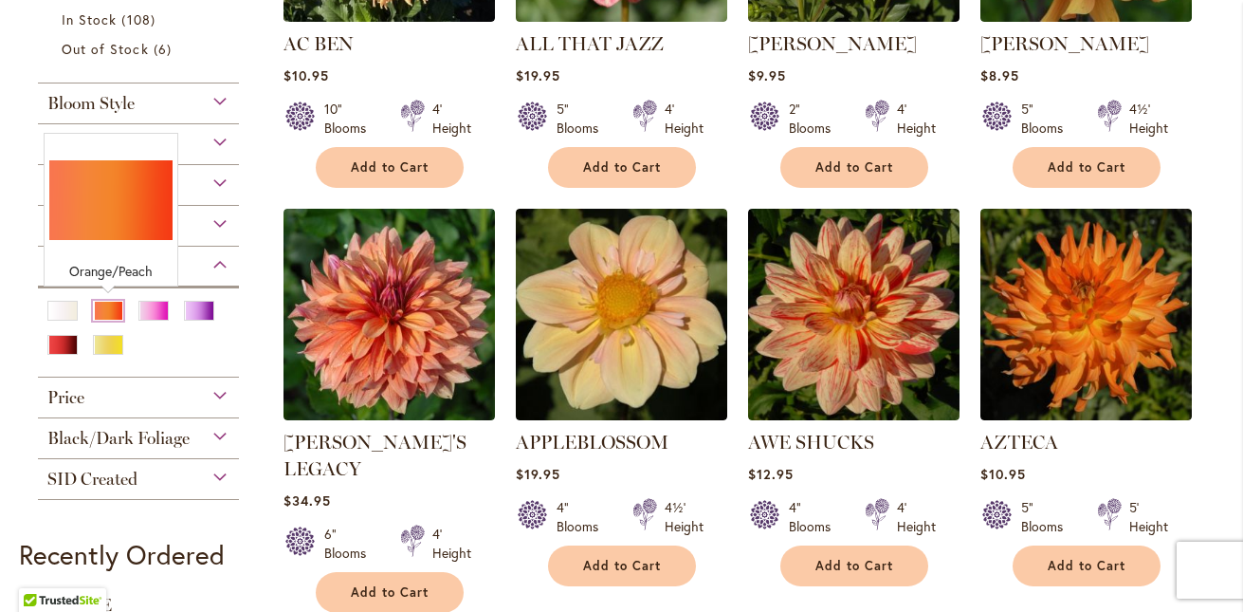
click at [111, 311] on div "Orange/Peach" at bounding box center [108, 311] width 30 height 20
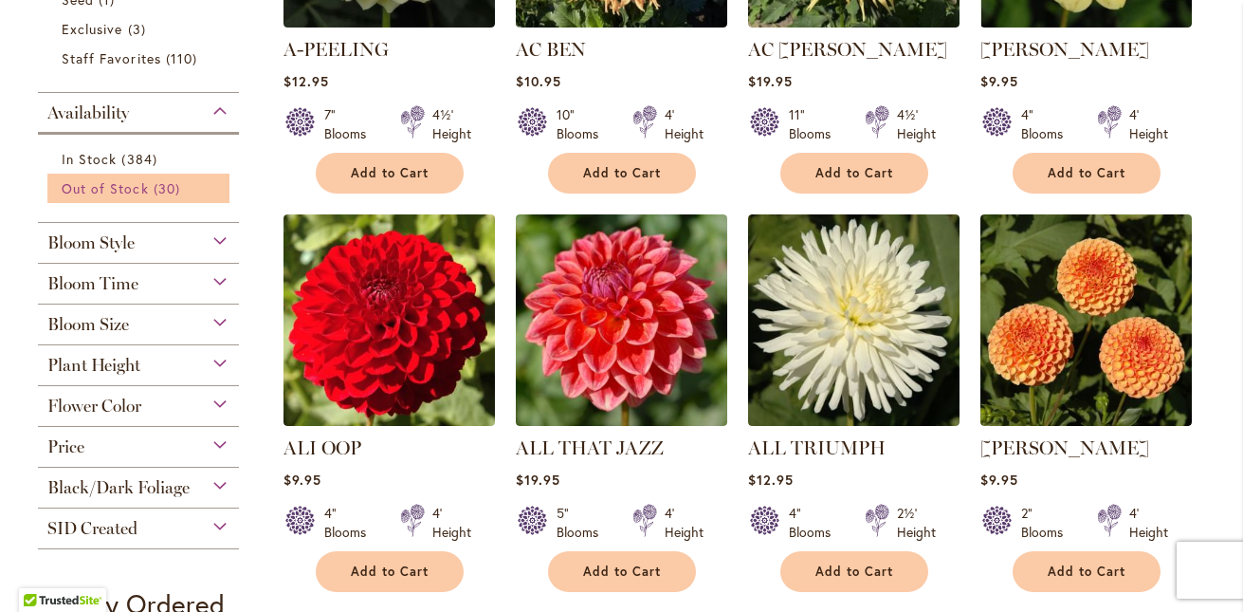
scroll to position [668, 0]
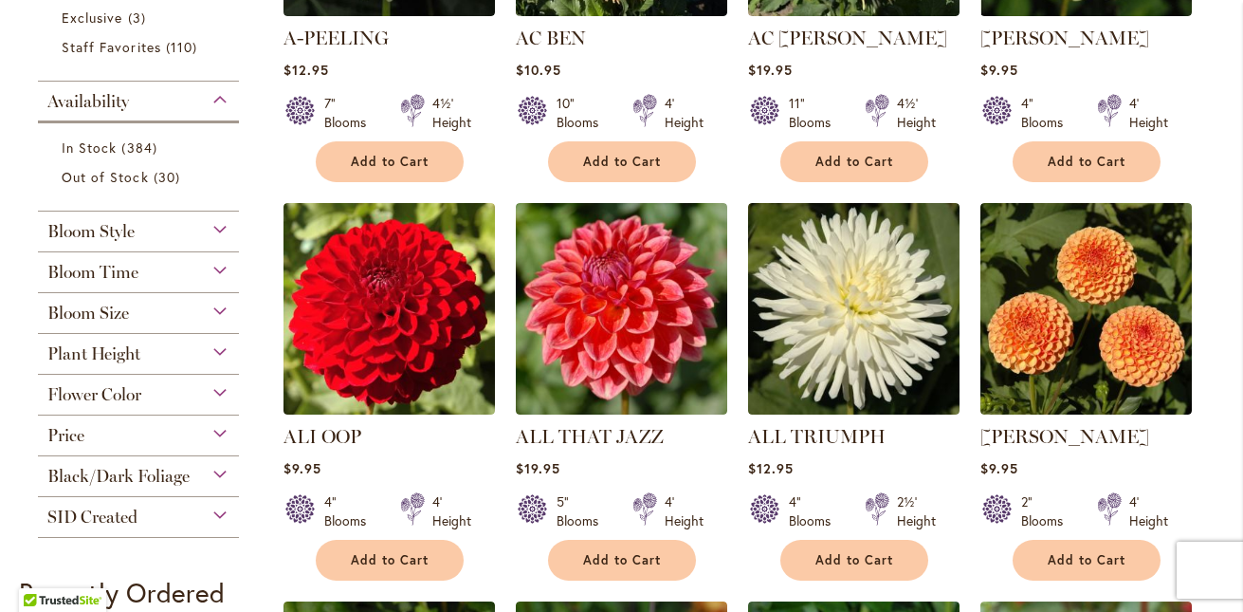
click at [210, 386] on div "Flower Color" at bounding box center [138, 390] width 201 height 30
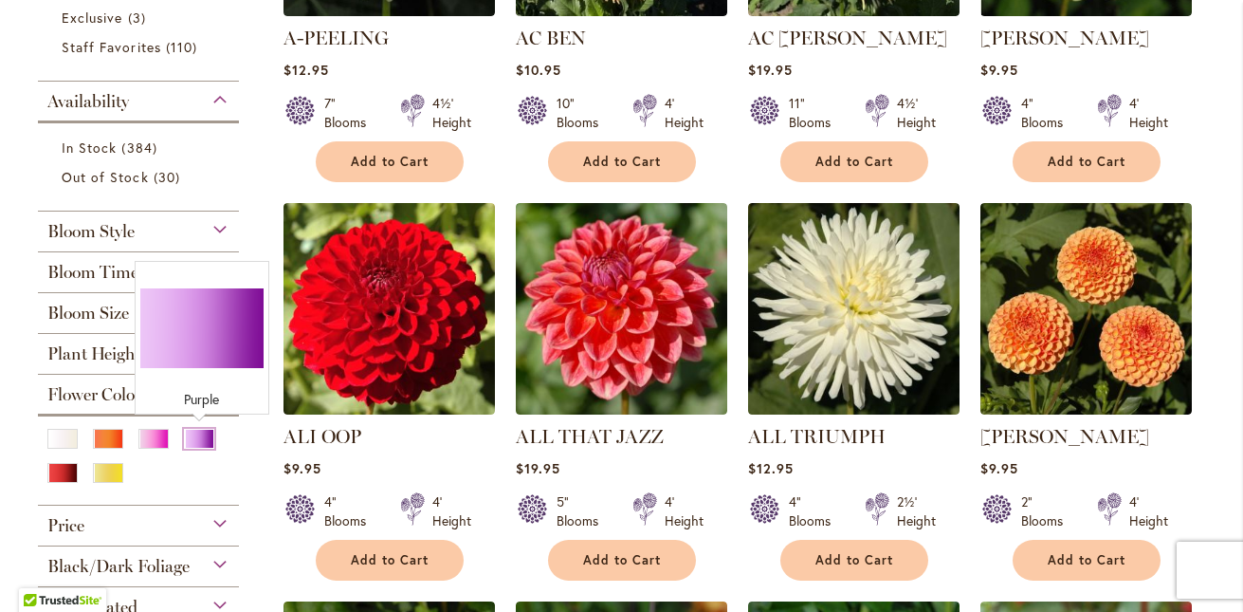
click at [195, 437] on div "Purple" at bounding box center [199, 439] width 30 height 20
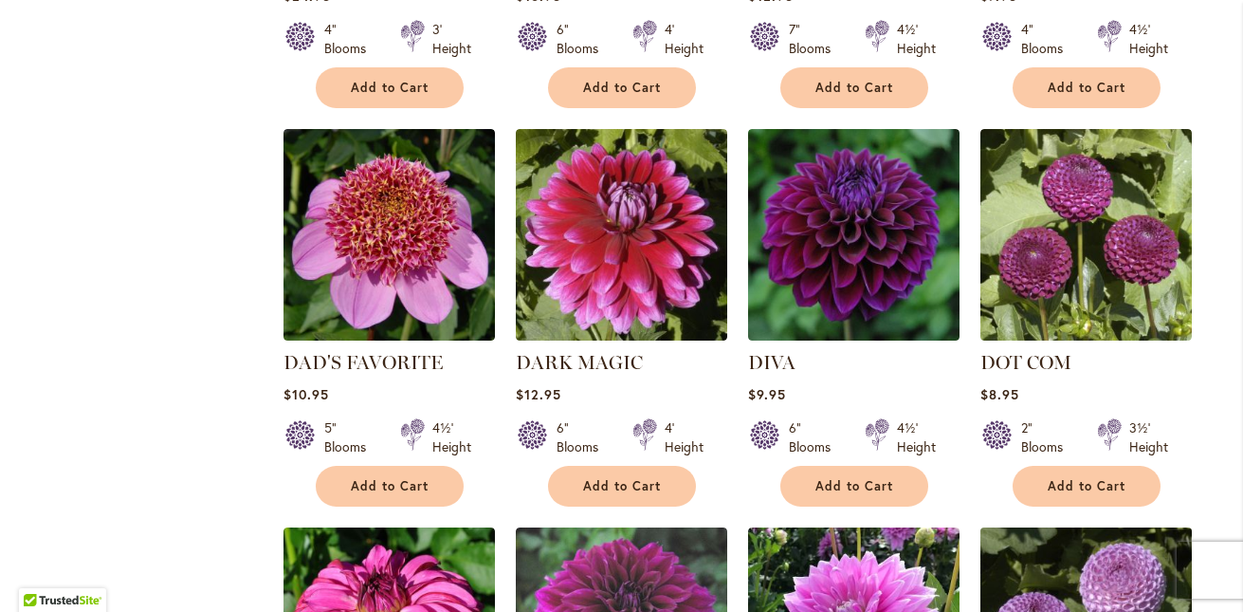
scroll to position [1903, 0]
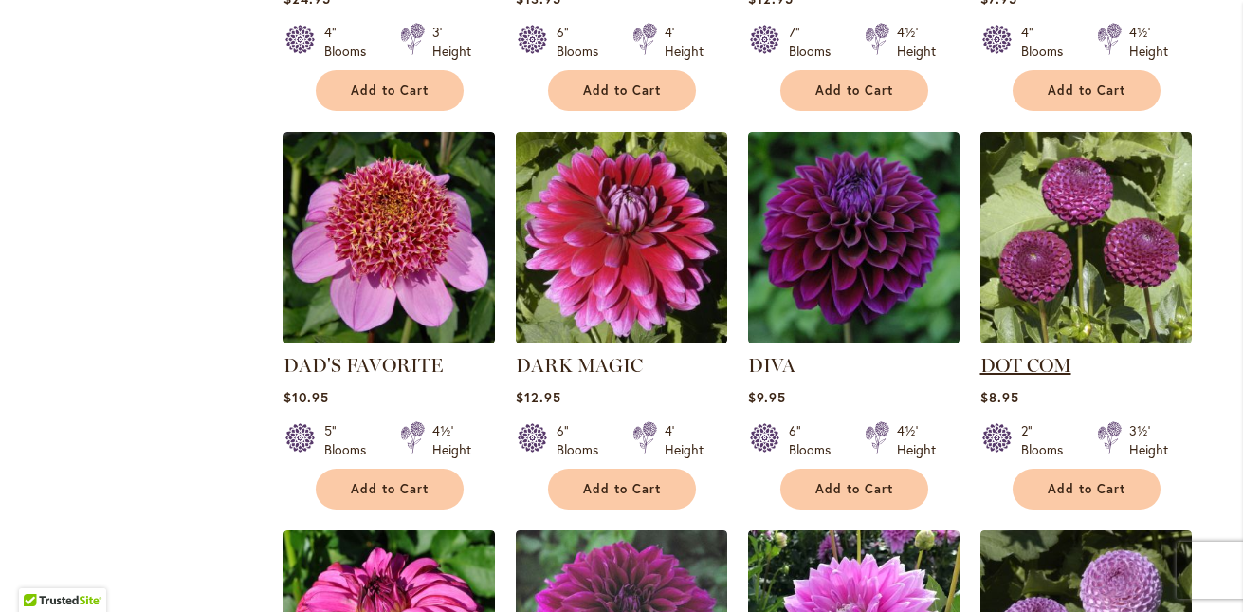
drag, startPoint x: 1081, startPoint y: 358, endPoint x: 983, endPoint y: 353, distance: 97.8
click at [983, 353] on strong "DOT COM" at bounding box center [1085, 365] width 211 height 27
click at [1060, 481] on span "Add to Cart" at bounding box center [1087, 489] width 78 height 16
